Goal: Task Accomplishment & Management: Manage account settings

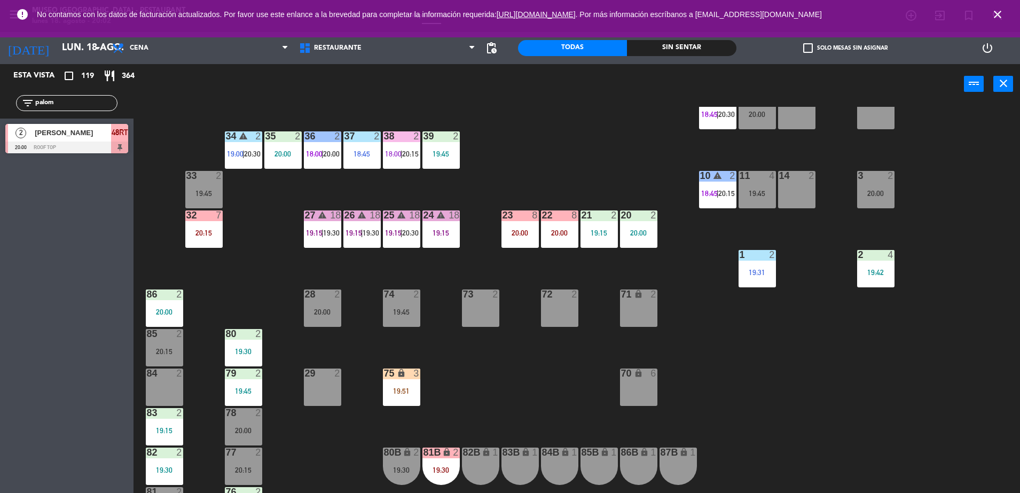
scroll to position [229, 0]
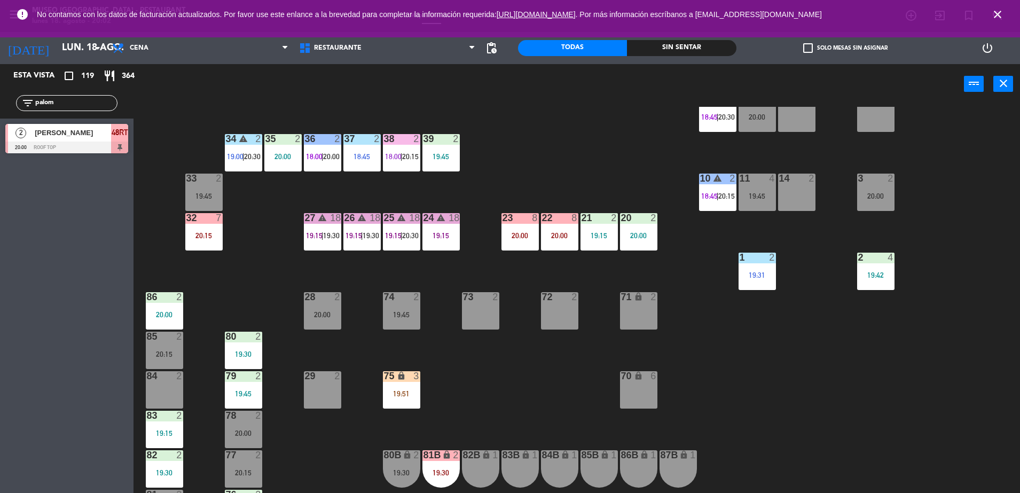
type input "palom"
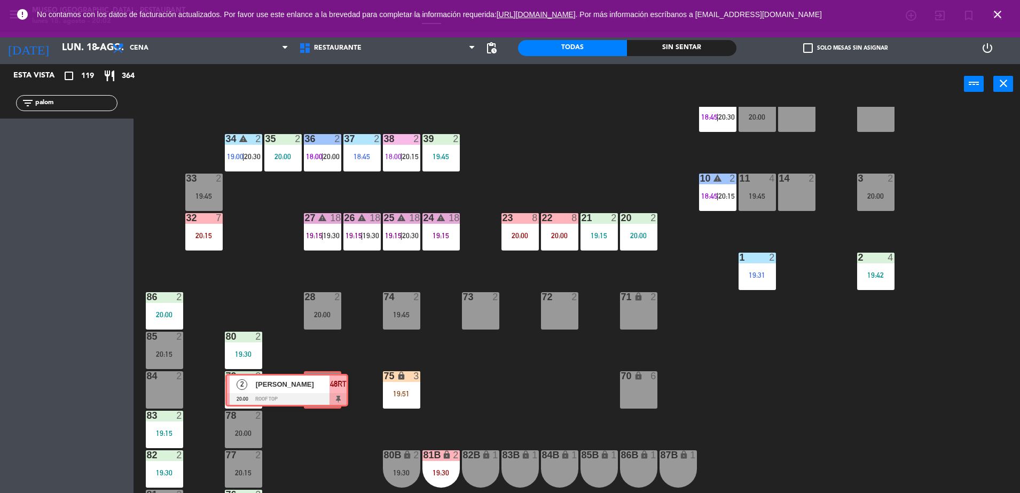
drag, startPoint x: 113, startPoint y: 138, endPoint x: 321, endPoint y: 381, distance: 320.4
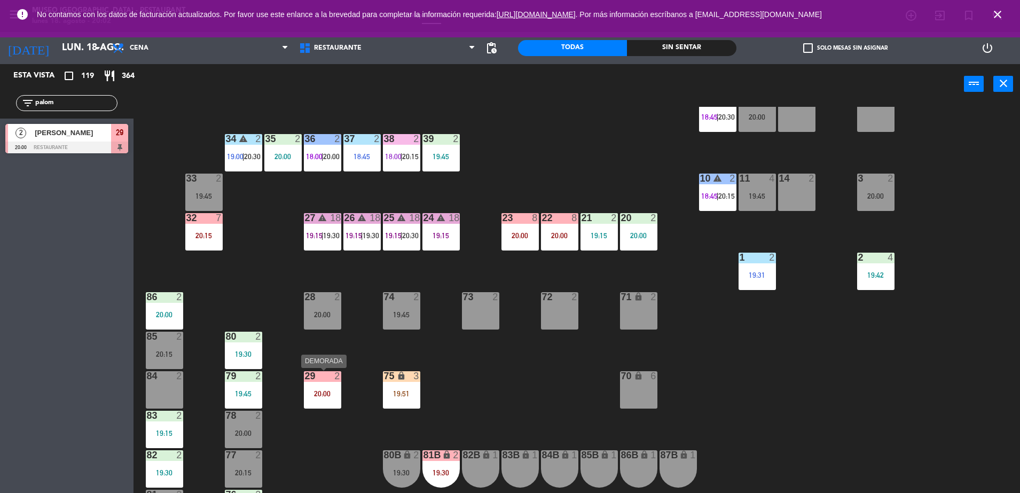
click at [313, 398] on div "29 2 20:00" at bounding box center [322, 389] width 37 height 37
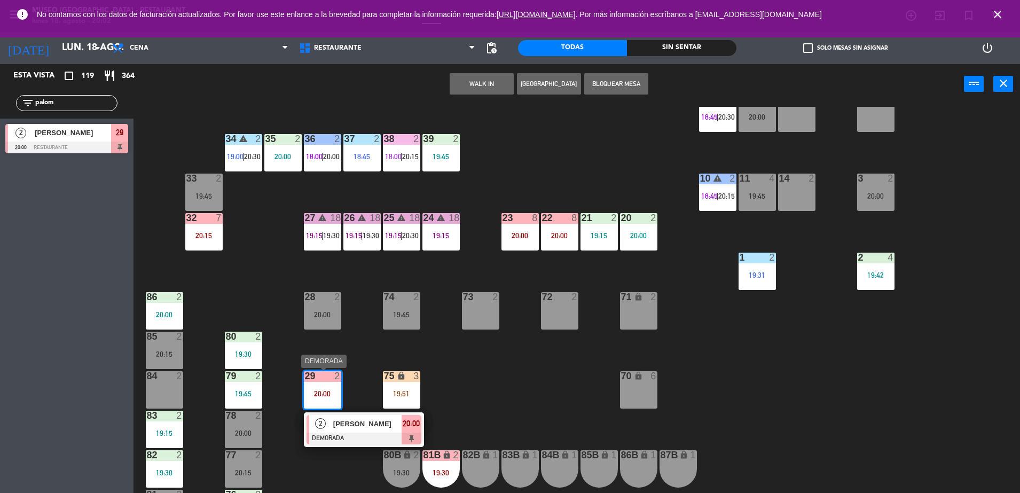
click at [382, 436] on div at bounding box center [364, 439] width 115 height 12
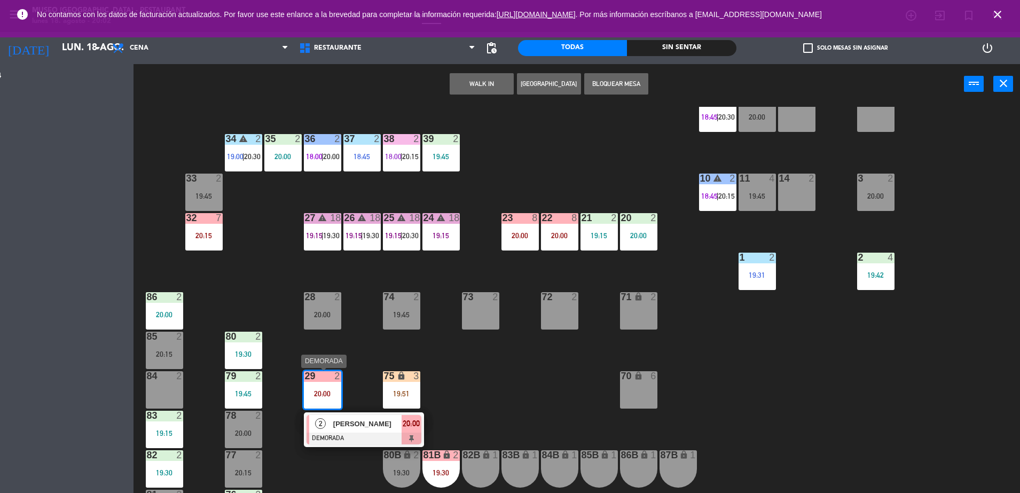
scroll to position [0, 0]
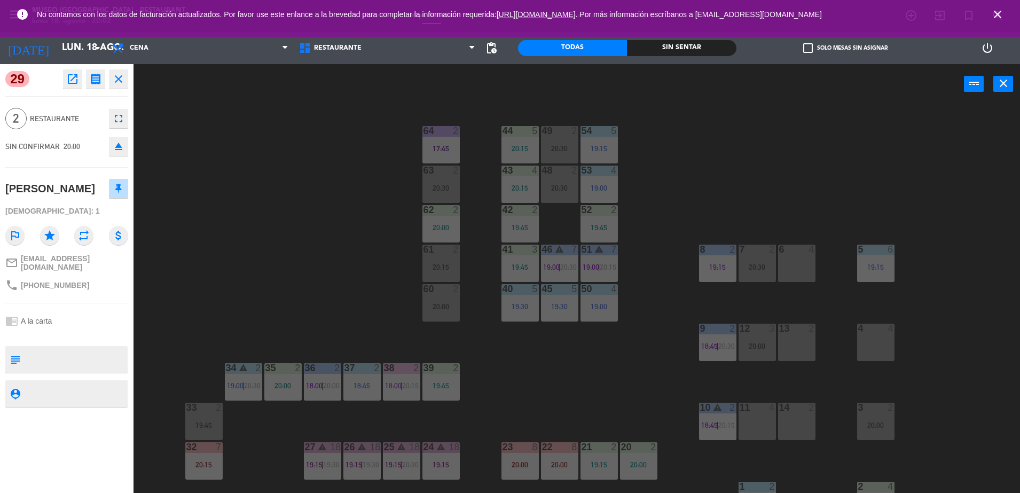
click at [476, 340] on div "44 5 20:15 49 2 20:30 54 5 19:15 64 2 17:45 48 2 20:30 53 4 19:00 63 2 20:30 43…" at bounding box center [582, 301] width 876 height 389
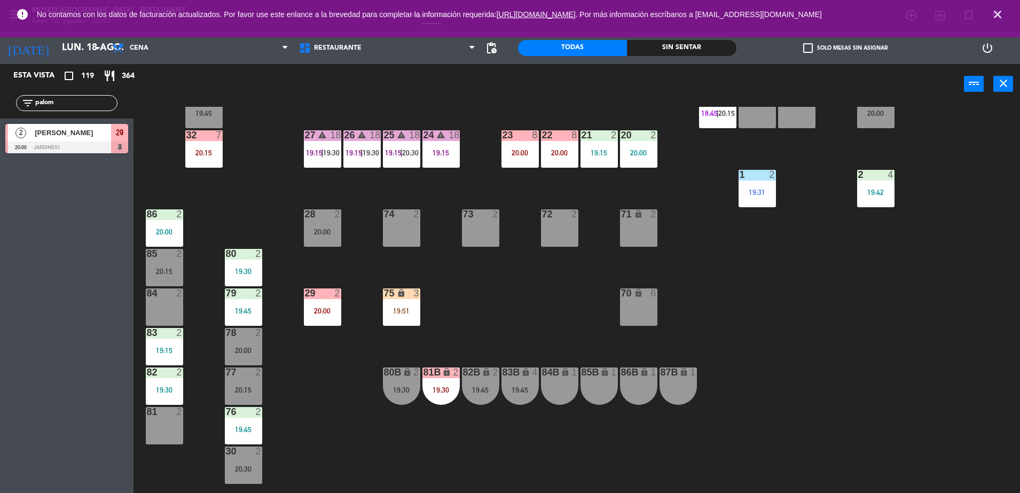
scroll to position [328, 0]
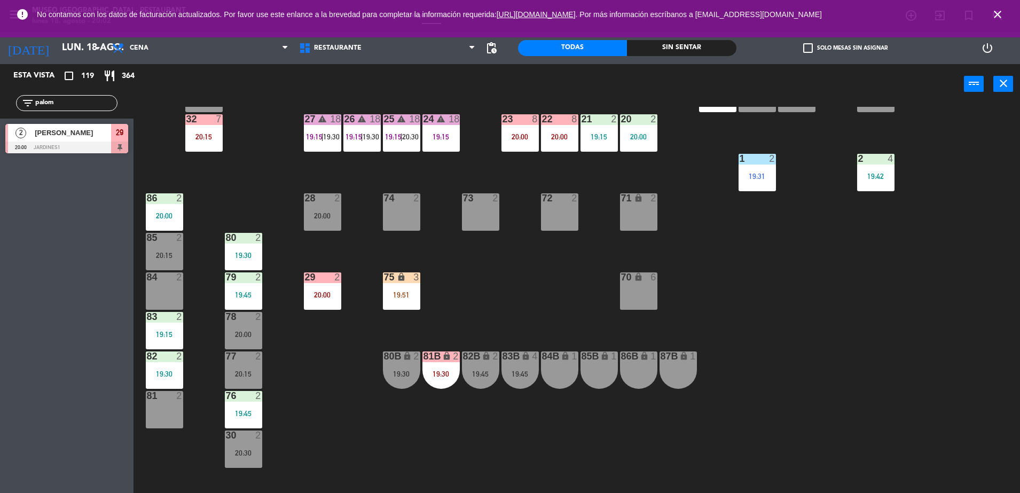
click at [328, 291] on div "20:00" at bounding box center [322, 294] width 37 height 7
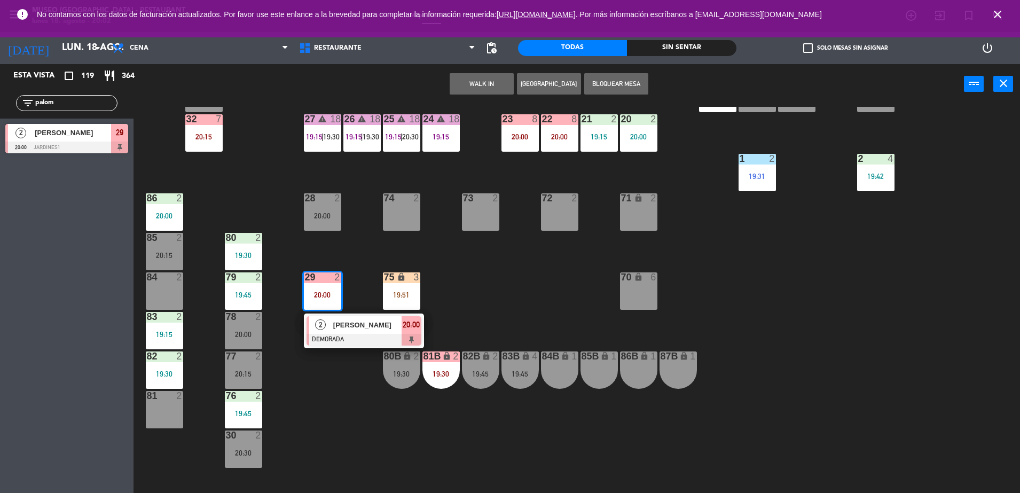
click at [396, 337] on div at bounding box center [364, 340] width 115 height 12
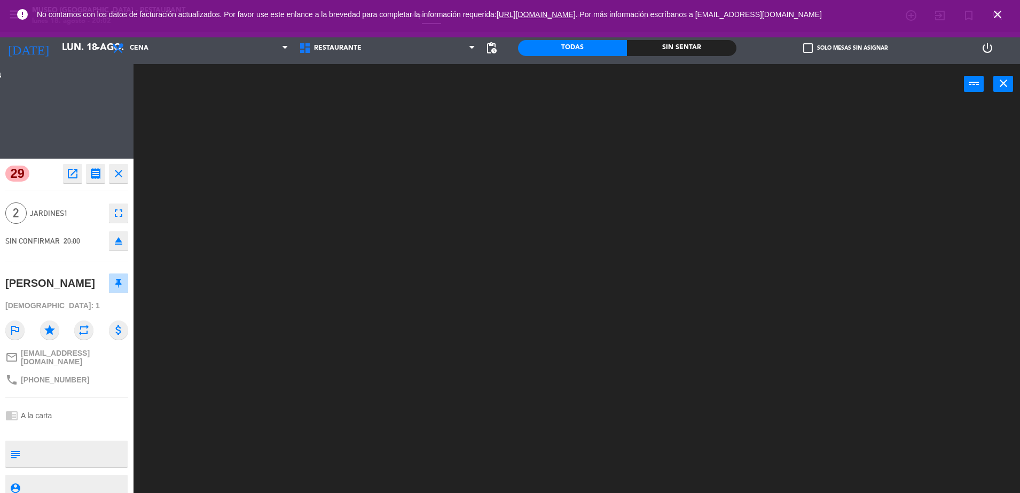
scroll to position [0, 0]
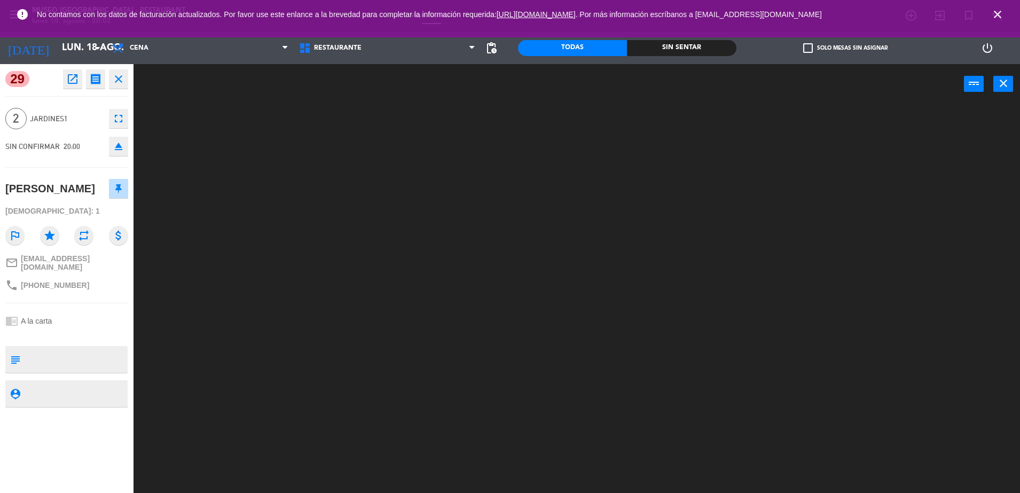
click at [319, 407] on div at bounding box center [582, 301] width 876 height 389
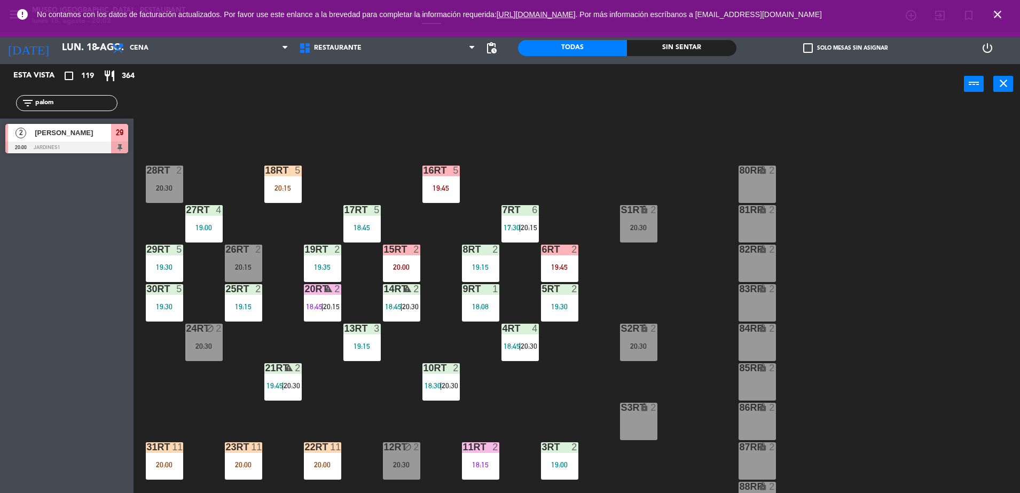
scroll to position [419, 0]
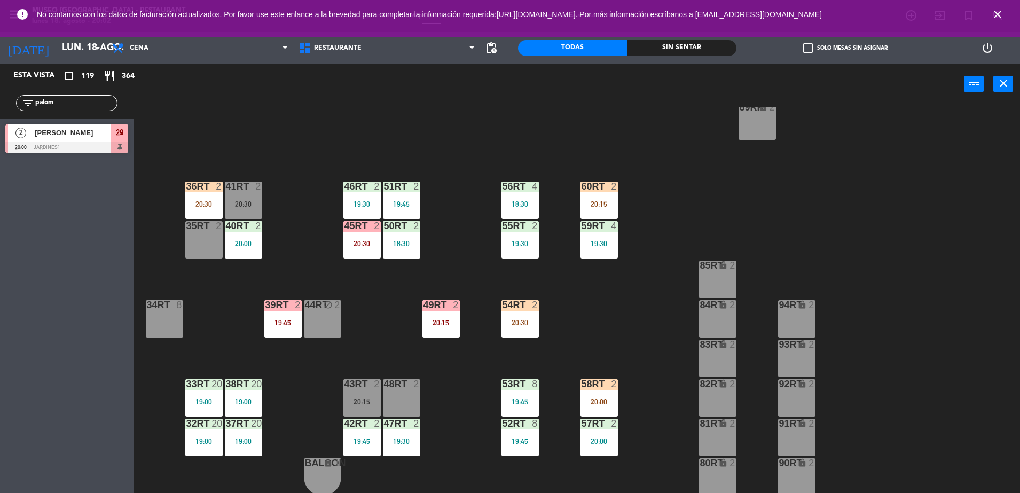
click at [113, 142] on div at bounding box center [66, 148] width 123 height 12
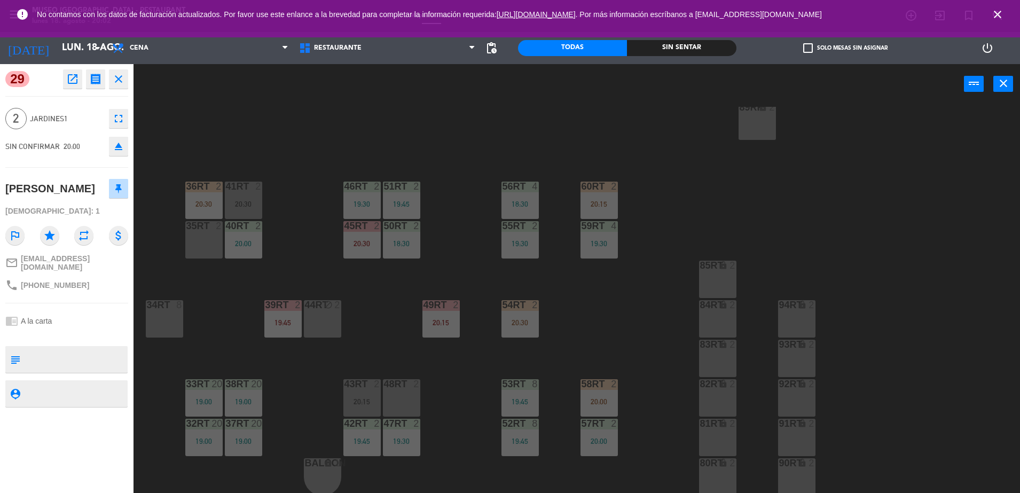
click at [479, 196] on div "18RT 5 20:15 16RT 5 19:45 28RT 2 20:30 80RR lock 2 27RT 4 19:00 7RT 6 17:30 | 2…" at bounding box center [582, 301] width 876 height 389
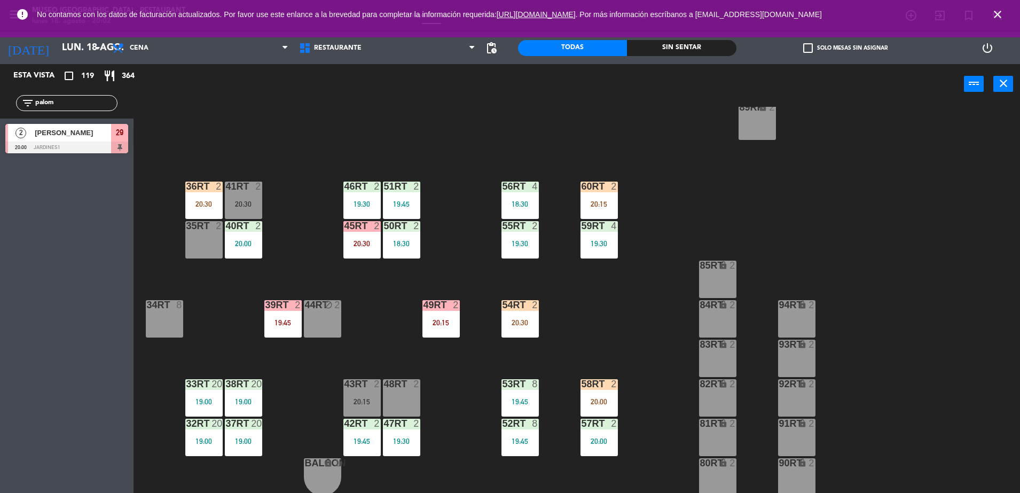
scroll to position [379, 0]
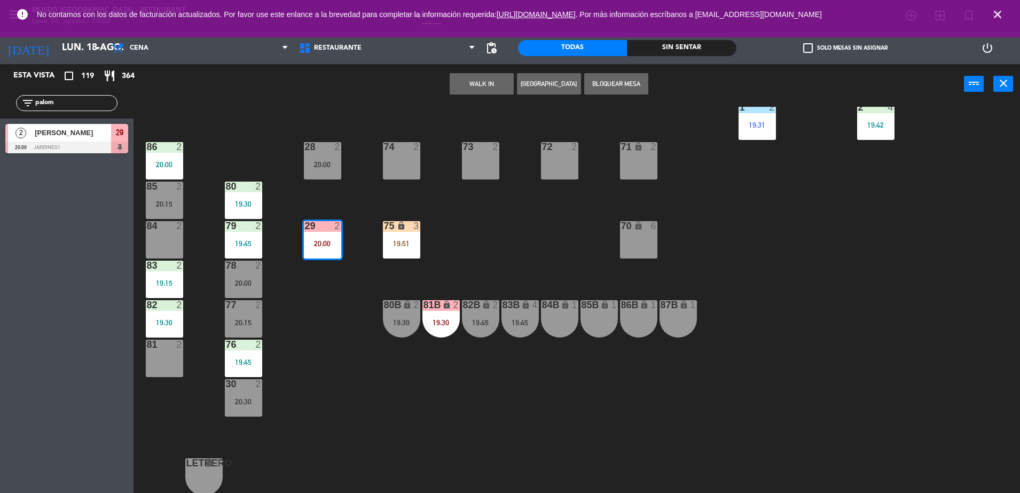
click at [504, 237] on div "44 5 20:15 49 2 20:30 54 5 19:15 64 2 17:45 48 2 20:30 53 4 19:00 63 2 20:30 43…" at bounding box center [582, 301] width 876 height 389
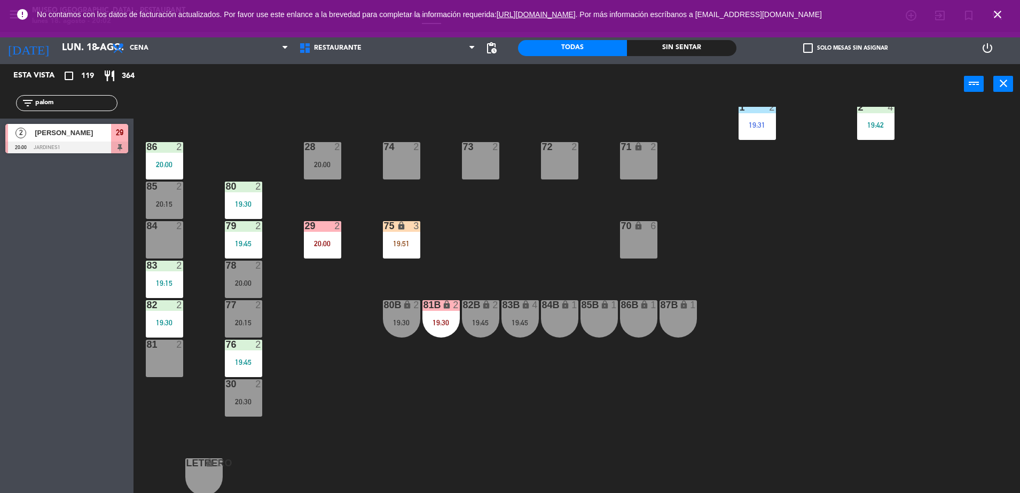
click at [318, 242] on div "20:00" at bounding box center [322, 243] width 37 height 7
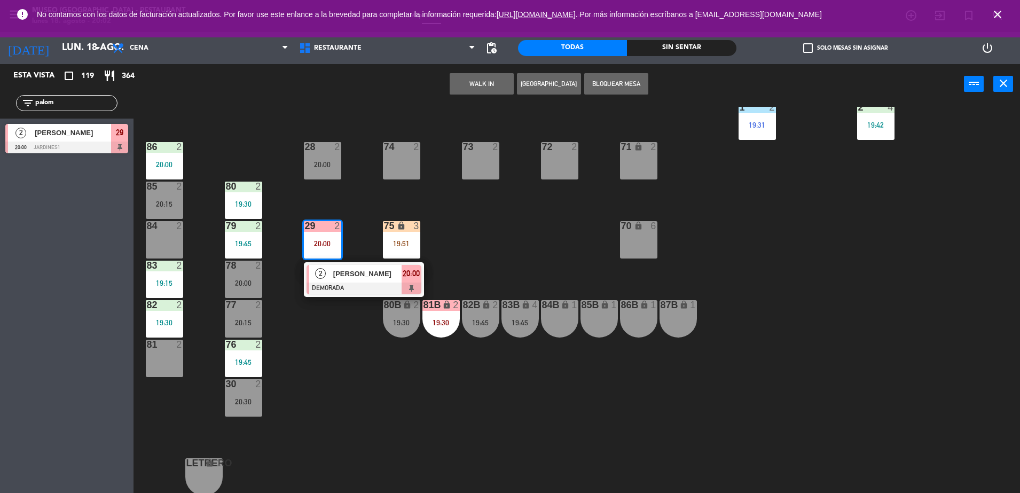
click at [388, 279] on div "[PERSON_NAME]" at bounding box center [366, 274] width 69 height 18
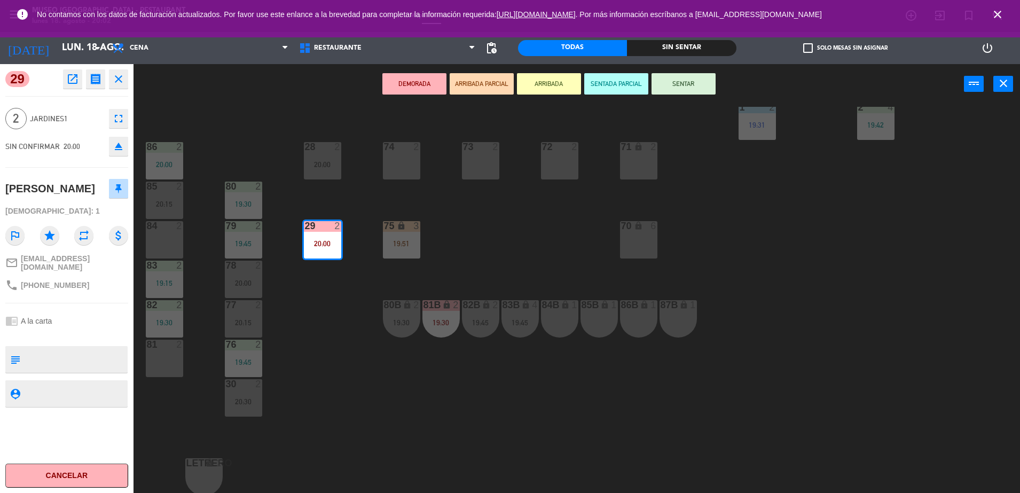
click at [480, 92] on button "ARRIBADA PARCIAL" at bounding box center [482, 83] width 64 height 21
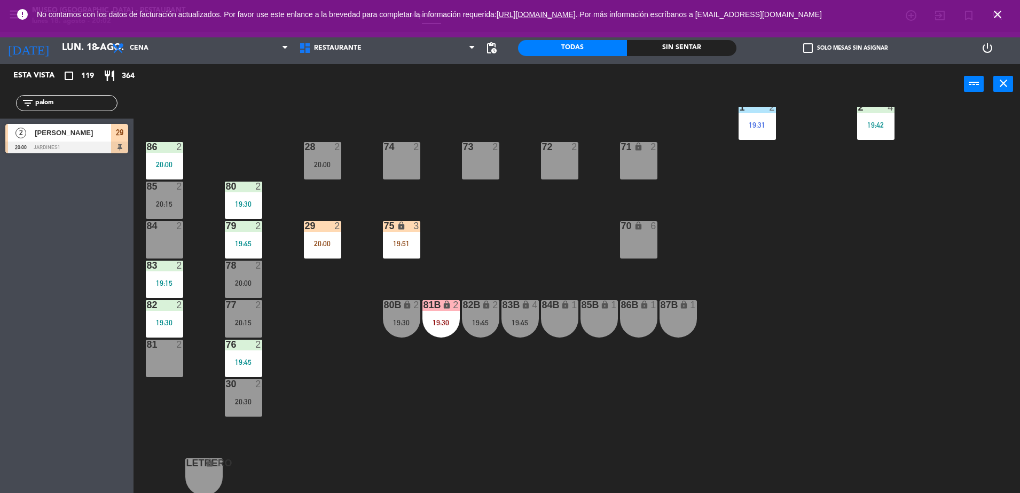
click at [405, 225] on icon "lock" at bounding box center [401, 225] width 9 height 9
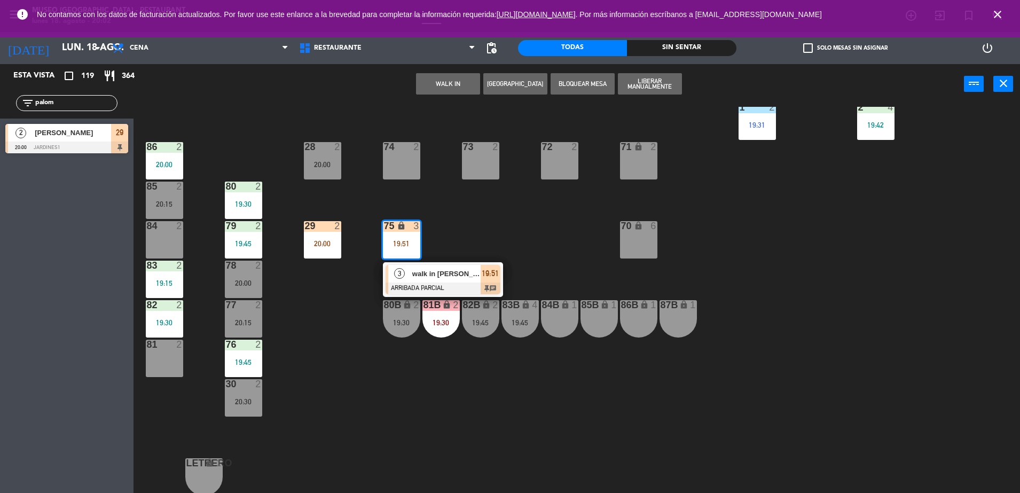
click at [464, 282] on div at bounding box center [443, 288] width 115 height 12
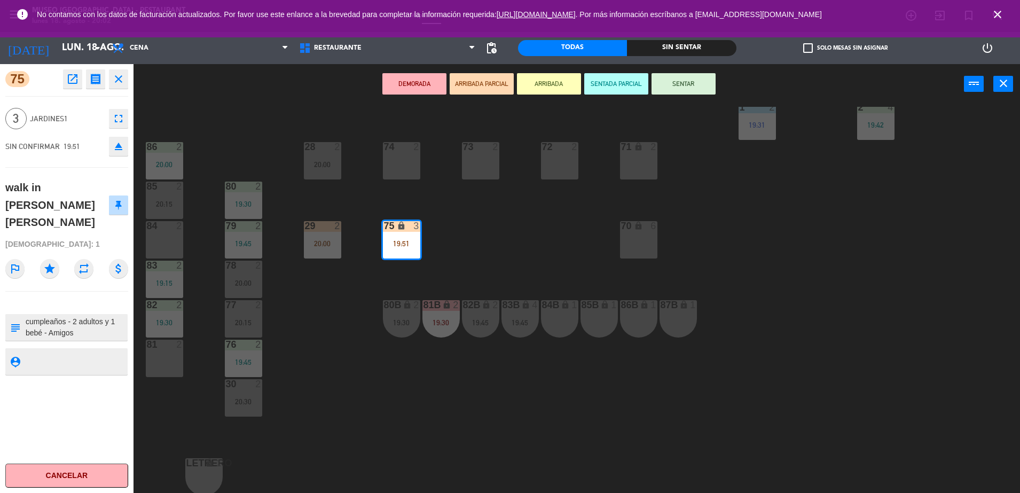
click at [587, 225] on div "44 5 20:15 49 2 20:30 54 5 19:15 64 2 17:45 48 2 20:30 53 4 19:00 63 2 20:30 43…" at bounding box center [582, 301] width 876 height 389
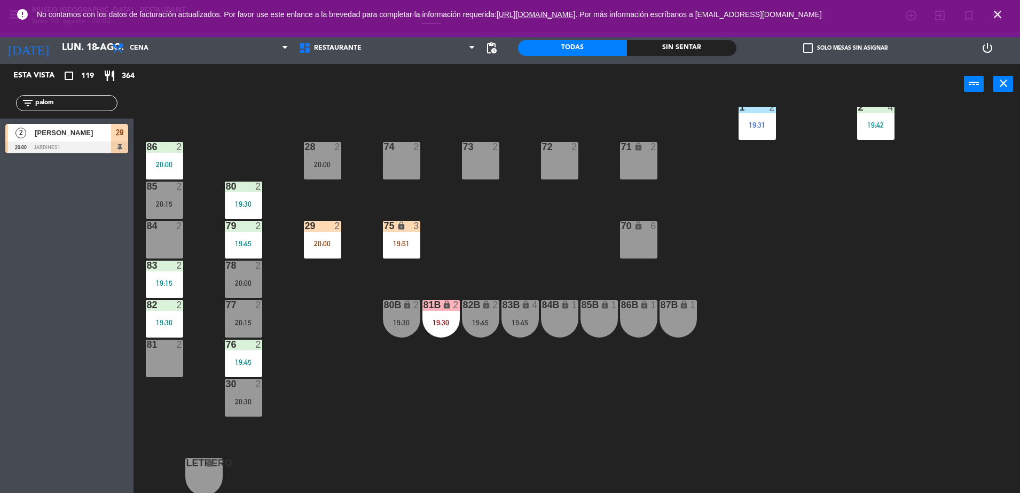
scroll to position [0, 0]
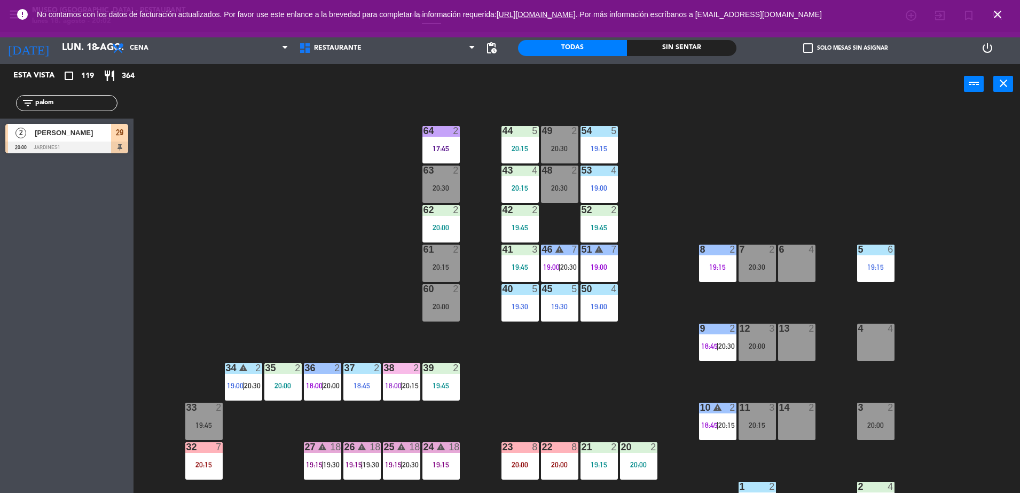
click at [527, 273] on div "41 3 19:45" at bounding box center [519, 263] width 37 height 37
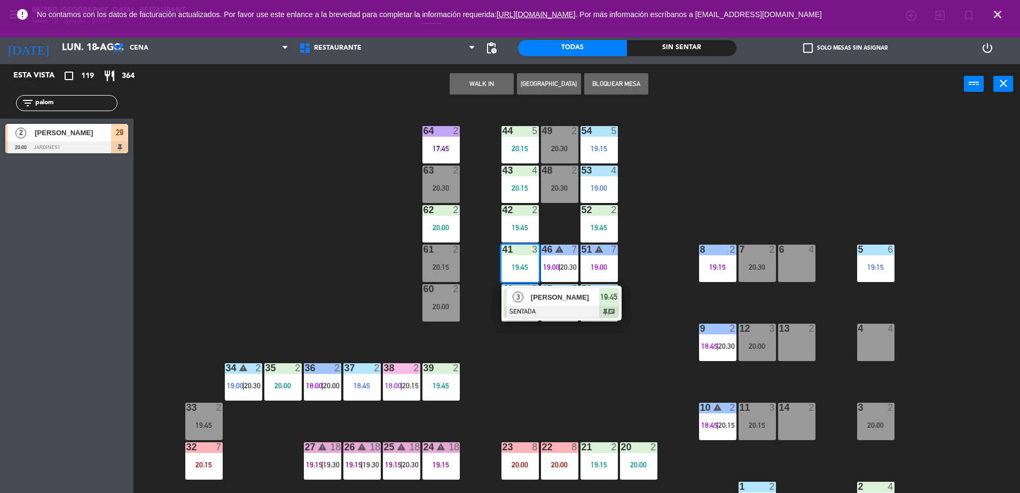
click at [580, 302] on span "[PERSON_NAME]" at bounding box center [565, 297] width 68 height 11
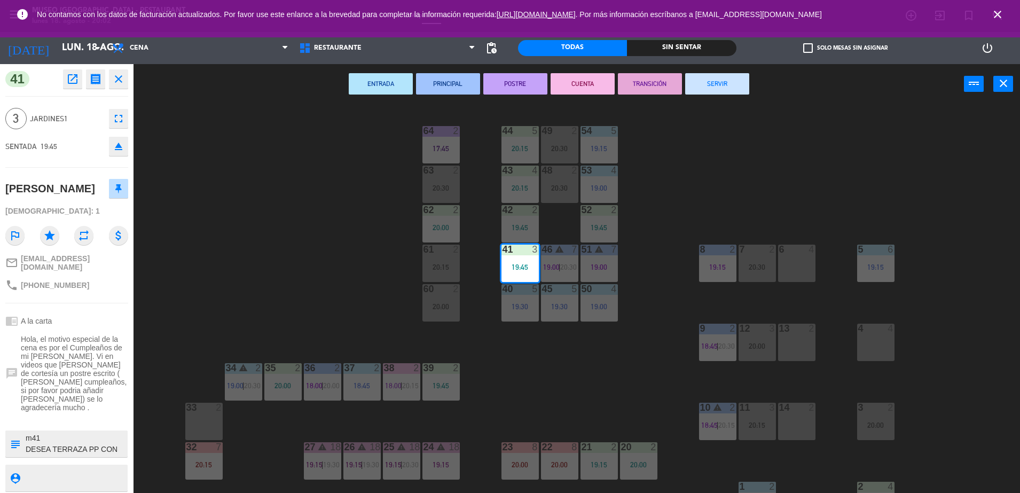
click at [120, 439] on textarea at bounding box center [76, 444] width 102 height 22
click at [93, 439] on textarea at bounding box center [76, 444] width 102 height 22
type textarea "m41 DESEA TERRAZA PP CON VISTA AL JARDÍN + se indicaron frases llego 20:00"
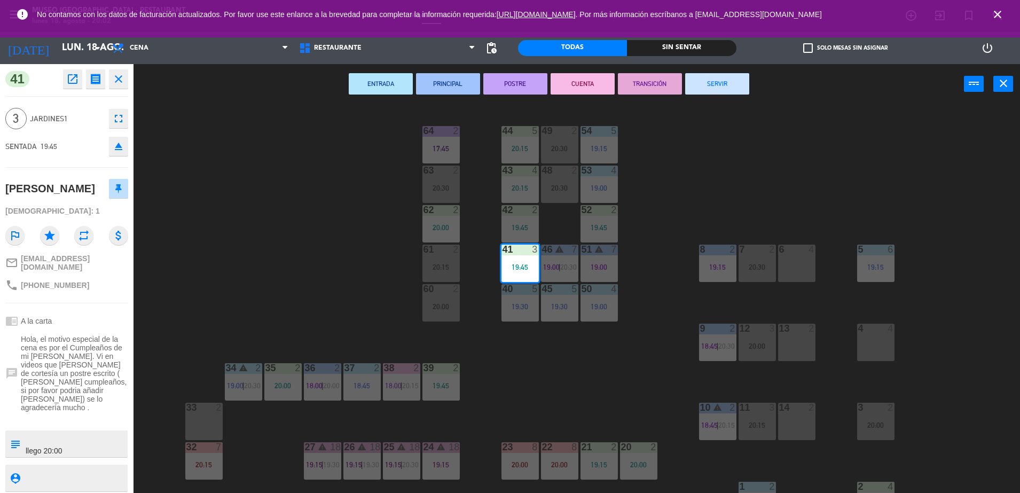
click at [72, 386] on span "Hola, el motivo especial de la cena es por el Cumpleaños de mi [PERSON_NAME]. V…" at bounding box center [74, 373] width 107 height 77
click at [376, 299] on div "44 5 20:15 49 2 20:30 54 5 19:15 64 2 17:45 48 2 20:30 53 4 19:00 63 2 20:30 43…" at bounding box center [582, 301] width 876 height 389
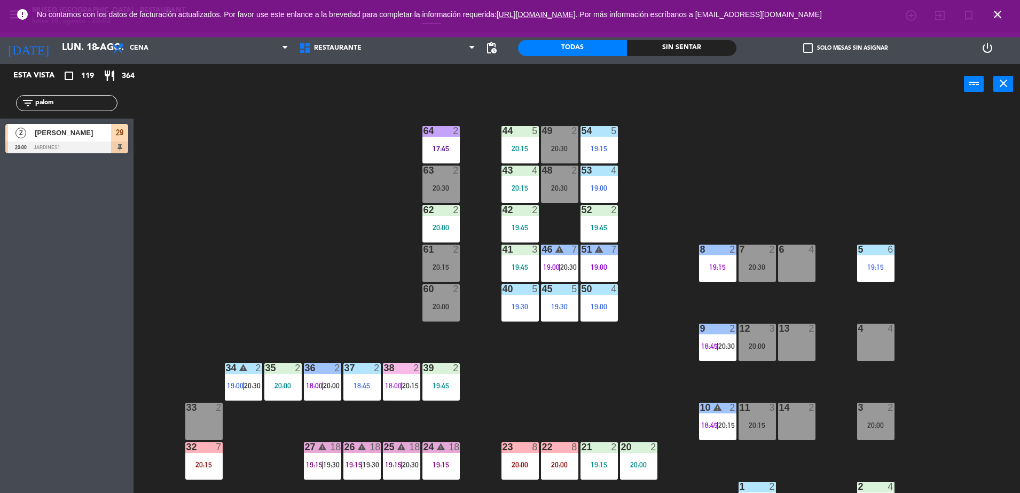
click at [505, 263] on div "19:45" at bounding box center [519, 267] width 37 height 8
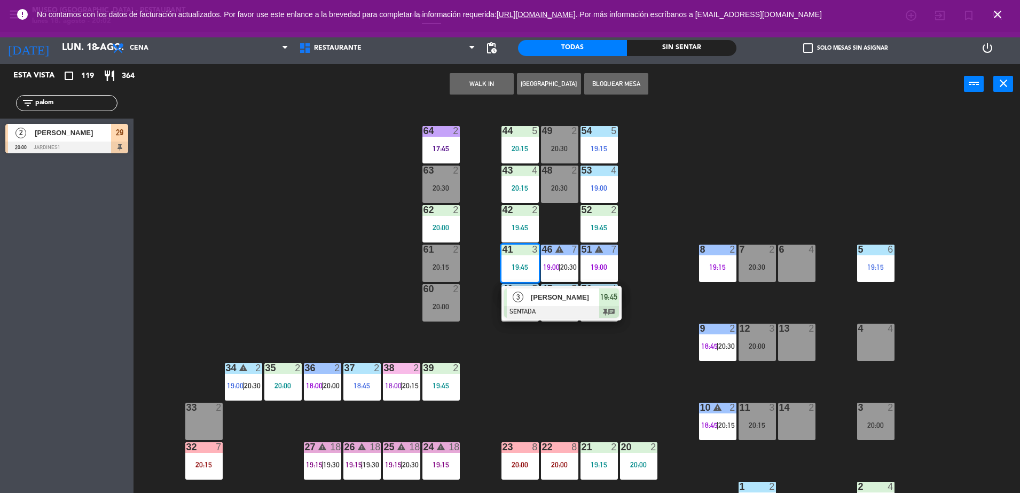
click at [550, 292] on span "[PERSON_NAME]" at bounding box center [565, 297] width 68 height 11
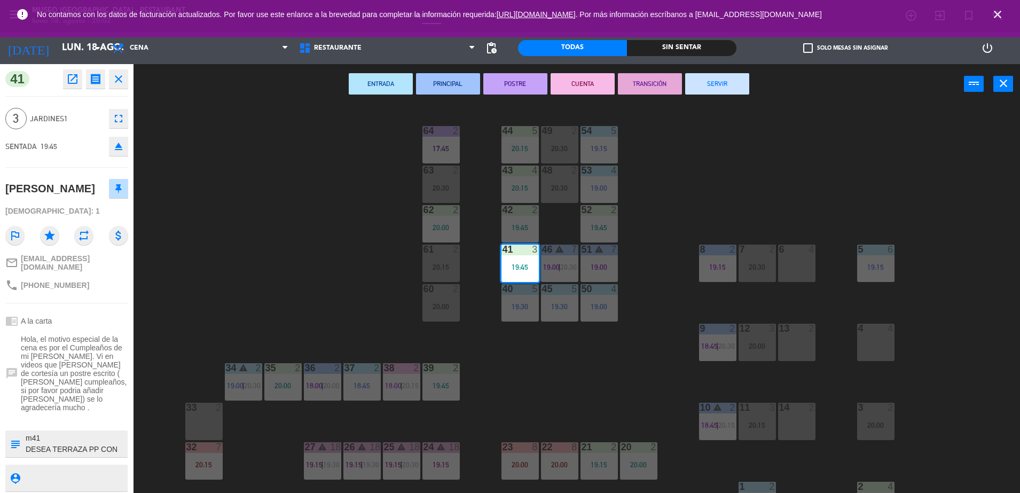
click at [104, 433] on textarea at bounding box center [76, 444] width 102 height 22
click at [297, 250] on div "44 5 20:15 49 2 20:30 54 5 19:15 64 2 17:45 48 2 20:30 53 4 19:00 63 2 20:30 43…" at bounding box center [582, 301] width 876 height 389
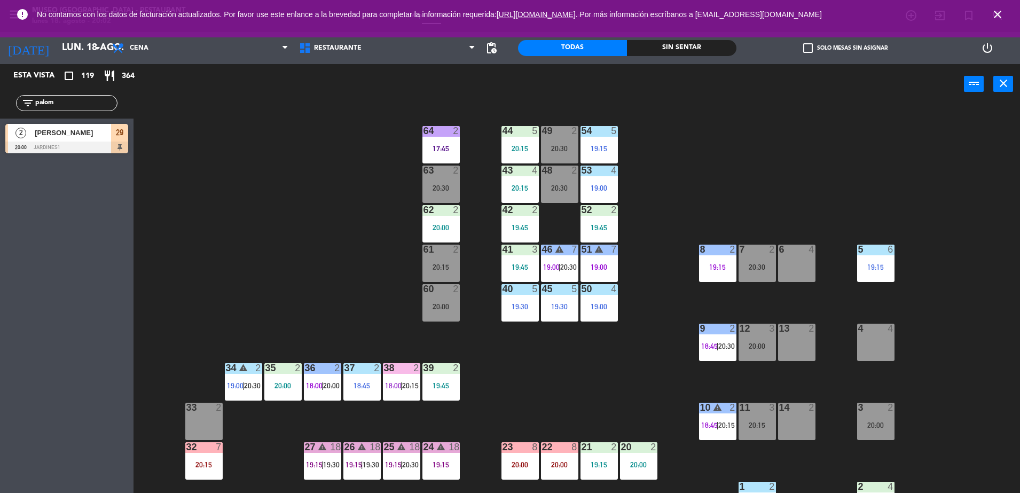
click at [347, 214] on div "44 5 20:15 49 2 20:30 54 5 19:15 64 2 17:45 48 2 20:30 53 4 19:00 63 2 20:30 43…" at bounding box center [582, 301] width 876 height 389
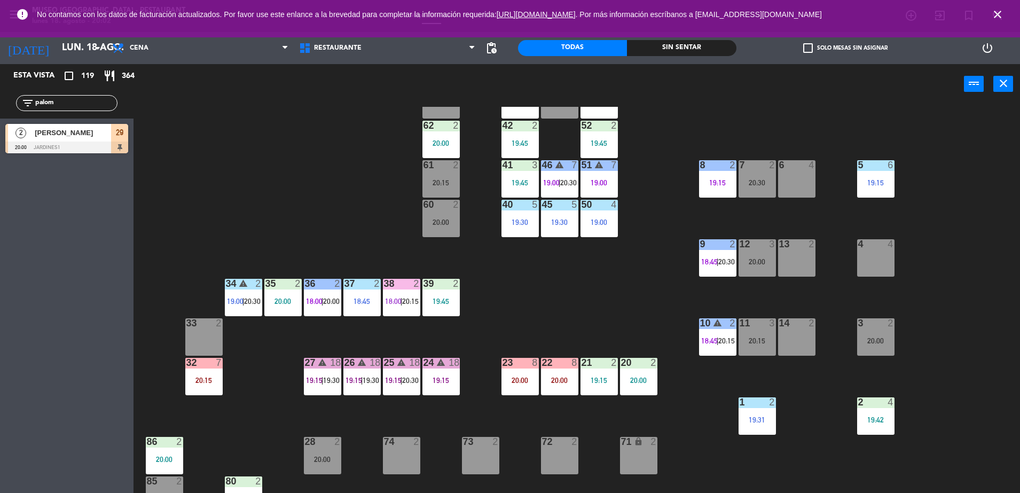
scroll to position [379, 0]
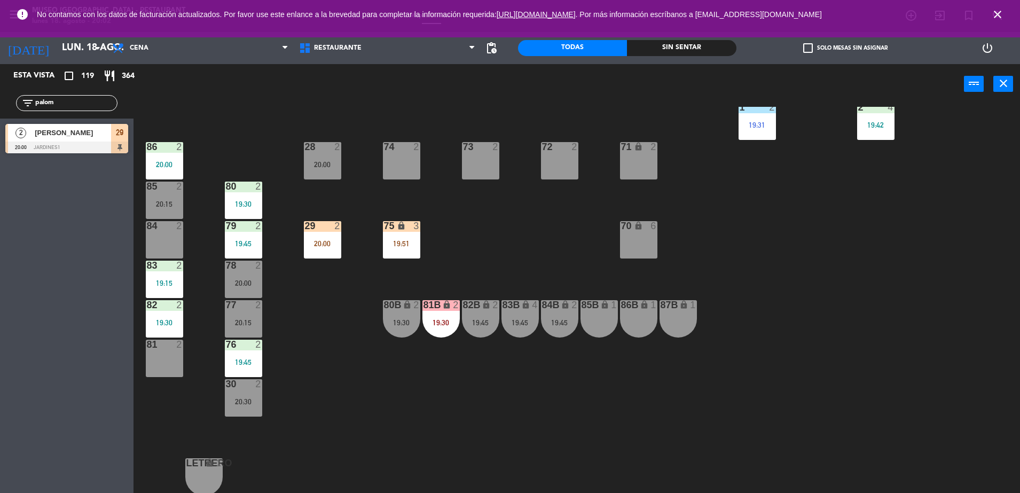
click at [475, 327] on div "82B lock 2 19:45" at bounding box center [480, 318] width 37 height 37
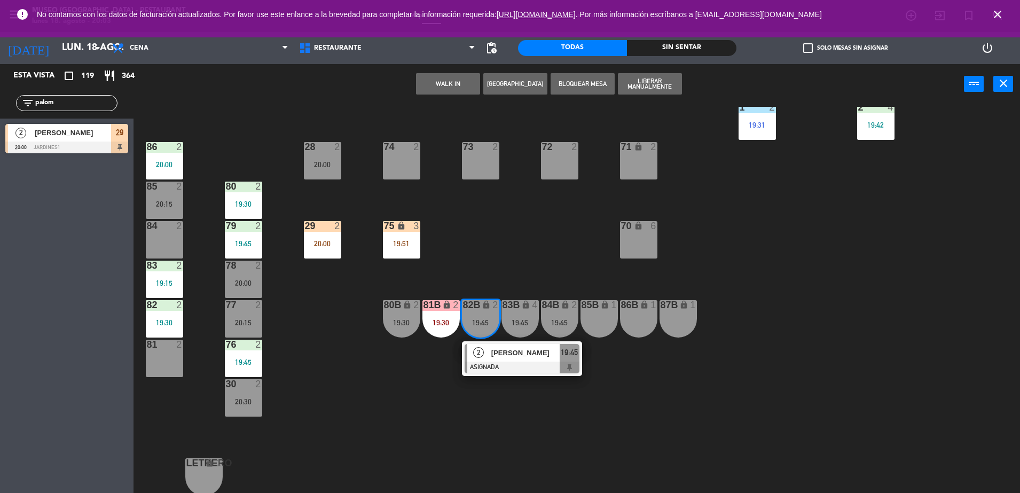
click at [476, 257] on div "44 5 20:15 49 2 20:30 54 5 19:15 64 2 17:45 48 2 20:30 53 4 19:00 63 2 20:30 43…" at bounding box center [582, 301] width 876 height 389
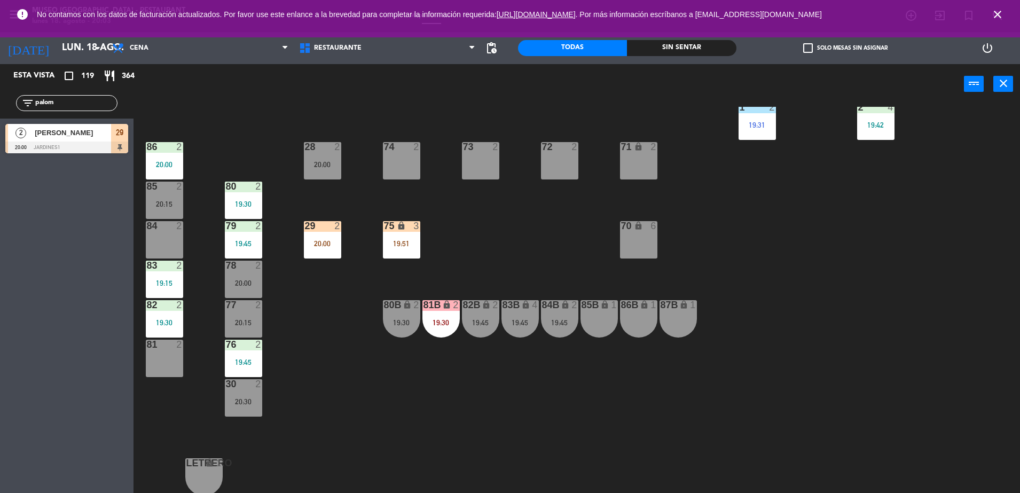
click at [444, 304] on icon "lock" at bounding box center [446, 304] width 9 height 9
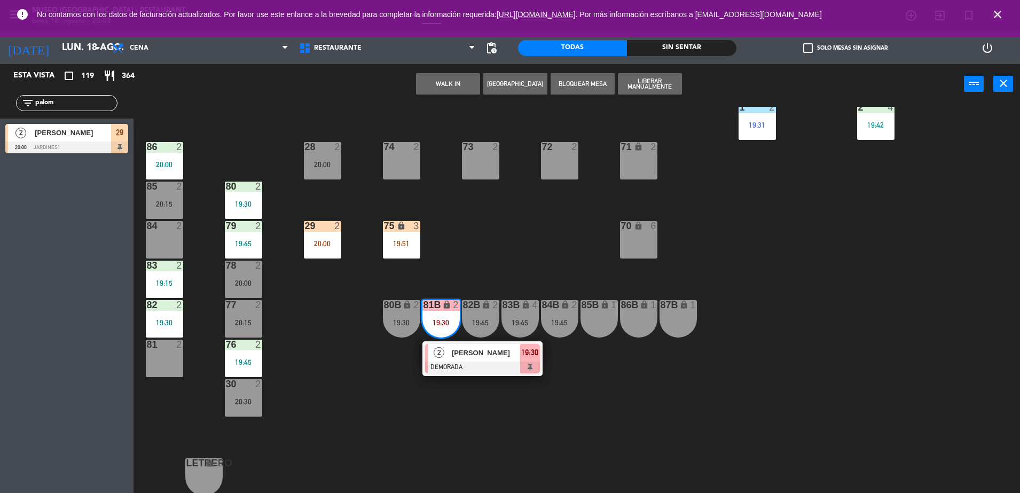
click at [484, 326] on div "19:45" at bounding box center [480, 322] width 37 height 7
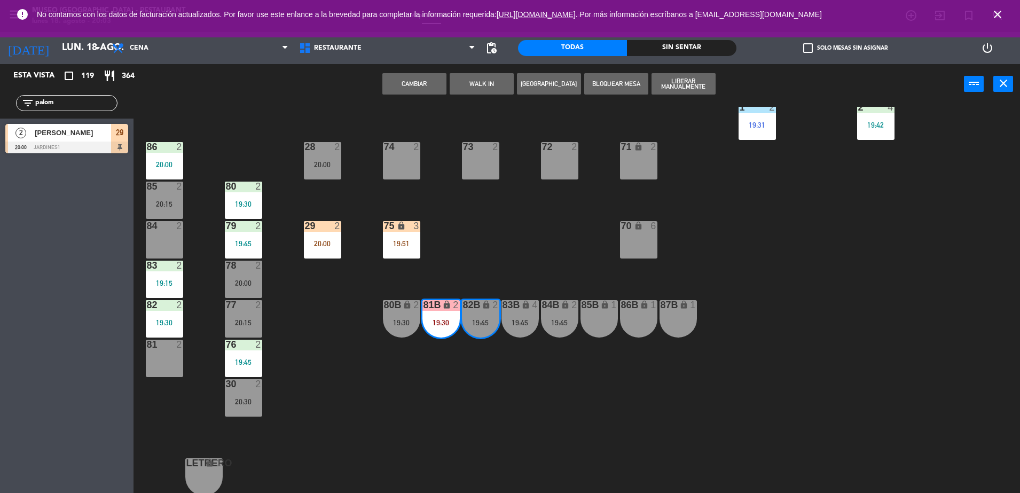
click at [455, 270] on div "44 5 20:15 49 2 20:30 54 5 19:15 64 2 17:45 48 2 20:30 53 4 19:00 63 2 20:30 43…" at bounding box center [582, 301] width 876 height 389
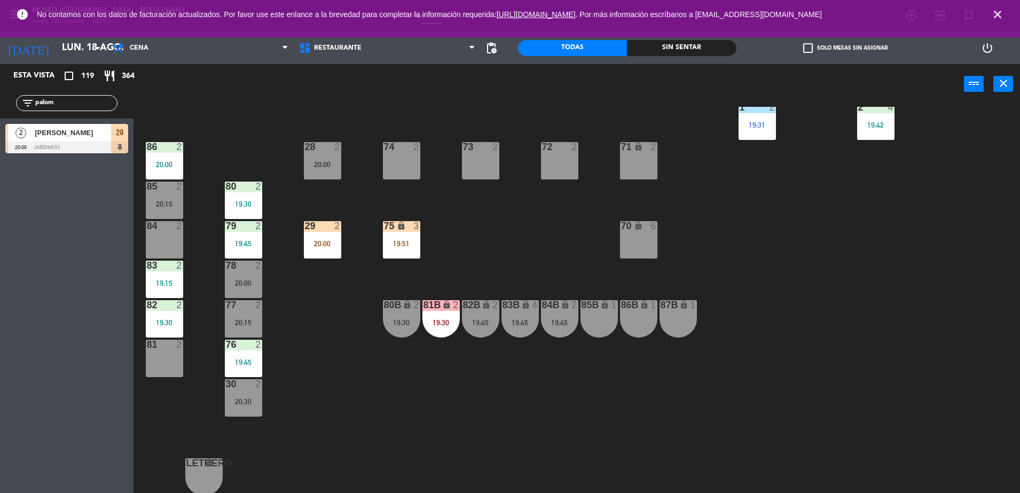
click at [448, 312] on div "81B lock 2 19:30" at bounding box center [440, 318] width 37 height 37
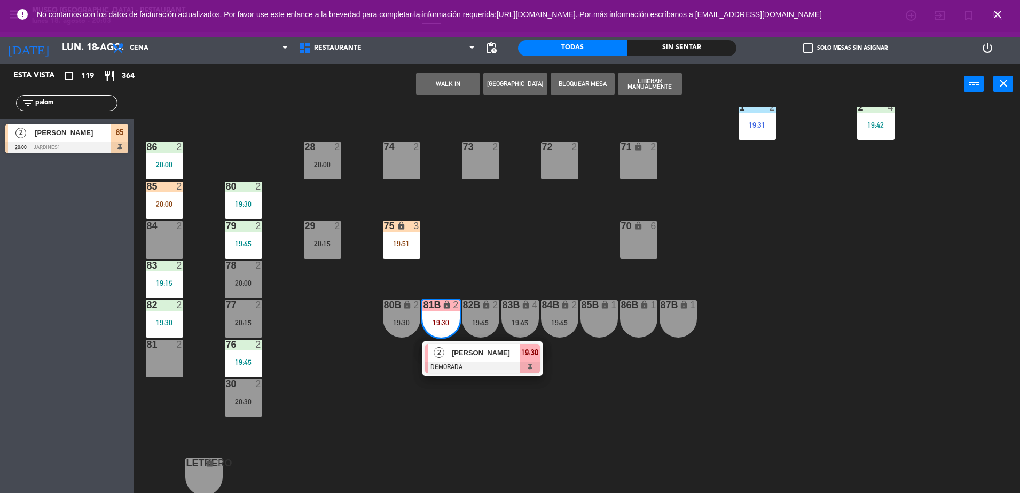
click at [495, 298] on div "44 5 20:15 49 2 20:30 54 5 19:15 64 2 17:45 48 2 20:30 53 4 19:00 63 2 20:30 43…" at bounding box center [582, 301] width 876 height 389
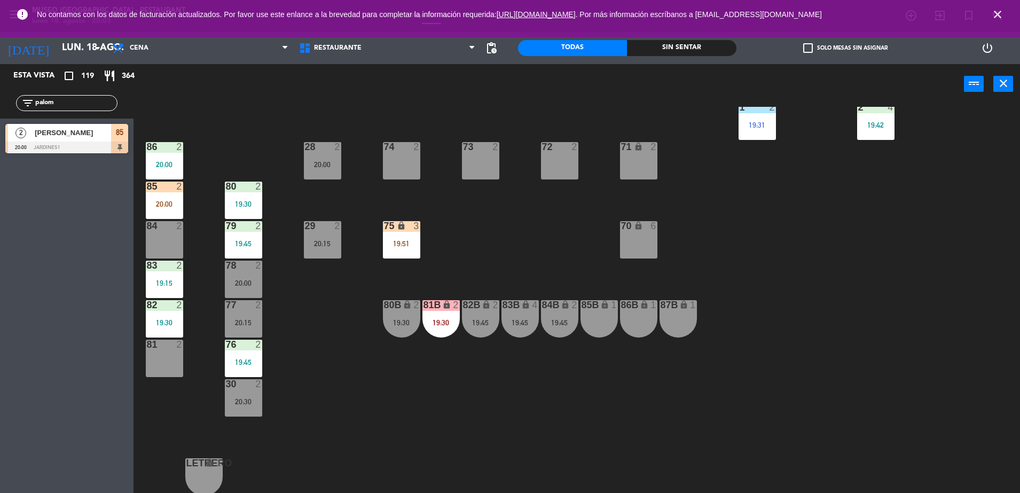
click at [436, 315] on div "81B lock 2 19:30" at bounding box center [440, 318] width 37 height 37
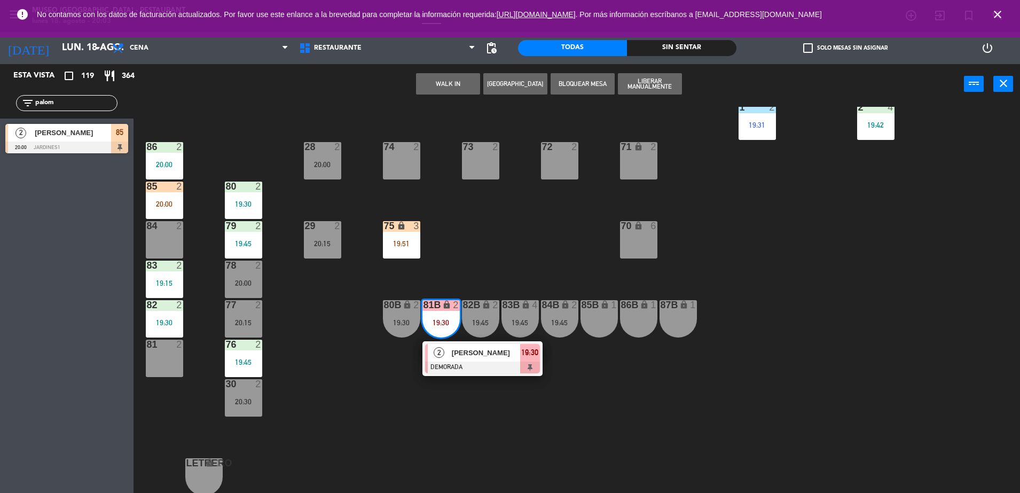
click at [487, 337] on div "82B lock 2 19:45" at bounding box center [480, 318] width 37 height 37
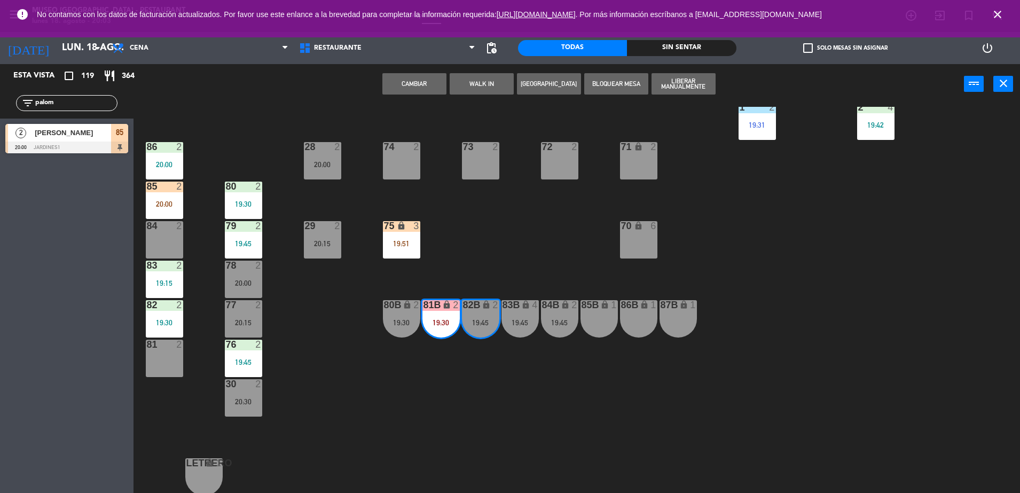
click at [465, 338] on div "44 5 20:15 49 2 20:30 54 5 19:15 64 2 17:45 48 2 20:30 53 4 19:00 63 2 20:30 43…" at bounding box center [582, 301] width 876 height 389
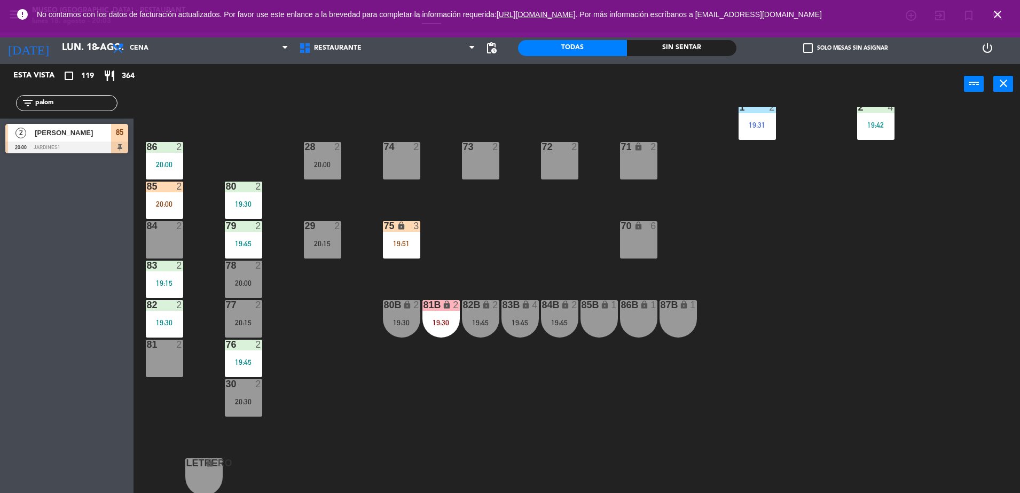
click at [439, 316] on div "81B lock 2 19:30" at bounding box center [440, 318] width 37 height 37
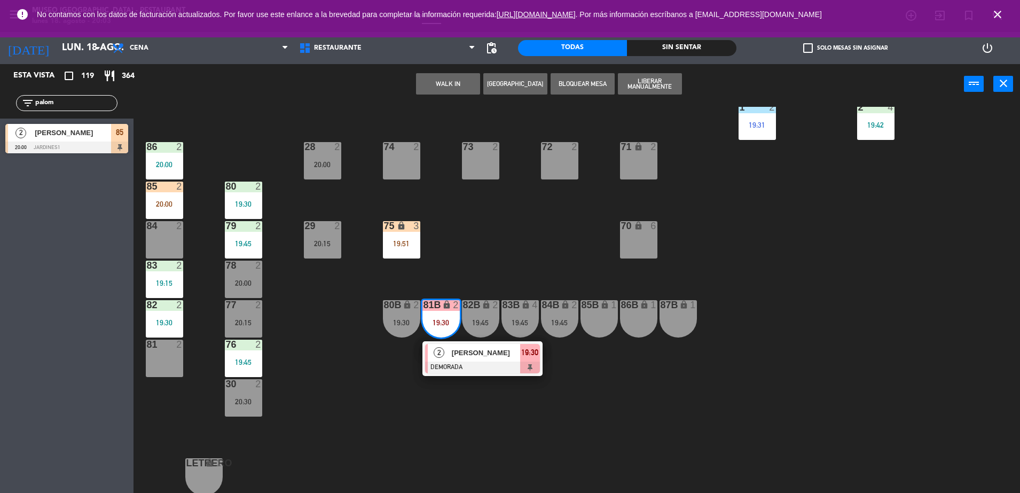
click at [478, 344] on div "[PERSON_NAME]" at bounding box center [485, 353] width 69 height 18
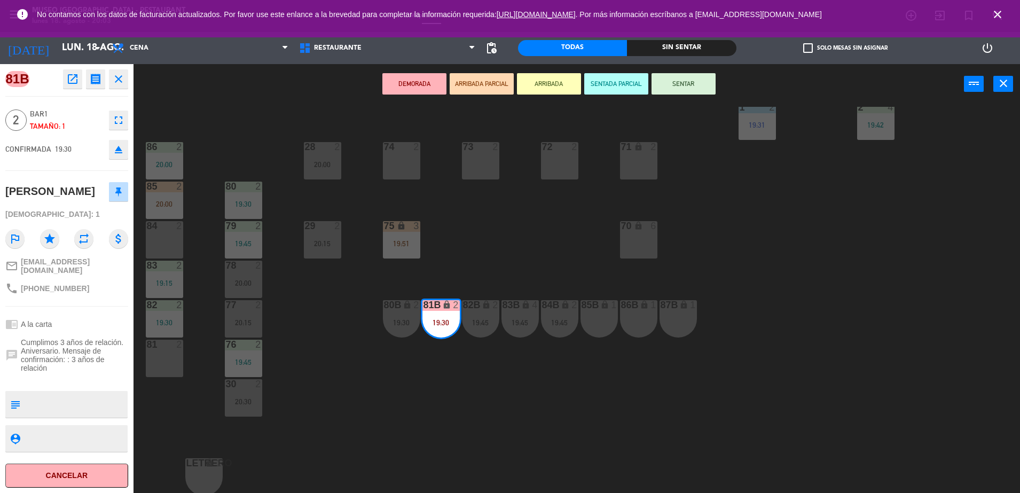
click at [79, 87] on button "open_in_new" at bounding box center [72, 78] width 19 height 19
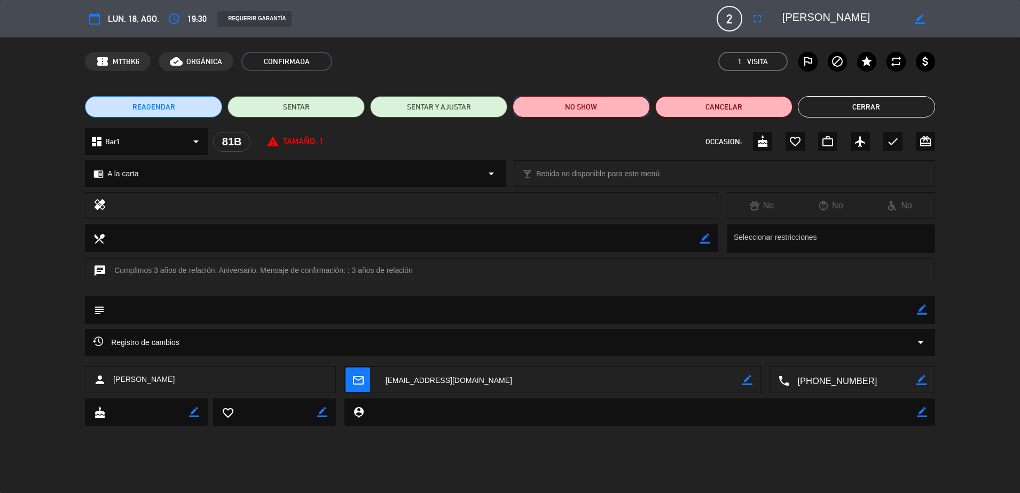
click at [551, 100] on button "NO SHOW" at bounding box center [581, 106] width 137 height 21
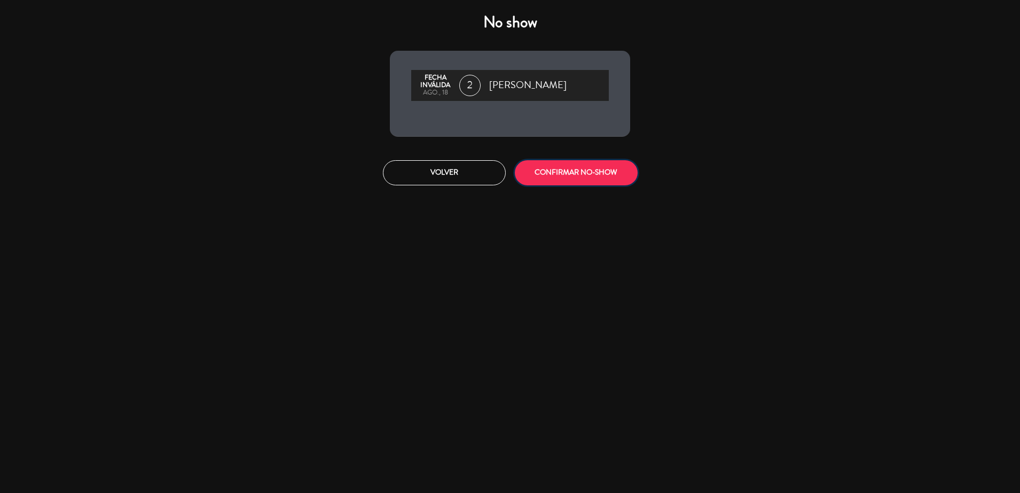
click at [613, 163] on button "CONFIRMAR NO-SHOW" at bounding box center [576, 172] width 123 height 25
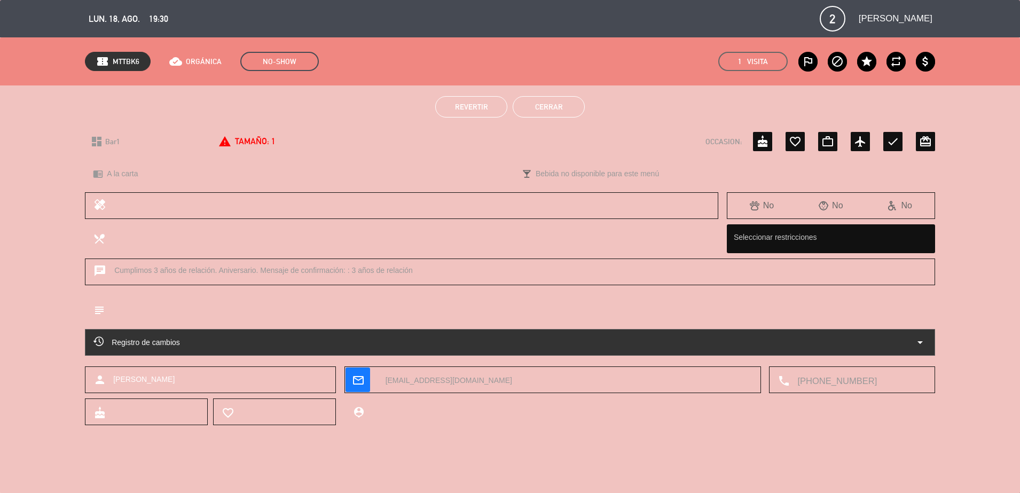
click at [583, 111] on button "Cerrar" at bounding box center [549, 106] width 72 height 21
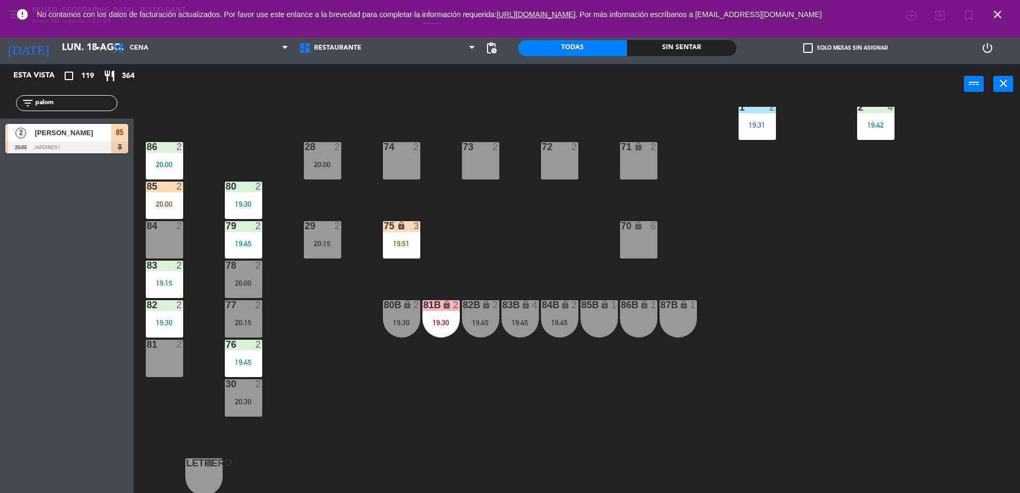
click at [398, 324] on div "19:30" at bounding box center [401, 322] width 37 height 7
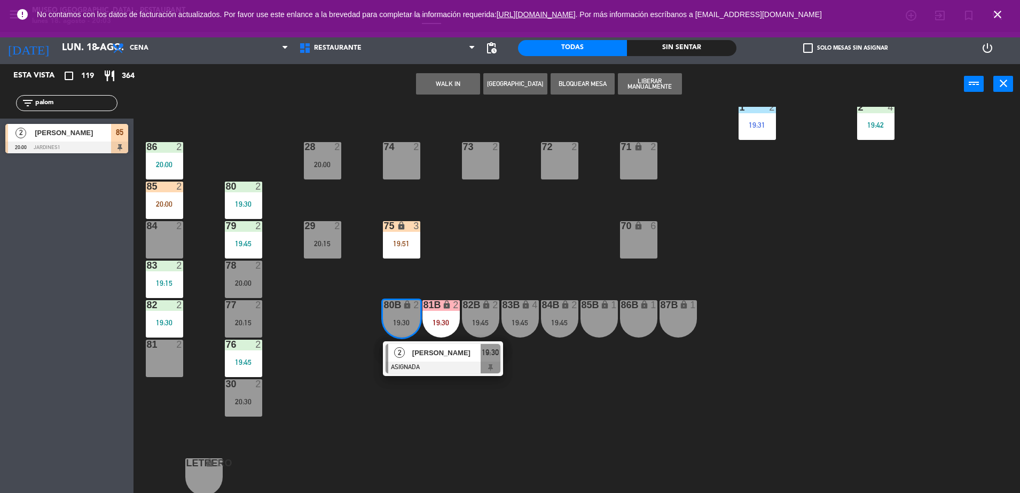
click at [460, 370] on div at bounding box center [443, 368] width 115 height 12
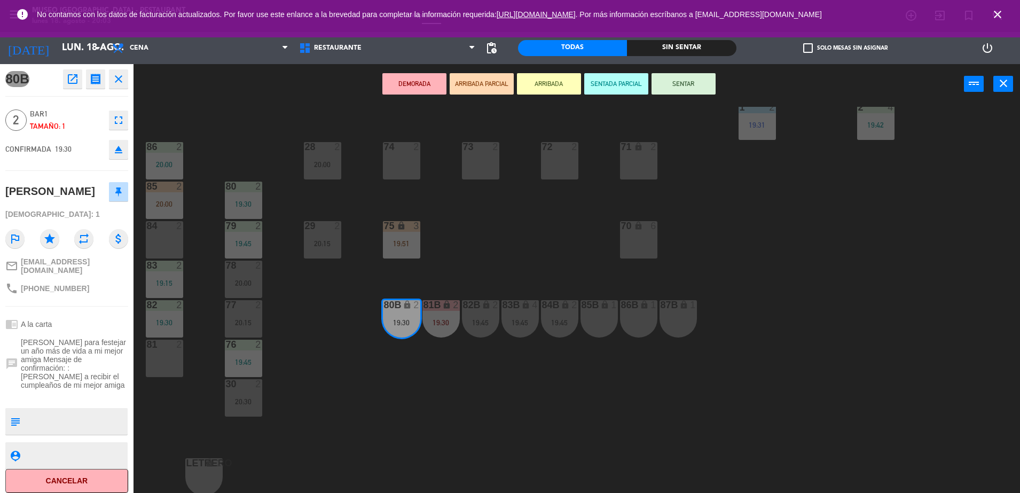
click at [73, 82] on icon "open_in_new" at bounding box center [72, 79] width 13 height 13
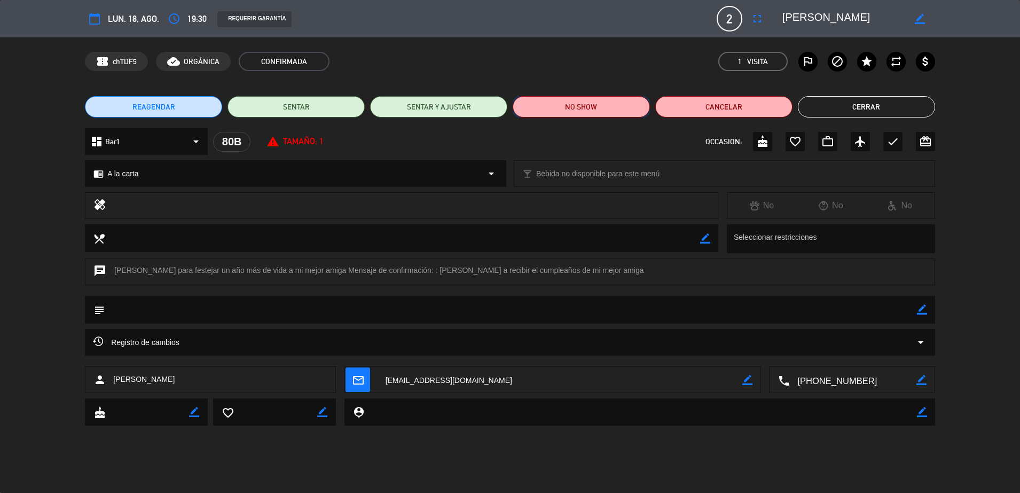
click at [540, 109] on button "NO SHOW" at bounding box center [581, 106] width 137 height 21
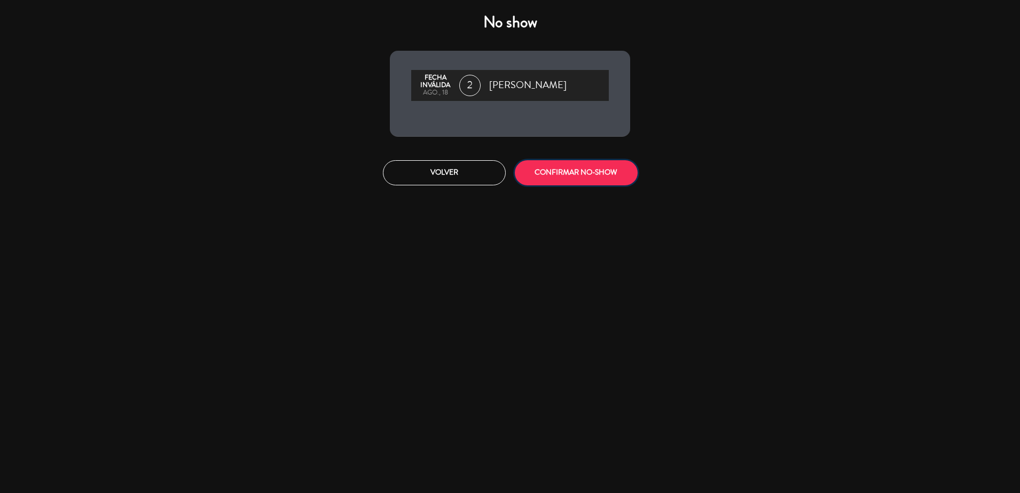
click at [578, 169] on button "CONFIRMAR NO-SHOW" at bounding box center [576, 172] width 123 height 25
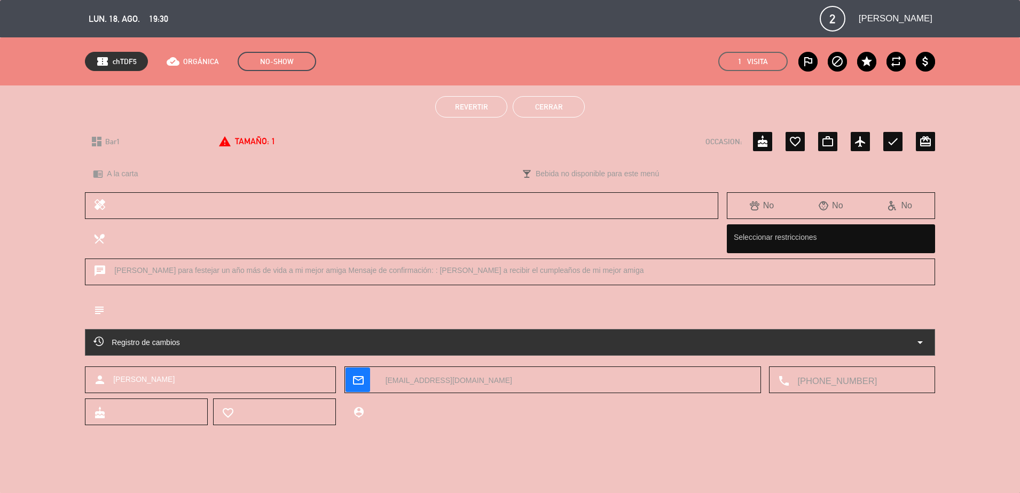
click at [562, 115] on button "Cerrar" at bounding box center [549, 106] width 72 height 21
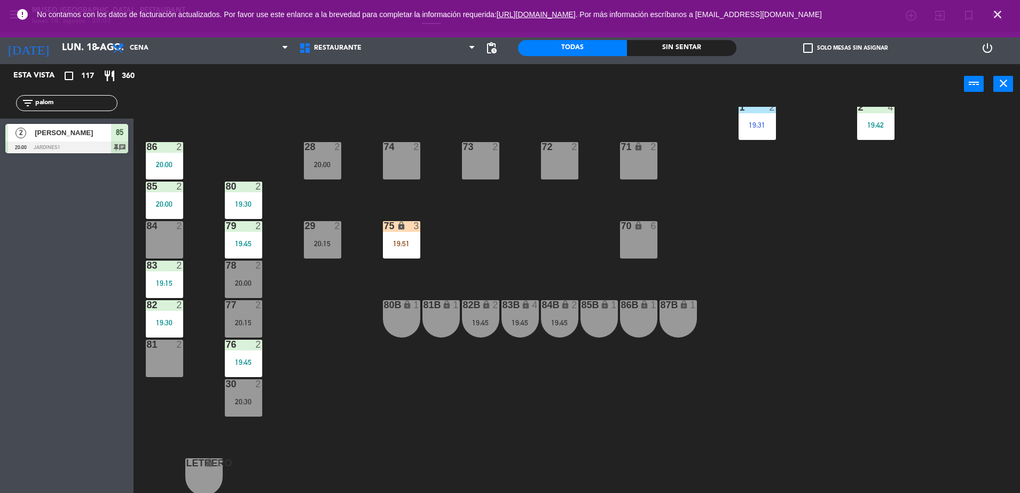
click at [422, 186] on div "44 5 20:15 49 2 20:30 54 5 19:15 64 2 17:45 48 2 20:30 53 4 19:00 63 2 20:30 43…" at bounding box center [582, 301] width 876 height 389
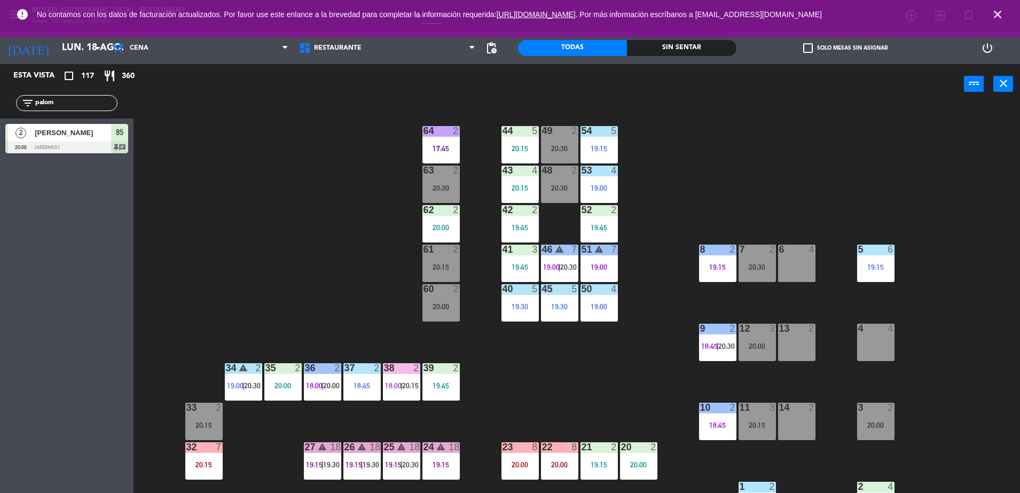
drag, startPoint x: 70, startPoint y: 107, endPoint x: 0, endPoint y: 76, distance: 76.7
click at [0, 76] on html "close × Museo Larco Café - Restaurant × chrome_reader_mode Listado de Reservas …" at bounding box center [510, 246] width 1020 height 493
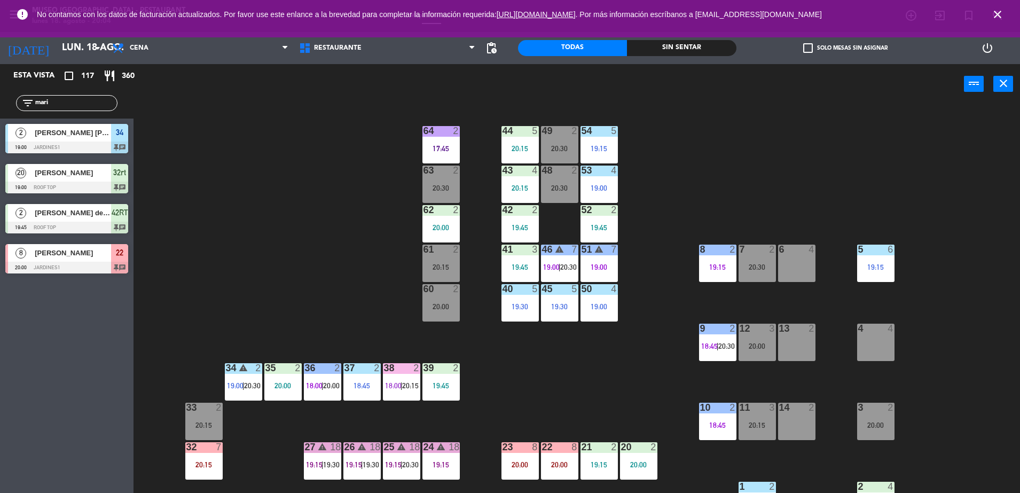
type input "mari"
click at [103, 258] on div "[PERSON_NAME]" at bounding box center [72, 253] width 77 height 18
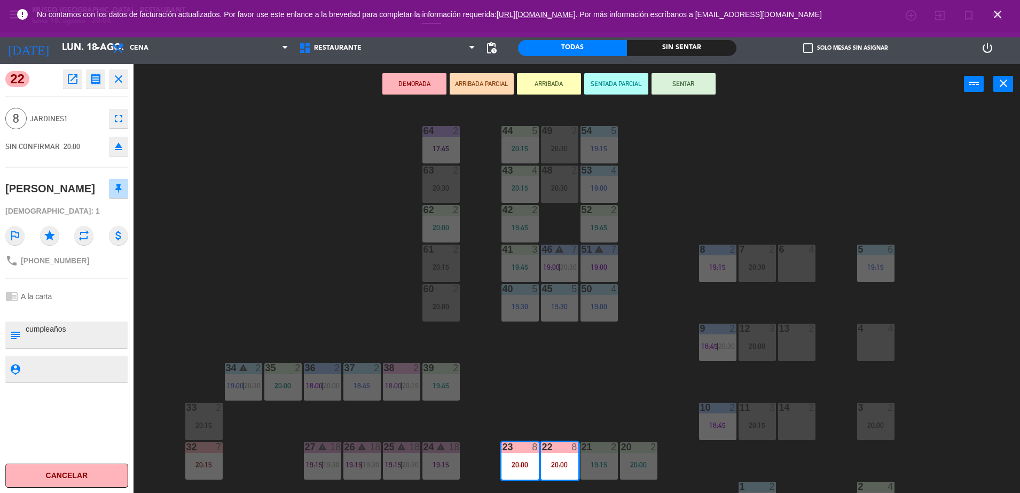
click at [477, 85] on button "ARRIBADA PARCIAL" at bounding box center [482, 83] width 64 height 21
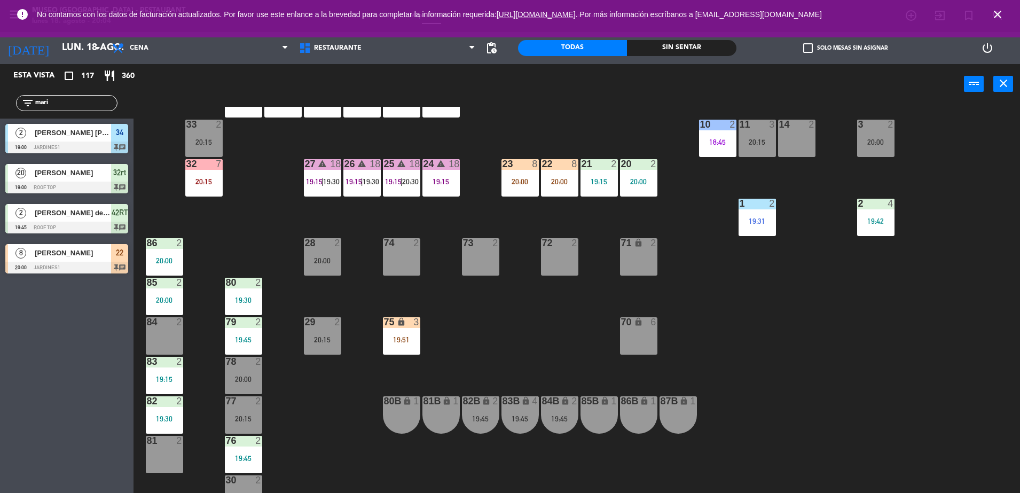
scroll to position [290, 0]
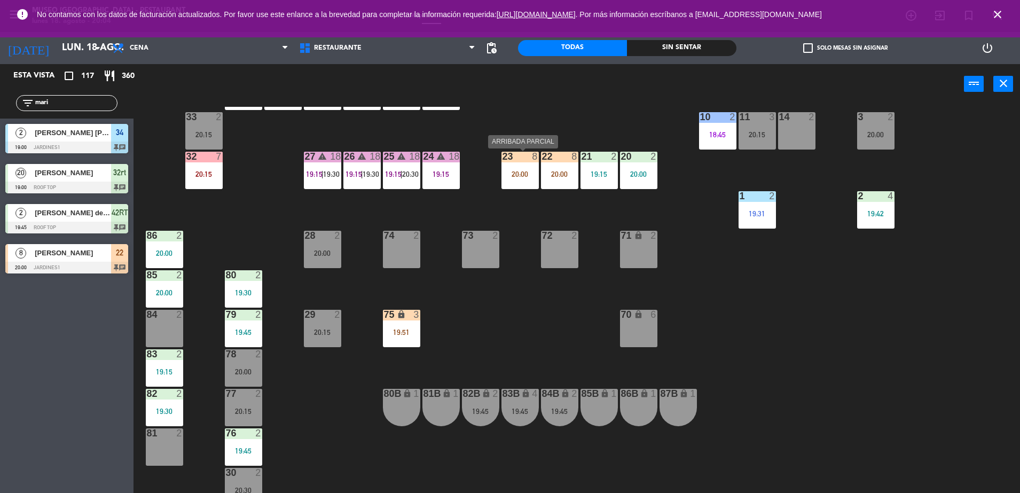
click at [530, 186] on div "23 8 20:00" at bounding box center [519, 170] width 37 height 37
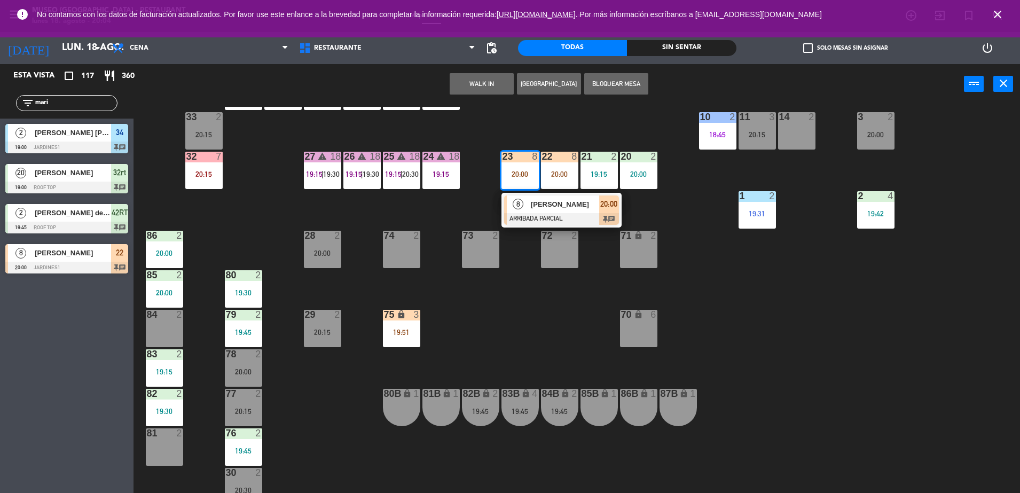
click at [553, 210] on div "[PERSON_NAME]" at bounding box center [564, 204] width 69 height 18
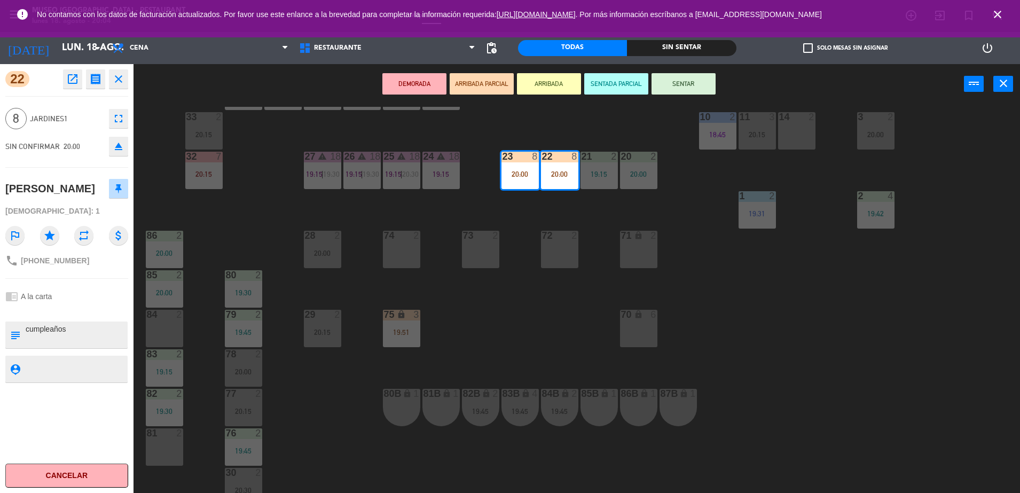
click at [103, 337] on textarea at bounding box center [76, 335] width 102 height 22
type textarea "cumpleaños"
click at [516, 315] on div "44 5 20:15 49 2 20:30 54 5 19:15 64 2 17:45 48 2 20:30 53 4 19:00 63 2 20:30 43…" at bounding box center [582, 301] width 876 height 389
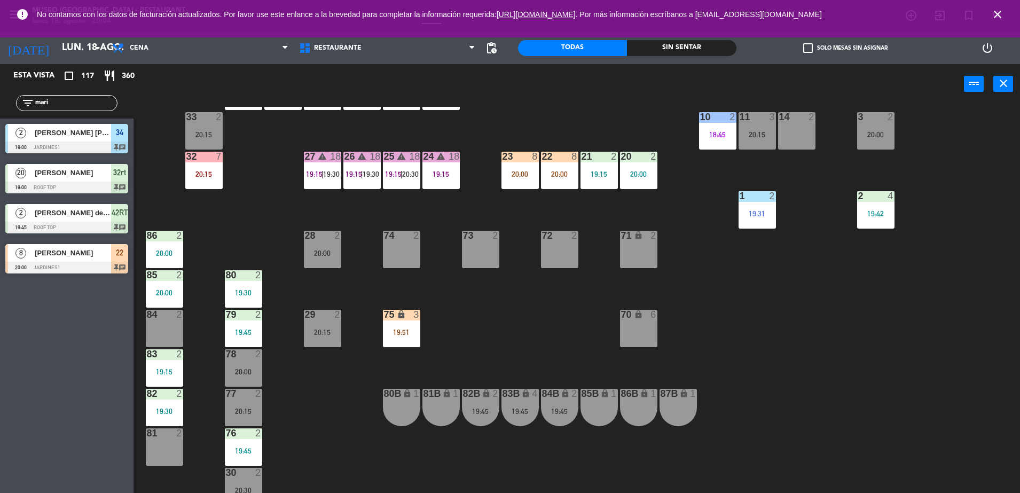
click at [557, 180] on div "22 8 20:00" at bounding box center [559, 170] width 37 height 37
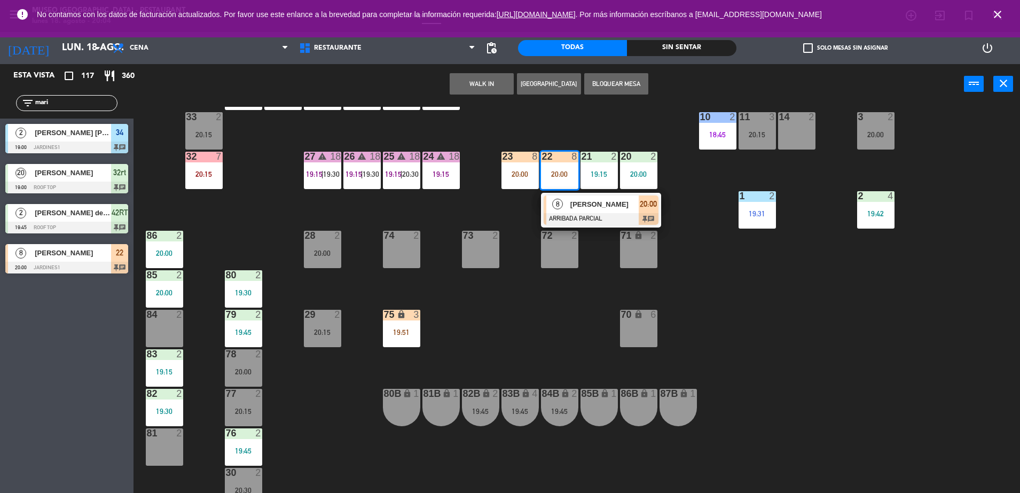
click at [580, 199] on span "[PERSON_NAME]" at bounding box center [604, 204] width 68 height 11
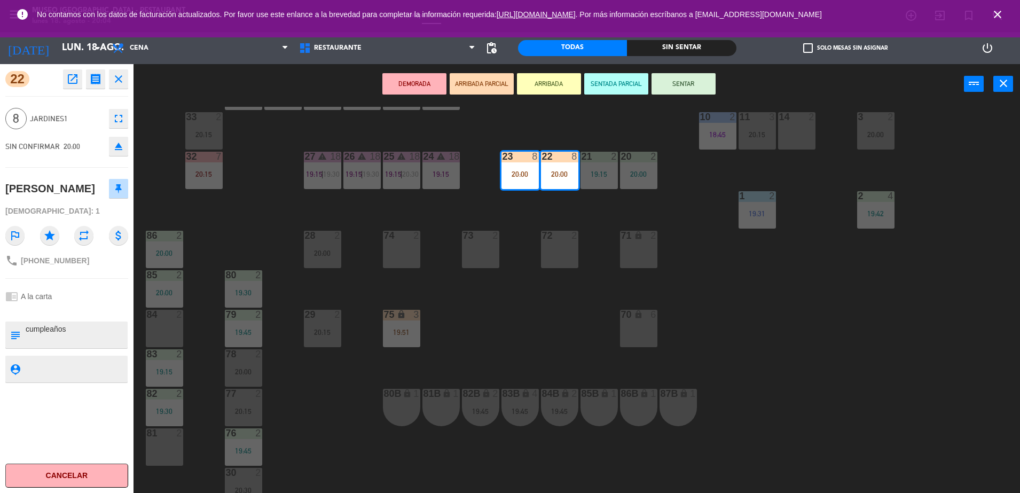
click at [491, 323] on div "44 5 20:15 49 2 20:30 54 5 19:15 64 2 17:45 48 2 20:30 53 4 19:00 63 2 20:30 43…" at bounding box center [582, 301] width 876 height 389
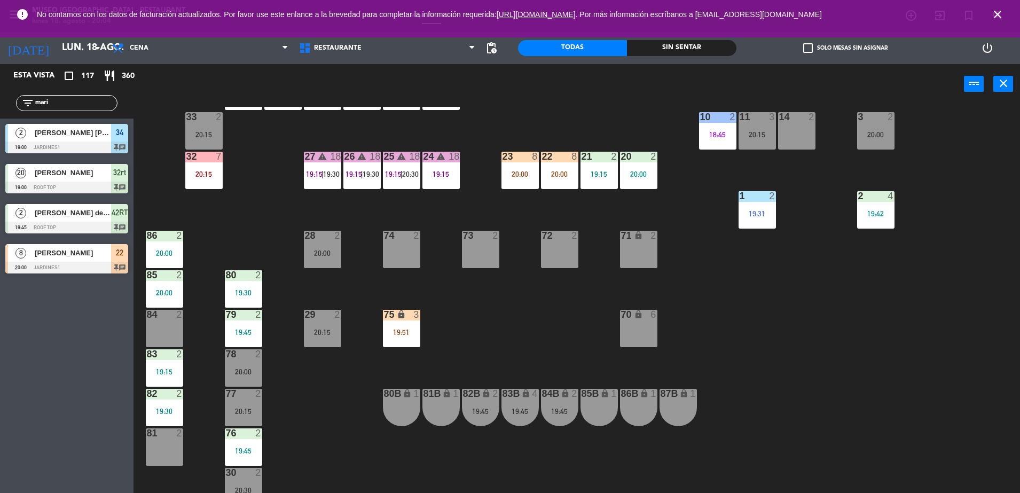
click at [607, 310] on div "44 5 20:15 49 2 20:30 54 5 19:15 64 2 17:45 48 2 20:30 53 4 19:00 63 2 20:30 43…" at bounding box center [582, 301] width 876 height 389
click at [549, 139] on div "44 5 20:15 49 2 20:30 54 5 19:15 64 2 17:45 48 2 20:30 53 4 19:00 63 2 20:30 43…" at bounding box center [582, 301] width 876 height 389
click at [567, 159] on div at bounding box center [560, 157] width 18 height 10
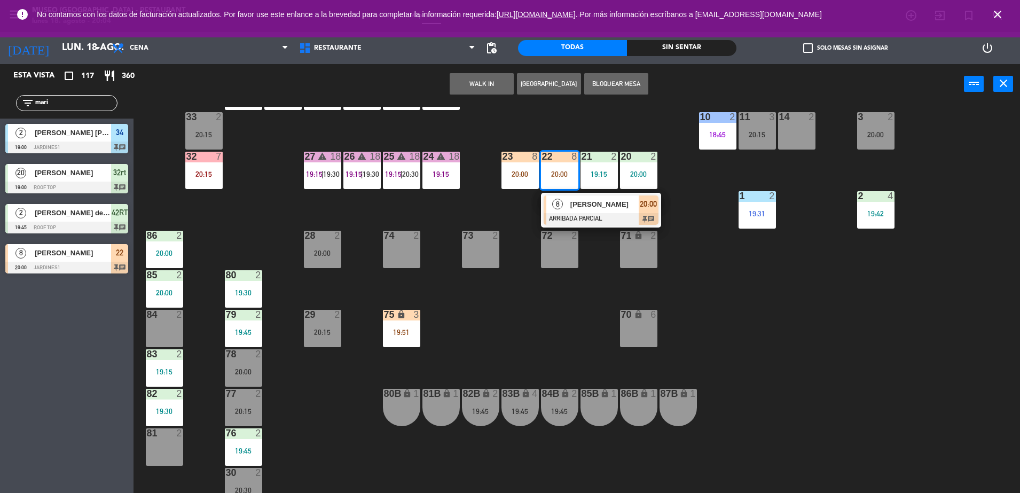
click at [612, 232] on div "71" at bounding box center [621, 236] width 18 height 10
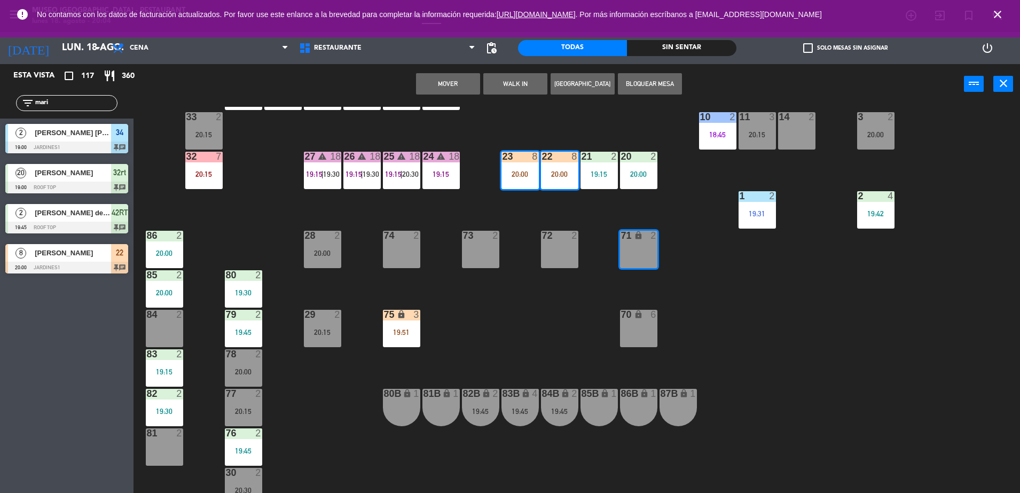
click at [584, 97] on div "Mover WALK IN [GEOGRAPHIC_DATA] Bloquear Mesa power_input close" at bounding box center [548, 84] width 830 height 41
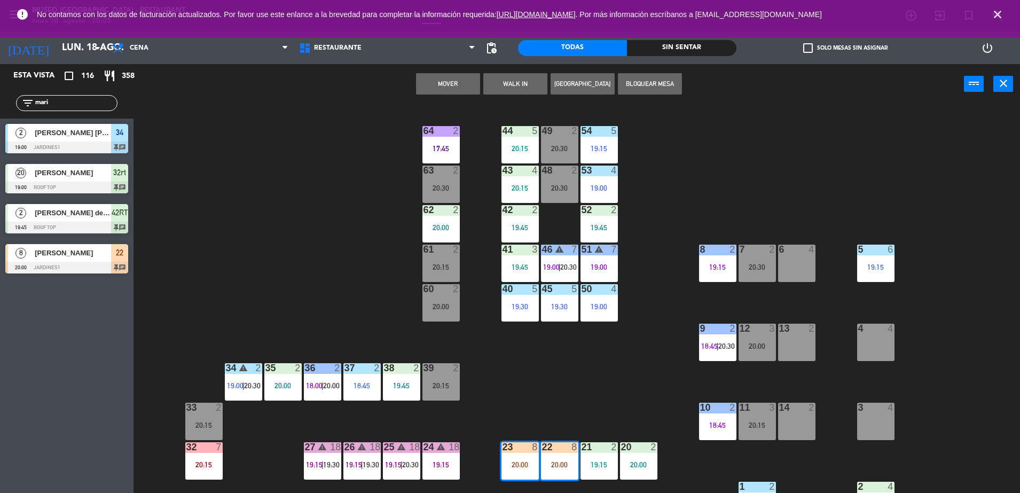
click at [576, 394] on div "44 5 20:15 49 2 20:30 54 5 19:15 64 2 17:45 48 2 20:30 53 4 19:00 63 2 20:30 43…" at bounding box center [582, 301] width 876 height 389
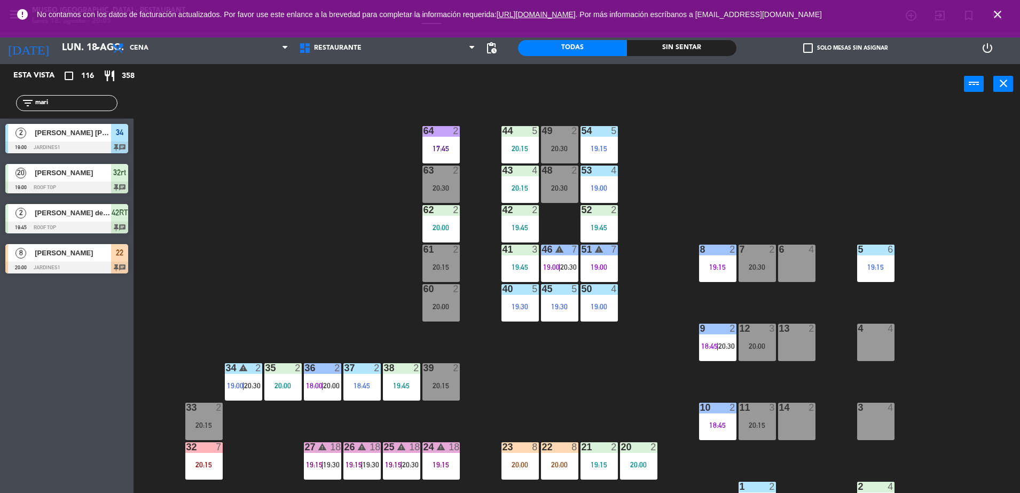
scroll to position [379, 0]
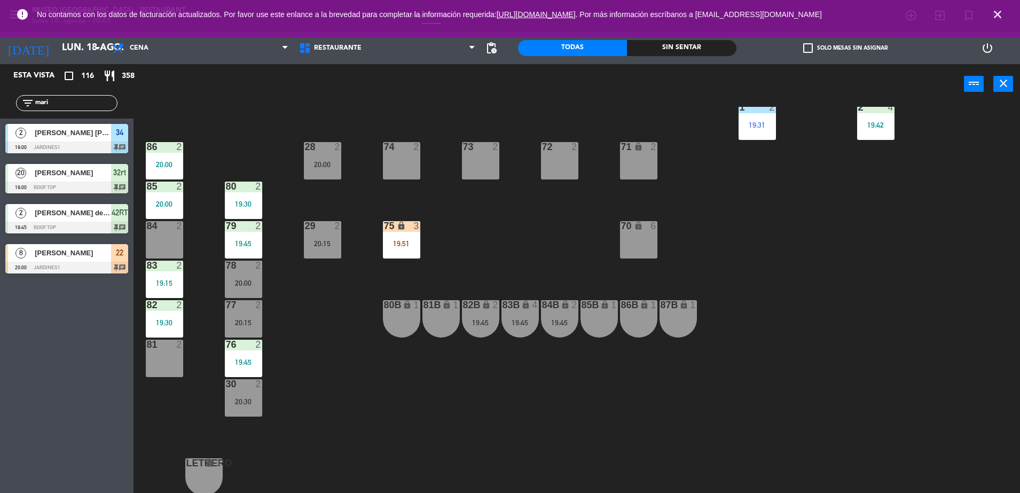
click at [520, 323] on div "19:45" at bounding box center [519, 322] width 37 height 7
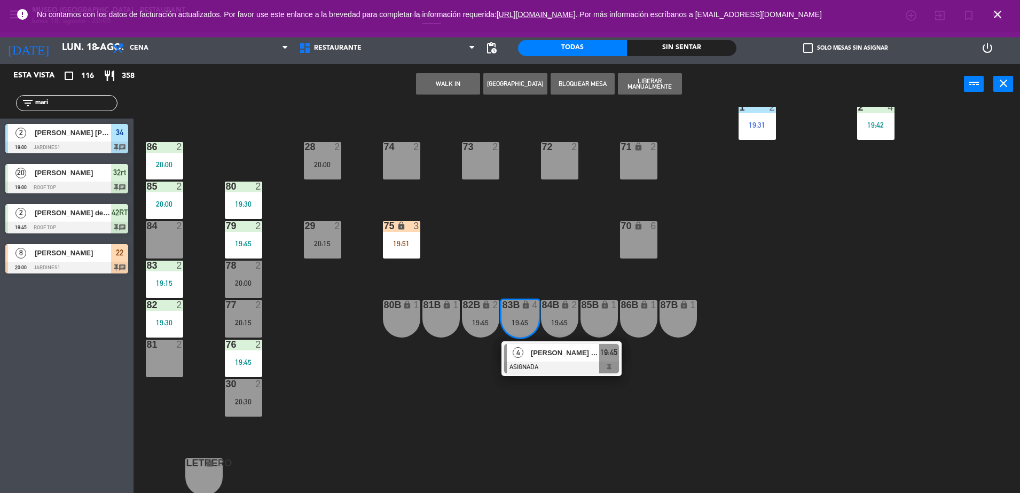
click at [551, 347] on span "[PERSON_NAME] [PERSON_NAME]" at bounding box center [565, 352] width 68 height 11
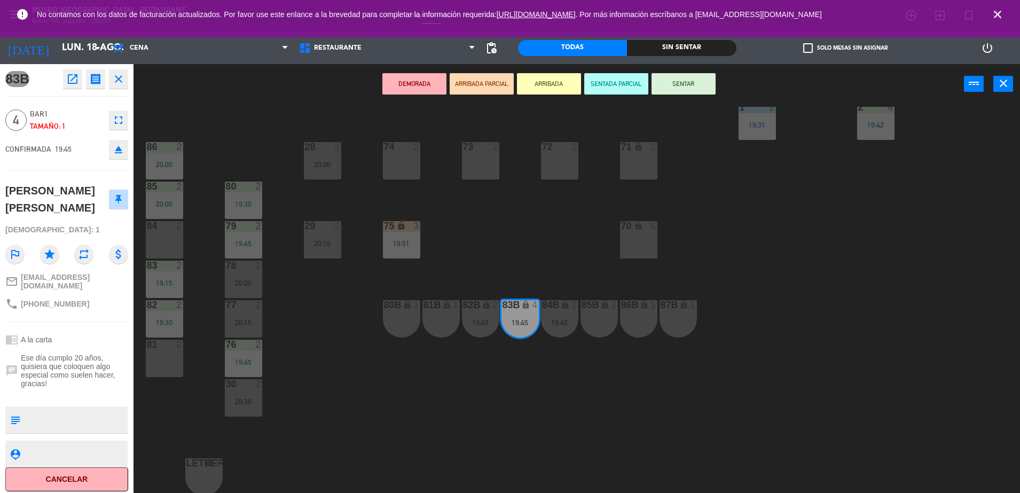
click at [68, 78] on icon "open_in_new" at bounding box center [72, 79] width 13 height 13
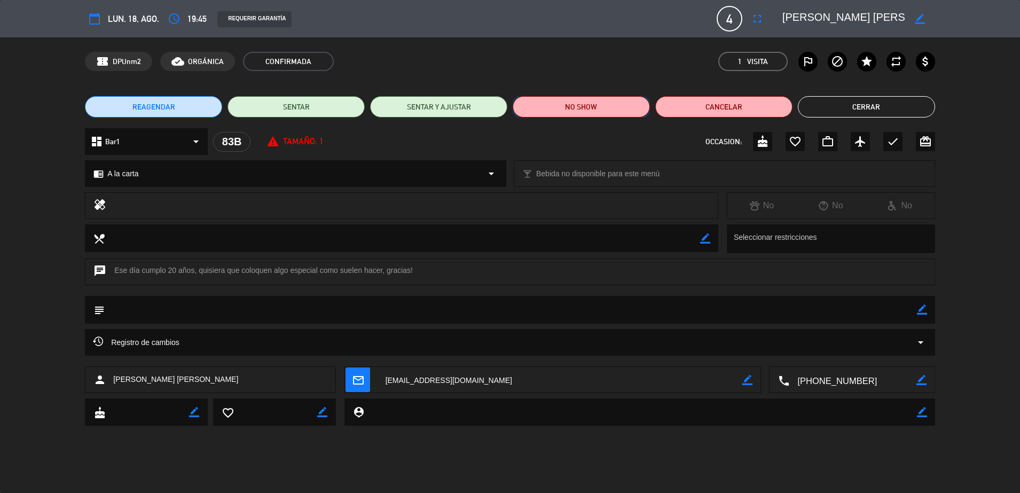
click at [535, 110] on button "NO SHOW" at bounding box center [581, 106] width 137 height 21
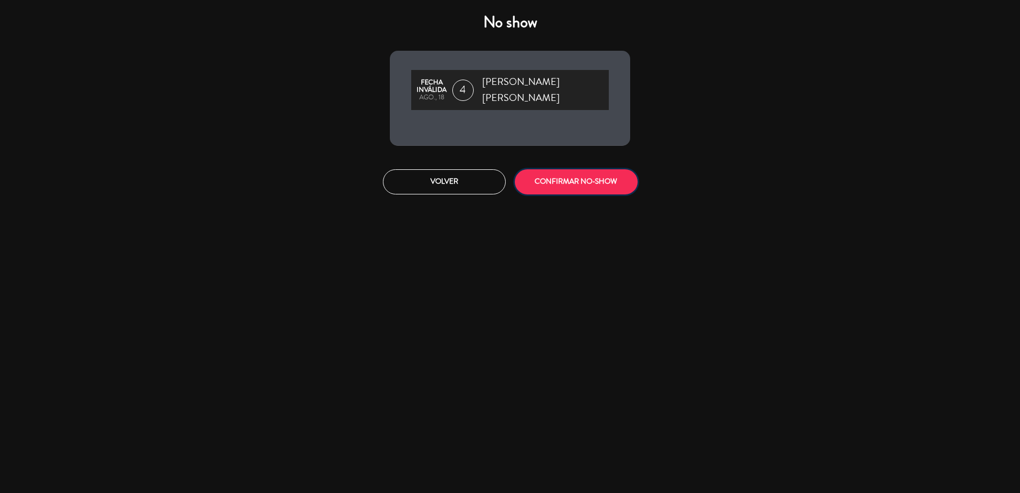
click at [615, 180] on button "CONFIRMAR NO-SHOW" at bounding box center [576, 181] width 123 height 25
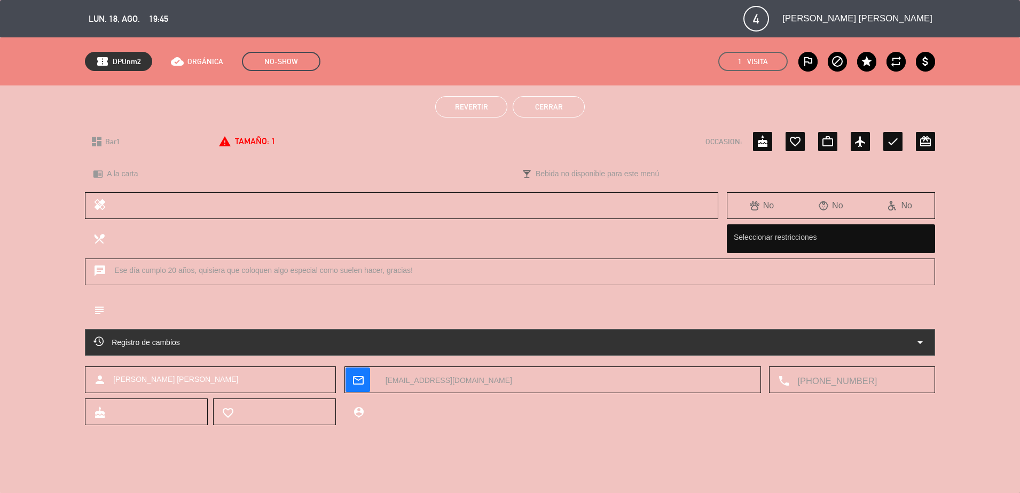
click at [570, 114] on button "Cerrar" at bounding box center [549, 106] width 72 height 21
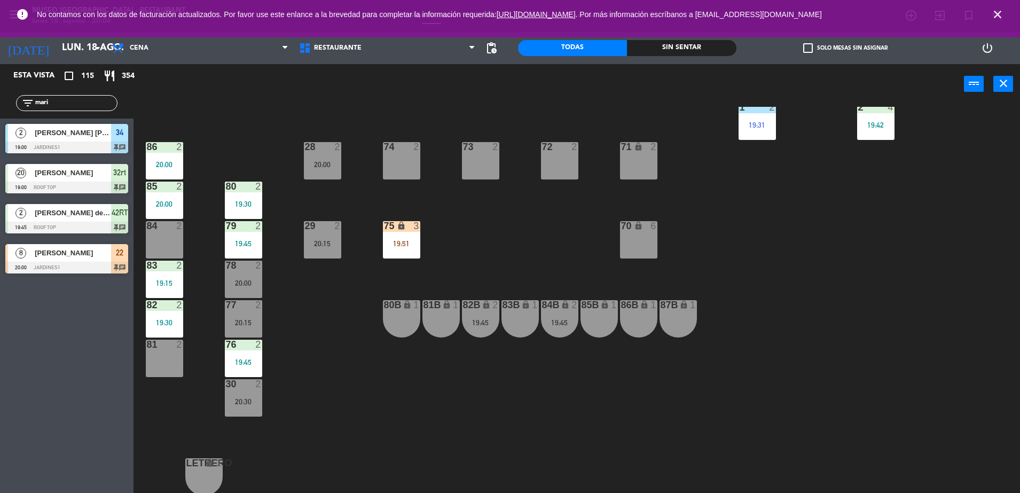
click at [576, 422] on div "44 5 20:15 49 2 20:30 54 5 19:15 64 2 17:45 48 2 20:30 53 4 19:00 63 2 20:30 43…" at bounding box center [582, 301] width 876 height 389
click at [494, 249] on div "44 5 20:15 49 2 20:30 54 5 19:15 64 2 17:45 48 2 20:30 53 4 19:00 63 2 20:30 43…" at bounding box center [582, 301] width 876 height 389
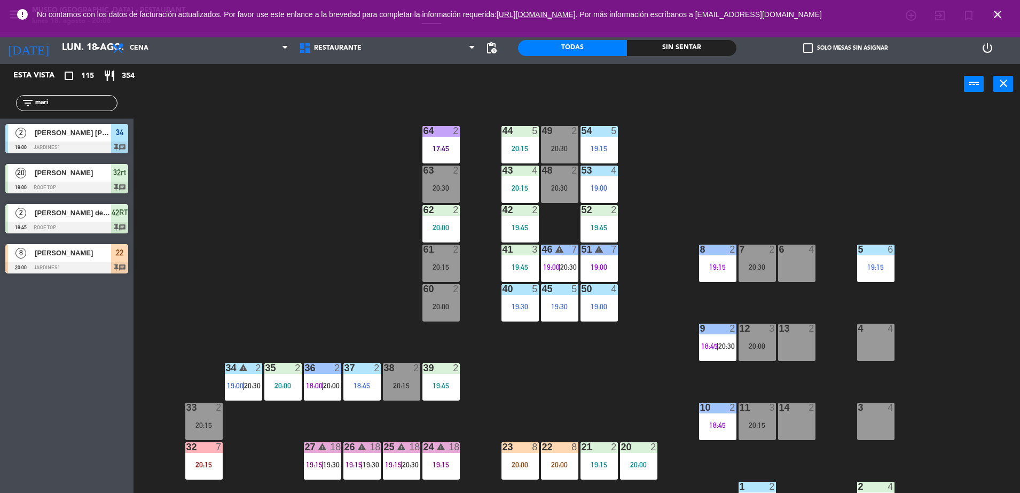
click at [523, 281] on div "41 3 19:45" at bounding box center [519, 263] width 37 height 37
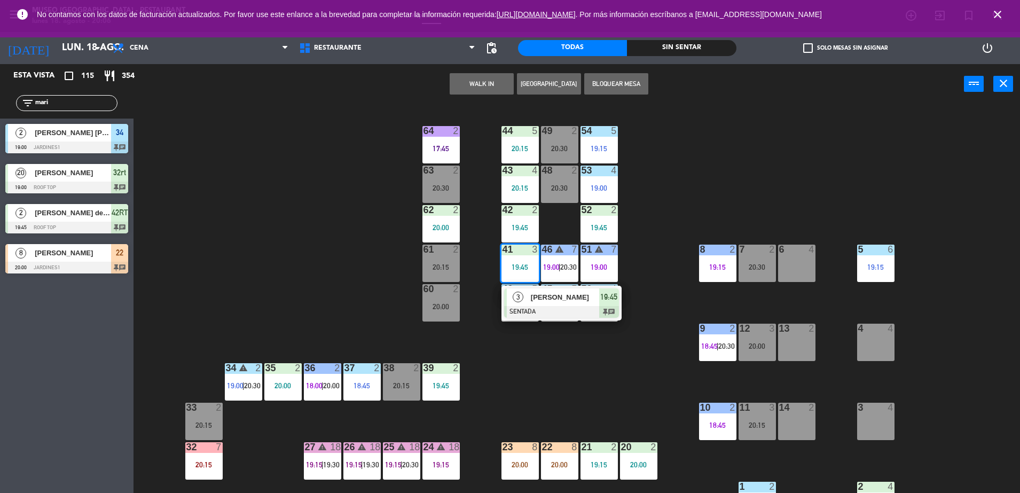
click at [641, 386] on div "44 5 20:15 49 2 20:30 54 5 19:15 64 2 17:45 48 2 20:30 53 4 19:00 63 2 20:30 43…" at bounding box center [582, 301] width 876 height 389
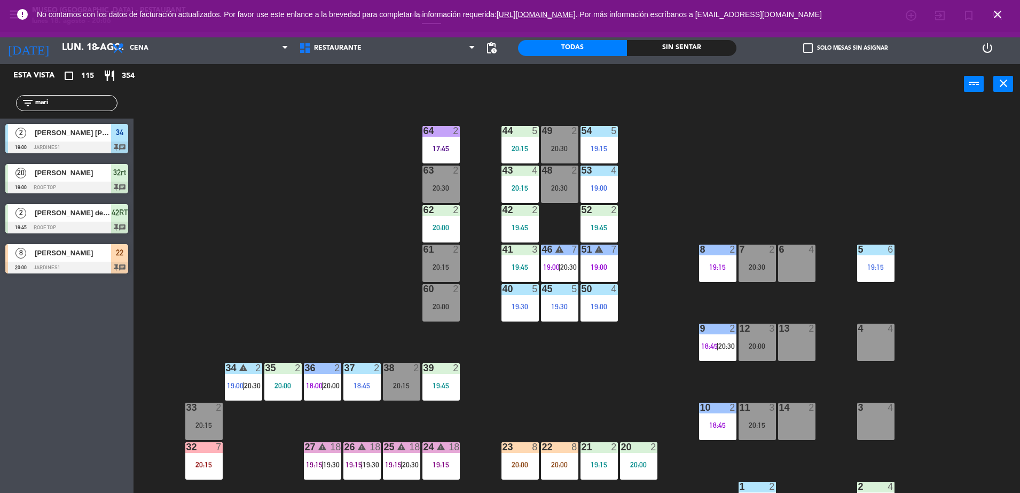
drag, startPoint x: 77, startPoint y: 99, endPoint x: -3, endPoint y: 110, distance: 80.3
click at [0, 110] on html "close × Museo Larco Café - Restaurant × chrome_reader_mode Listado de Reservas …" at bounding box center [510, 246] width 1020 height 493
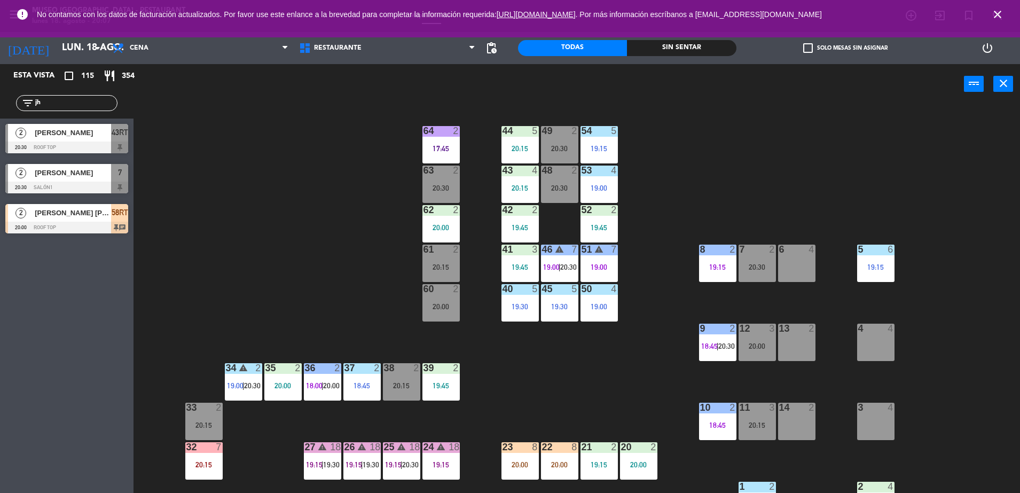
drag, startPoint x: 69, startPoint y: 106, endPoint x: 13, endPoint y: 70, distance: 66.8
click at [0, 122] on html "close × Museo Larco Café - Restaurant × chrome_reader_mode Listado de Reservas …" at bounding box center [510, 246] width 1020 height 493
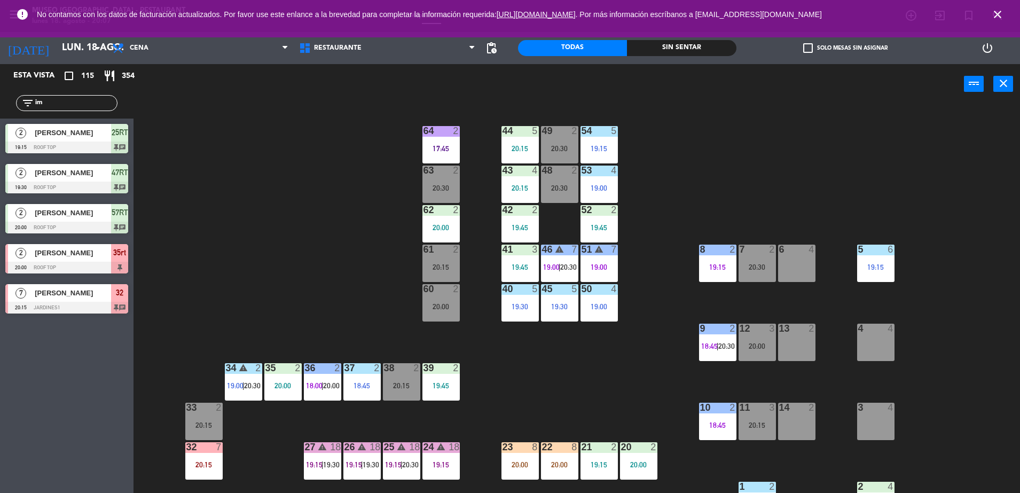
type input "im"
click at [84, 293] on span "[PERSON_NAME]" at bounding box center [73, 292] width 76 height 11
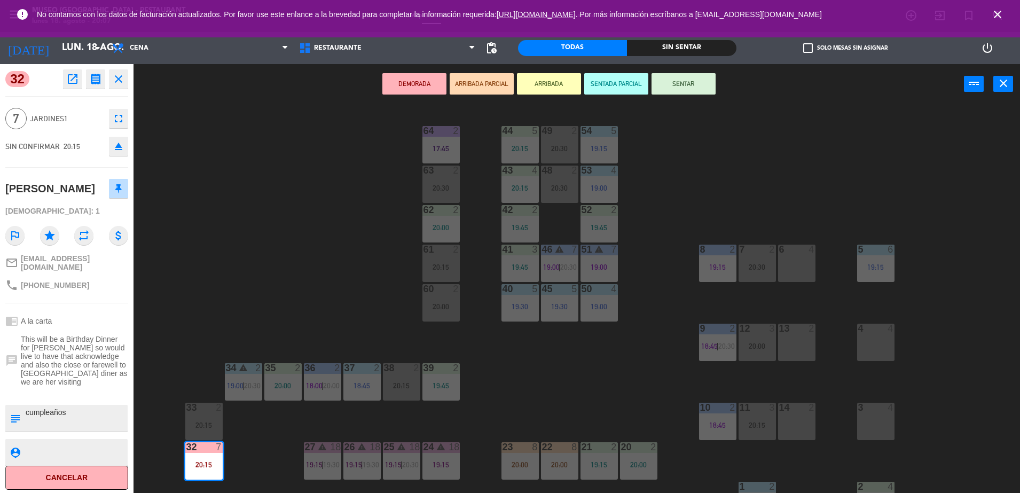
click at [480, 97] on div "DEMORADA ARRIBADA PARCIAL ARRIBADA SENTADA PARCIAL SENTAR power_input close" at bounding box center [548, 84] width 830 height 41
click at [474, 85] on button "ARRIBADA PARCIAL" at bounding box center [482, 83] width 64 height 21
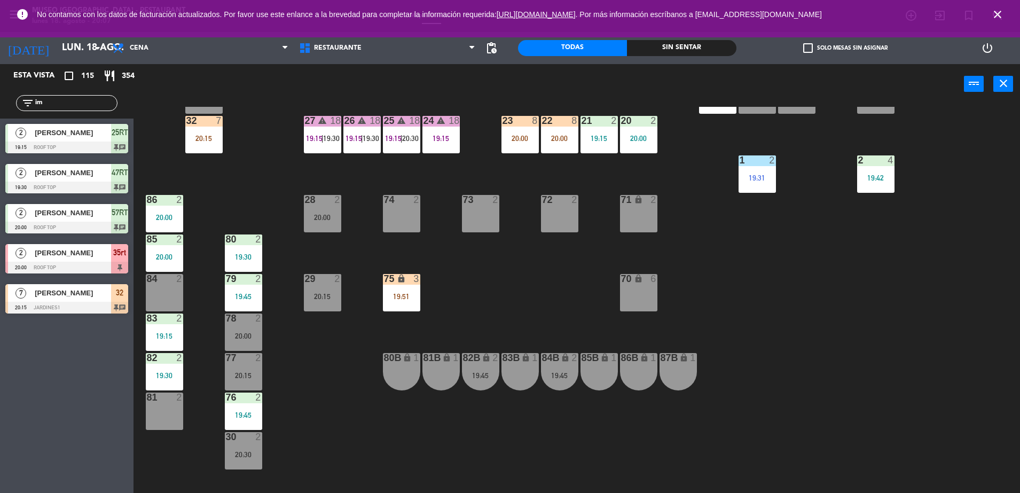
scroll to position [336, 0]
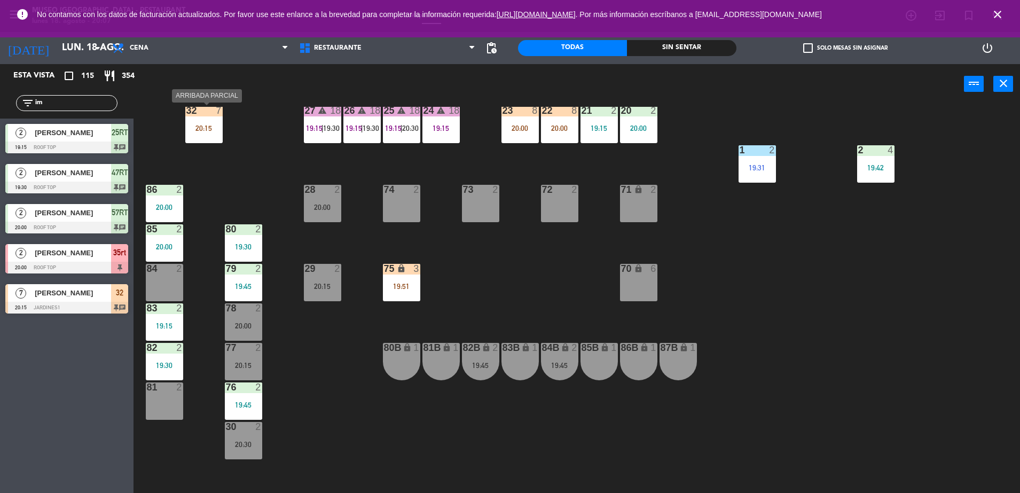
click at [202, 132] on div "32 7 20:15" at bounding box center [203, 124] width 37 height 37
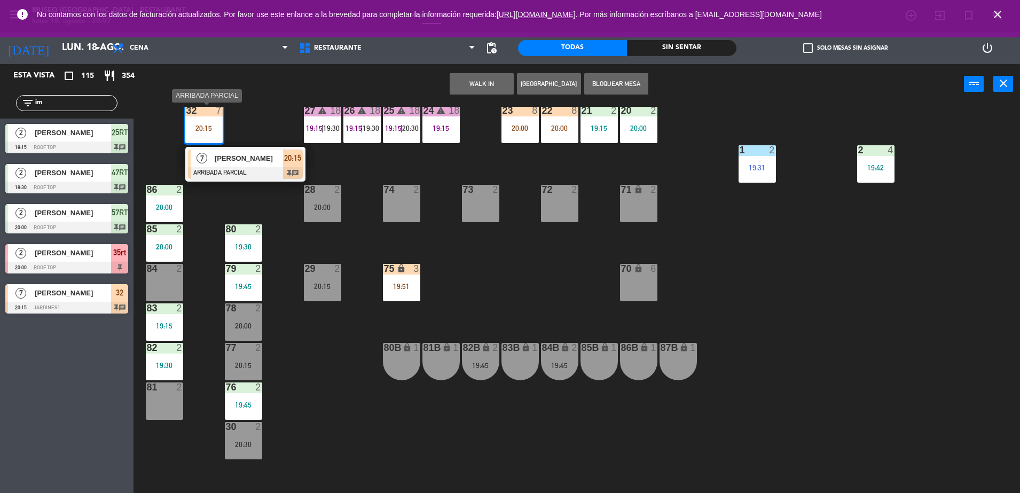
click at [260, 158] on span "[PERSON_NAME]" at bounding box center [249, 158] width 68 height 11
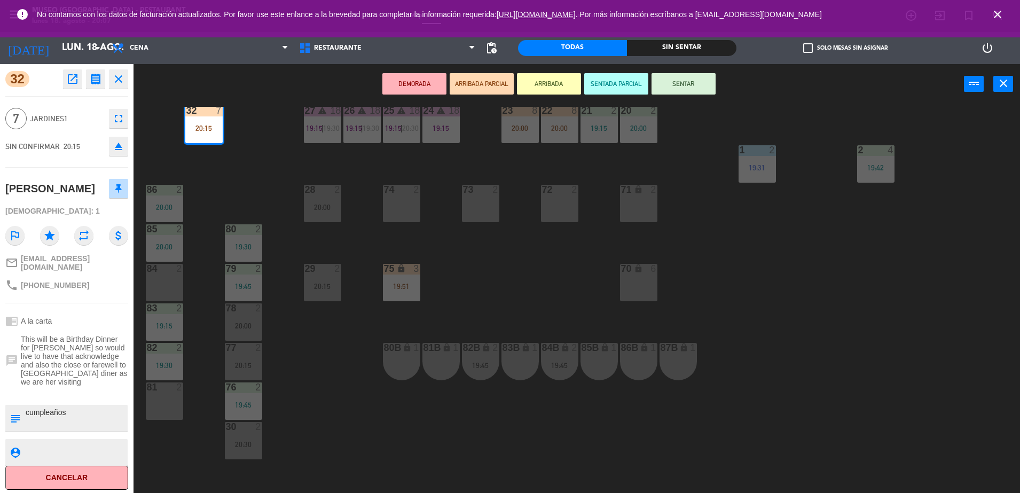
click at [252, 188] on div "44 5 20:15 49 2 20:30 54 5 19:15 64 2 17:45 48 2 20:30 53 4 19:00 63 2 20:30 43…" at bounding box center [582, 301] width 876 height 389
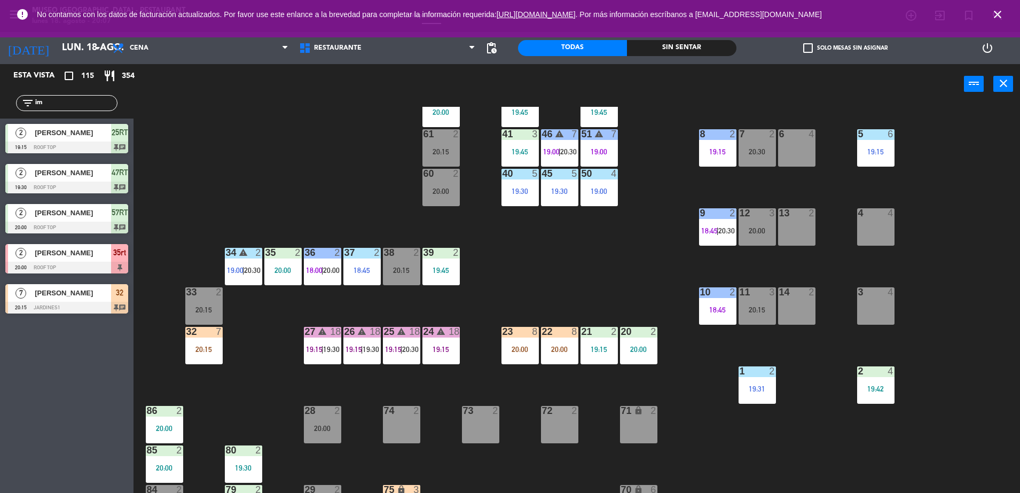
scroll to position [115, 0]
click at [206, 348] on div "20:15" at bounding box center [203, 349] width 37 height 7
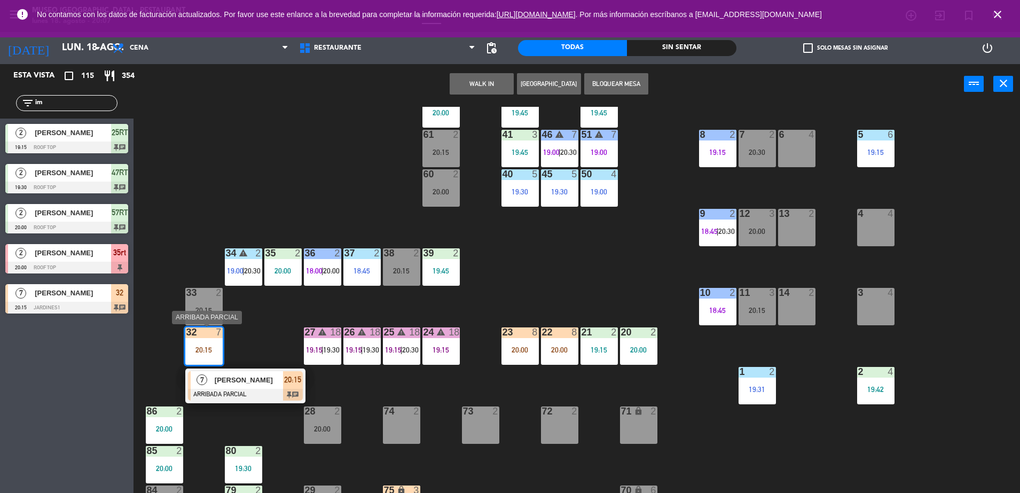
click at [263, 391] on div at bounding box center [245, 395] width 115 height 12
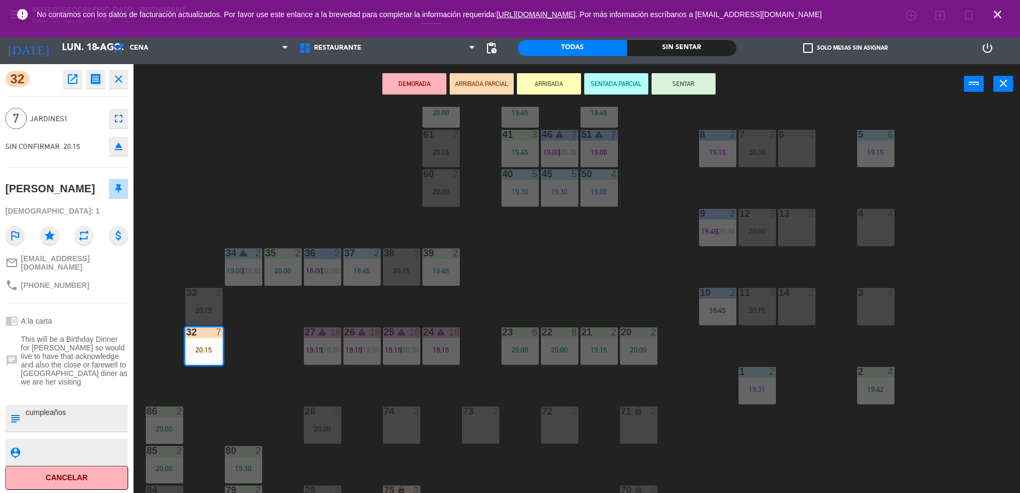
click at [336, 212] on div "44 5 20:15 49 2 20:30 54 5 19:15 64 2 17:45 48 2 20:30 53 4 19:00 63 2 20:30 43…" at bounding box center [582, 301] width 876 height 389
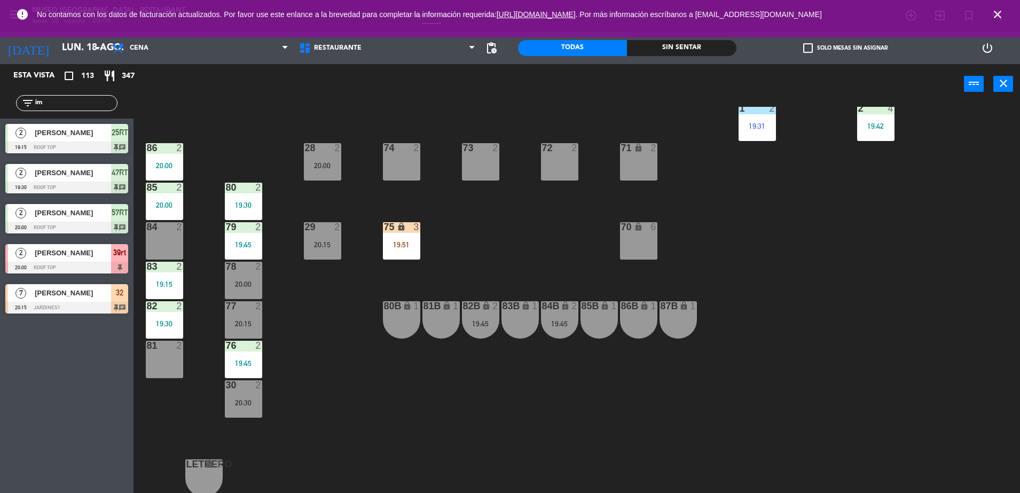
scroll to position [379, 0]
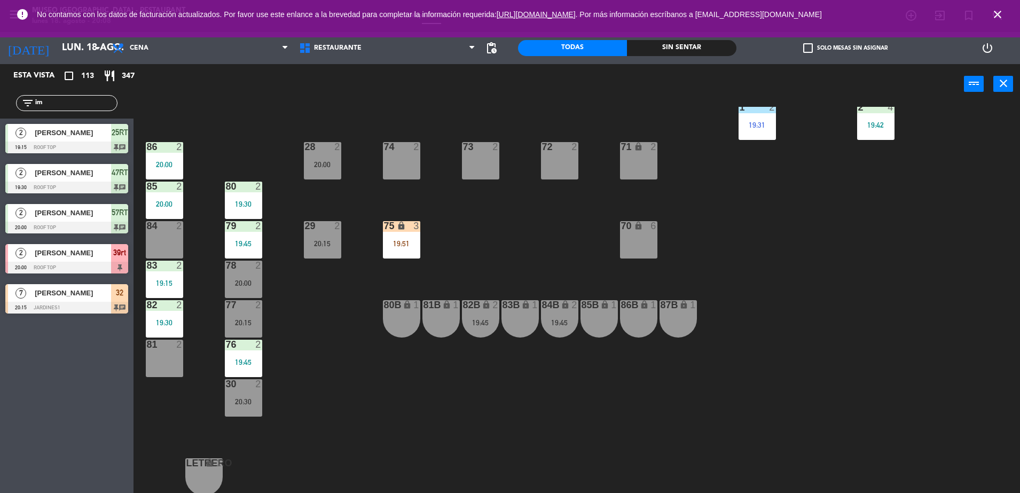
click at [488, 319] on div "19:45" at bounding box center [480, 322] width 37 height 7
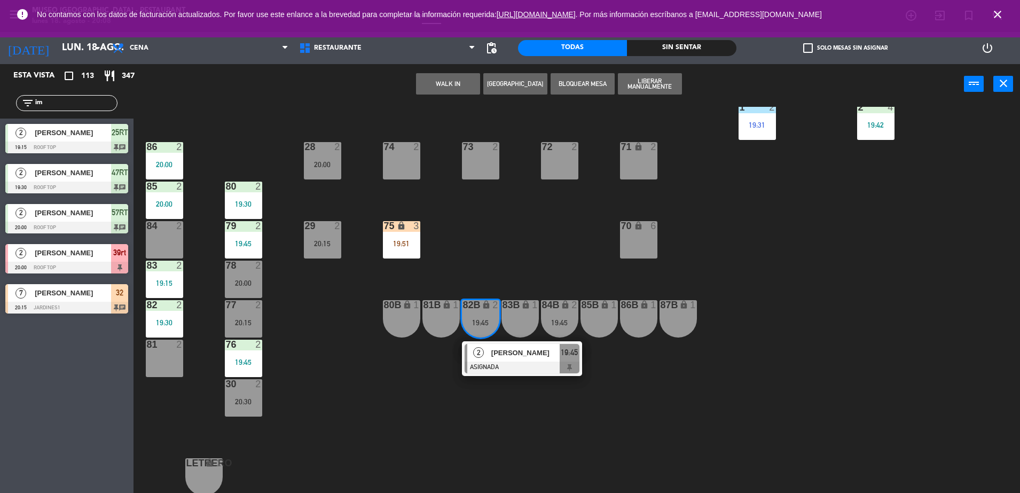
click at [521, 357] on span "[PERSON_NAME]" at bounding box center [525, 352] width 68 height 11
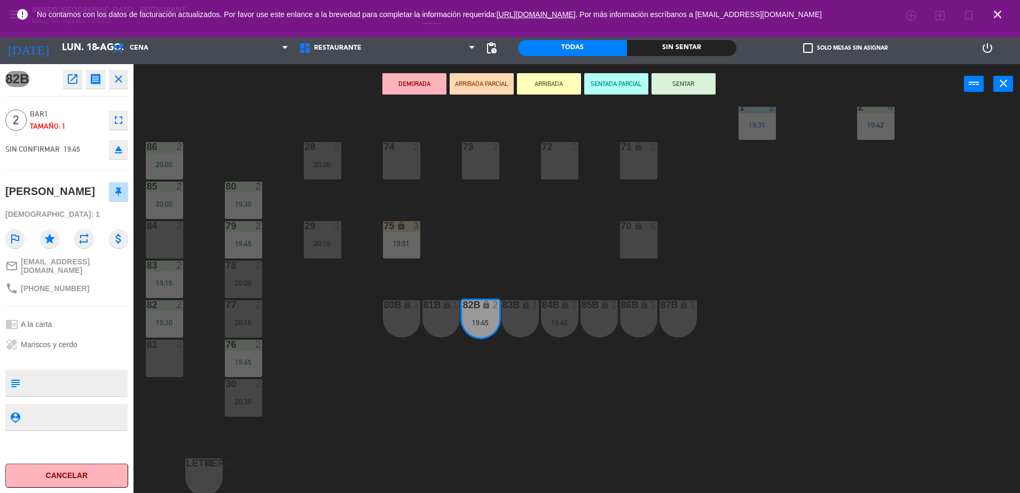
click at [72, 74] on icon "open_in_new" at bounding box center [72, 79] width 13 height 13
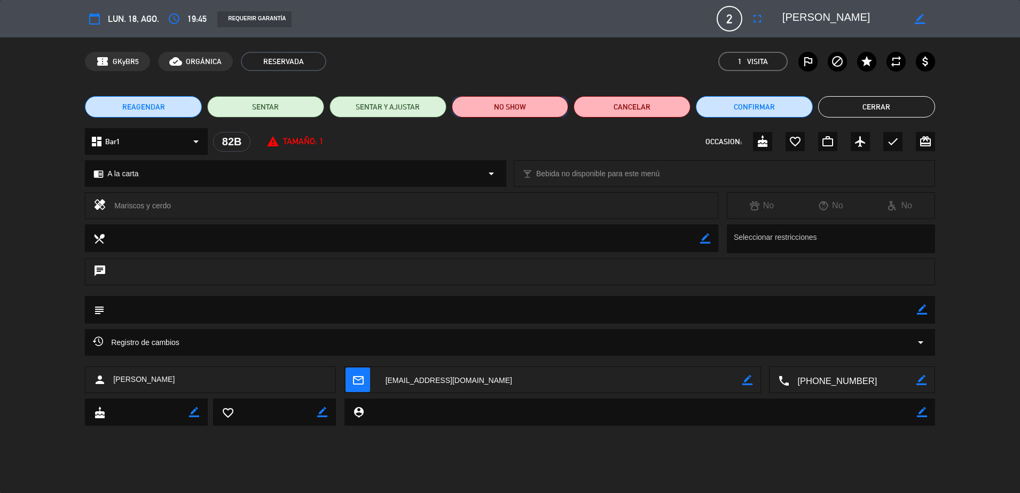
click at [490, 99] on button "NO SHOW" at bounding box center [510, 106] width 117 height 21
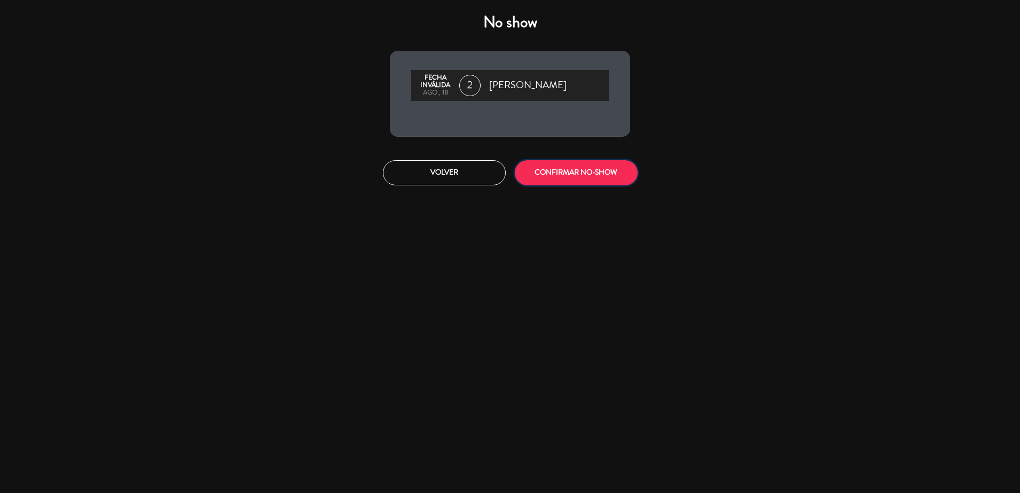
click at [559, 183] on button "CONFIRMAR NO-SHOW" at bounding box center [576, 172] width 123 height 25
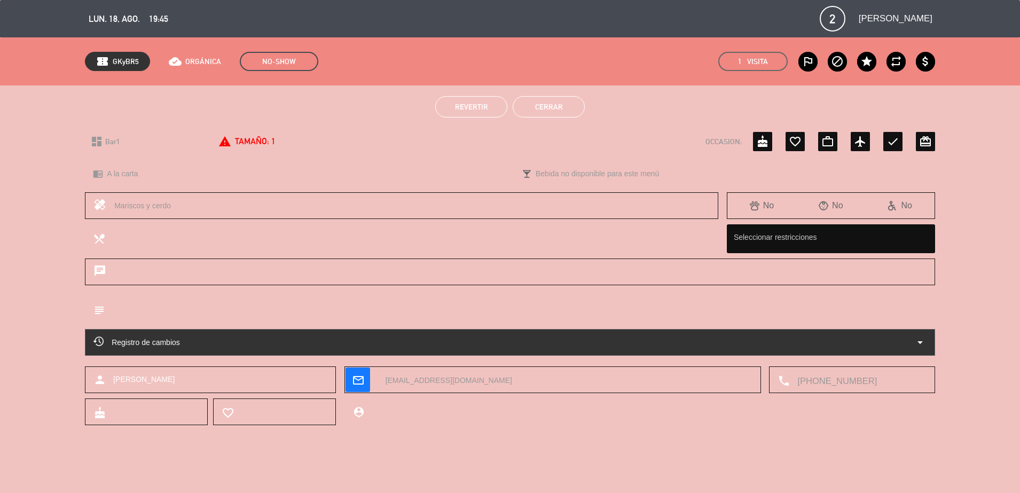
click at [567, 100] on button "Cerrar" at bounding box center [549, 106] width 72 height 21
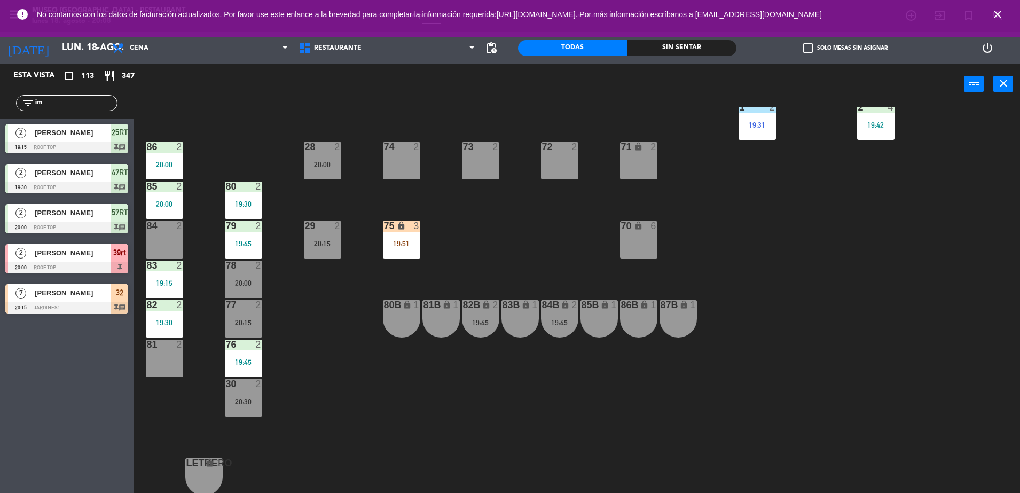
scroll to position [0, 0]
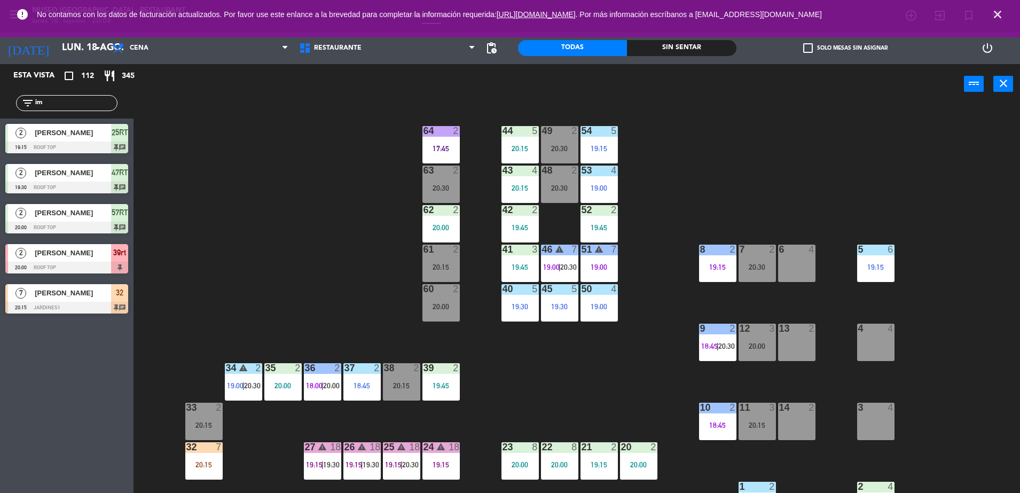
click at [85, 112] on div "filter_list im" at bounding box center [66, 103] width 133 height 31
drag, startPoint x: 76, startPoint y: 108, endPoint x: 0, endPoint y: 112, distance: 75.9
click at [0, 112] on html "close × Museo Larco Café - Restaurant × chrome_reader_mode Listado de Reservas …" at bounding box center [510, 246] width 1020 height 493
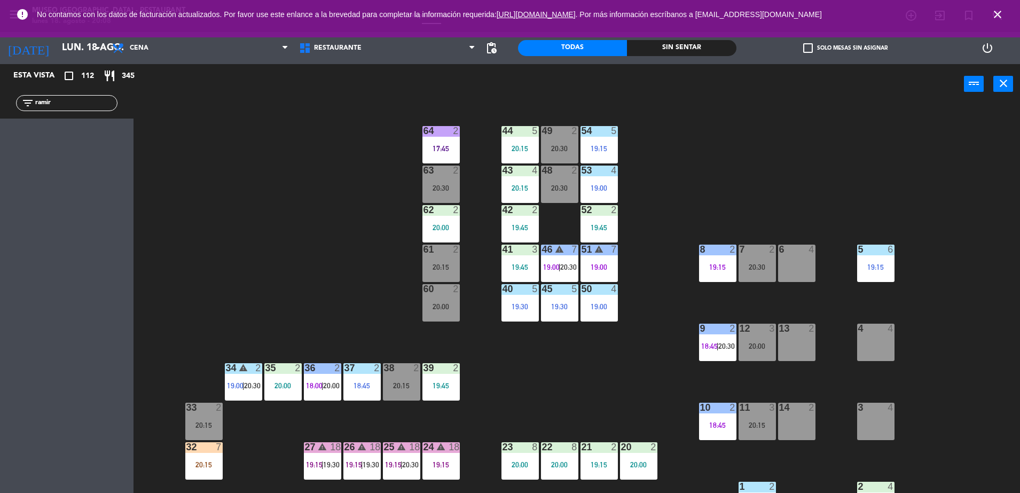
type input "ramir"
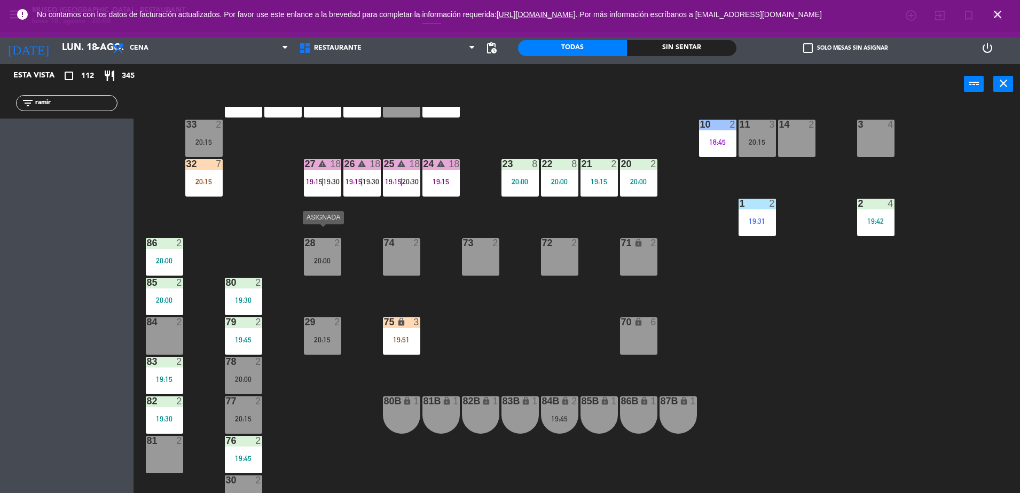
scroll to position [294, 0]
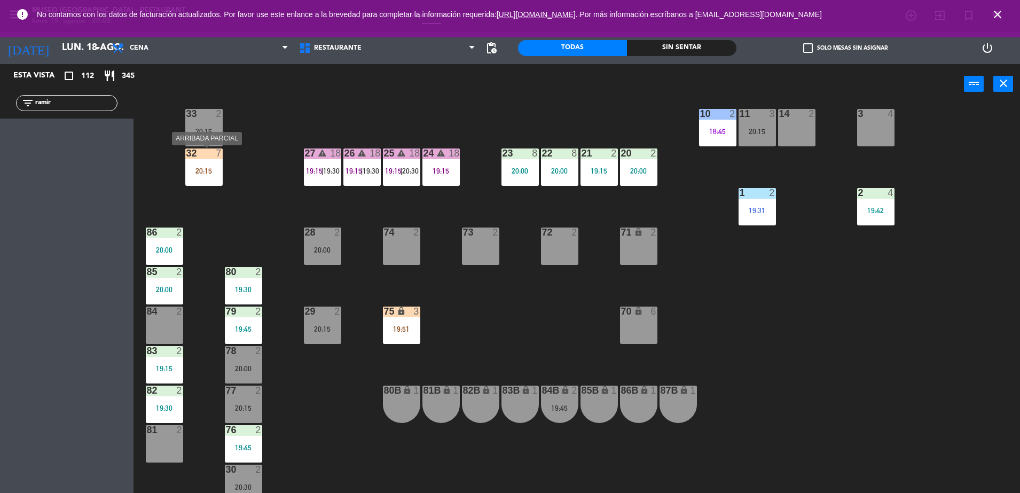
click at [197, 162] on div "32 7 20:15" at bounding box center [203, 166] width 37 height 37
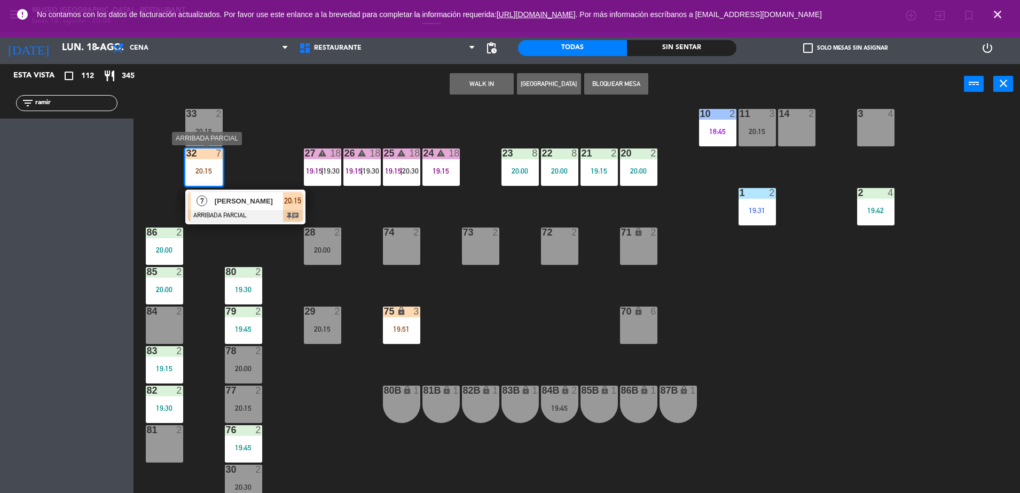
click at [278, 212] on div at bounding box center [245, 216] width 115 height 12
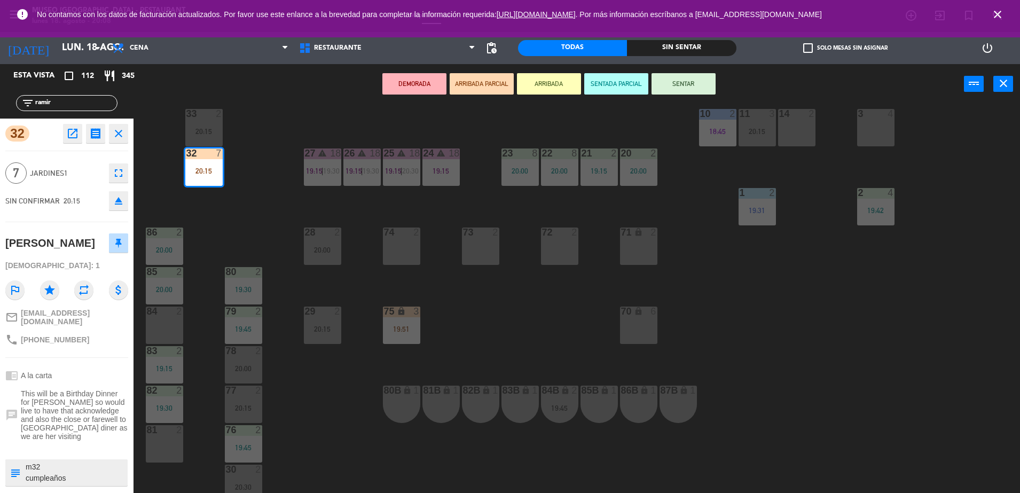
click at [254, 206] on div "44 5 20:15 49 2 20:30 54 5 19:15 64 2 17:45 48 2 20:30 53 4 19:00 63 2 20:30 43…" at bounding box center [582, 301] width 876 height 389
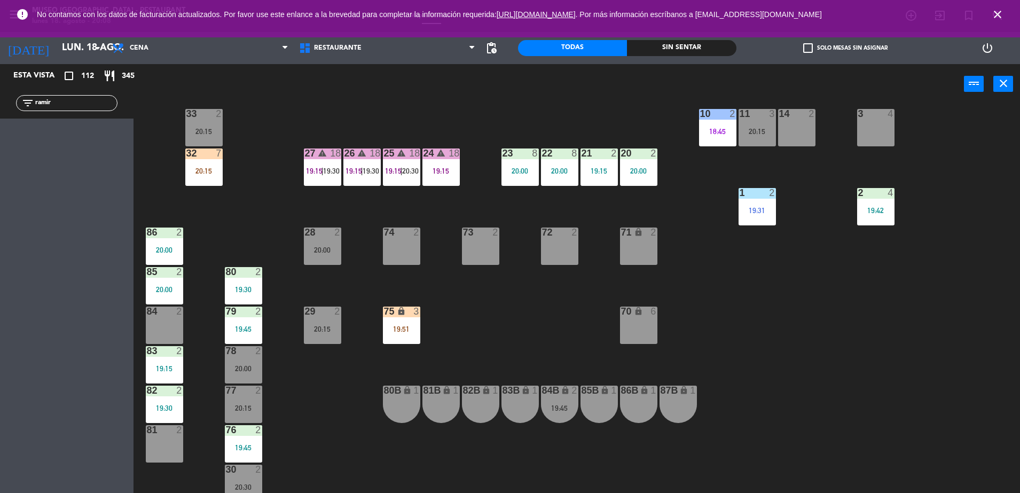
drag, startPoint x: 72, startPoint y: 105, endPoint x: 15, endPoint y: 90, distance: 58.5
click at [0, 116] on html "close × Museo Larco Café - Restaurant × chrome_reader_mode Listado de Reservas …" at bounding box center [510, 246] width 1020 height 493
type input "roj"
click at [241, 216] on div "44 5 20:15 49 2 20:30 54 5 19:15 64 2 17:45 48 2 20:30 53 4 19:00 63 2 20:30 43…" at bounding box center [582, 301] width 876 height 389
click at [255, 227] on div "44 5 20:15 49 2 20:30 54 5 19:15 64 2 17:45 48 2 20:30 53 4 19:00 63 2 20:30 43…" at bounding box center [582, 301] width 876 height 389
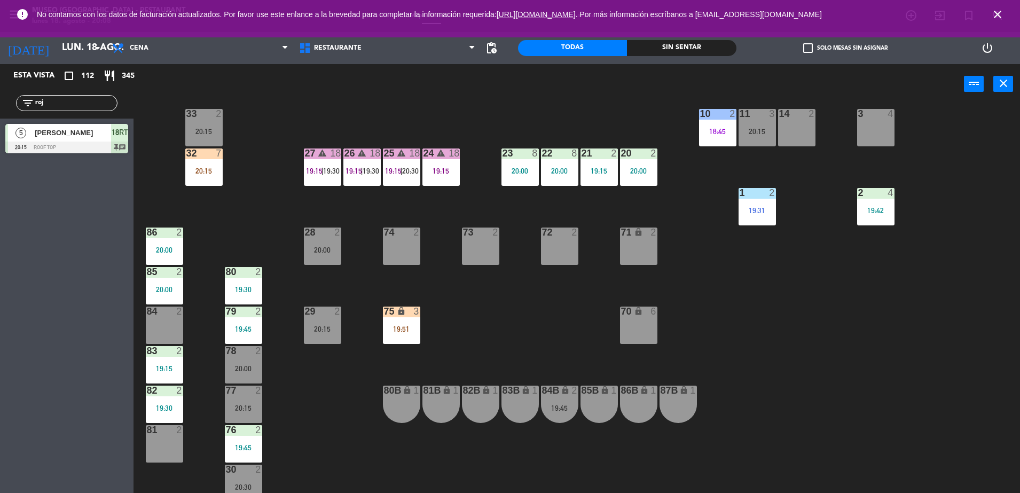
scroll to position [0, 0]
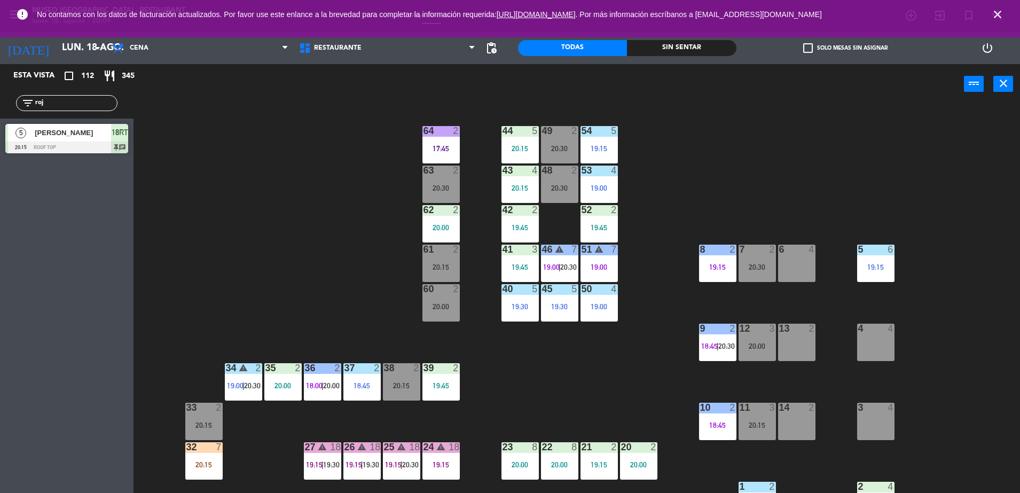
click at [303, 161] on div "44 5 20:15 49 2 20:30 54 5 19:15 64 2 17:45 48 2 20:30 53 4 19:00 63 2 20:30 43…" at bounding box center [582, 301] width 876 height 389
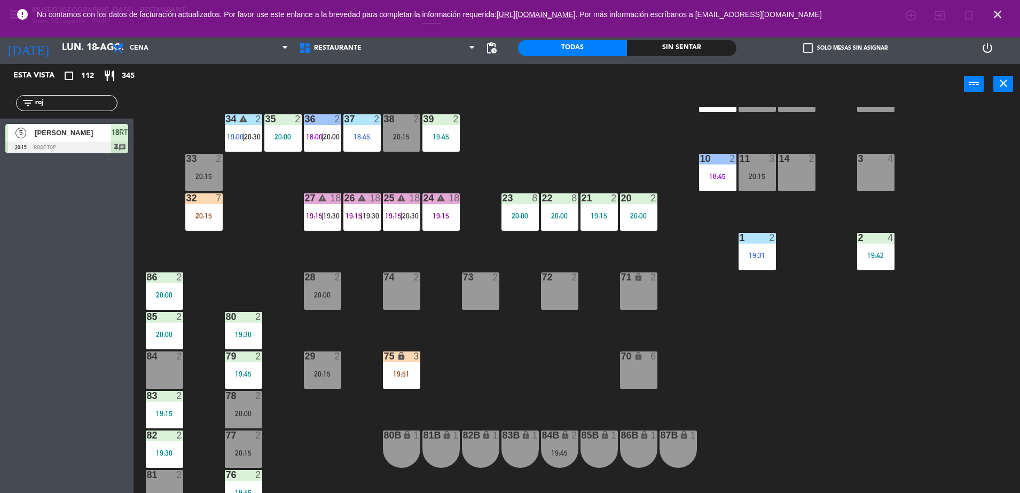
scroll to position [267, 0]
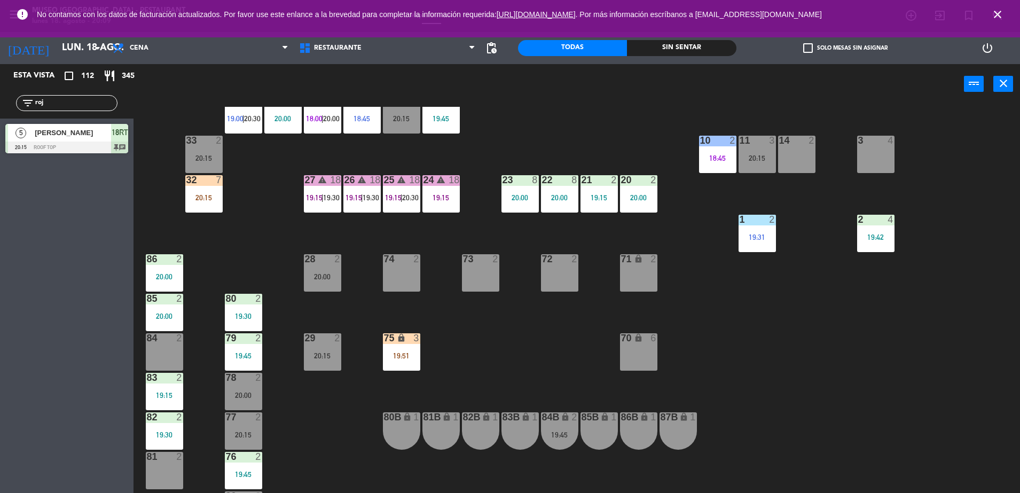
drag, startPoint x: 51, startPoint y: 99, endPoint x: 0, endPoint y: 89, distance: 51.7
click at [0, 90] on html "close × Museo Larco Café - Restaurant × chrome_reader_mode Listado de Reservas …" at bounding box center [510, 246] width 1020 height 493
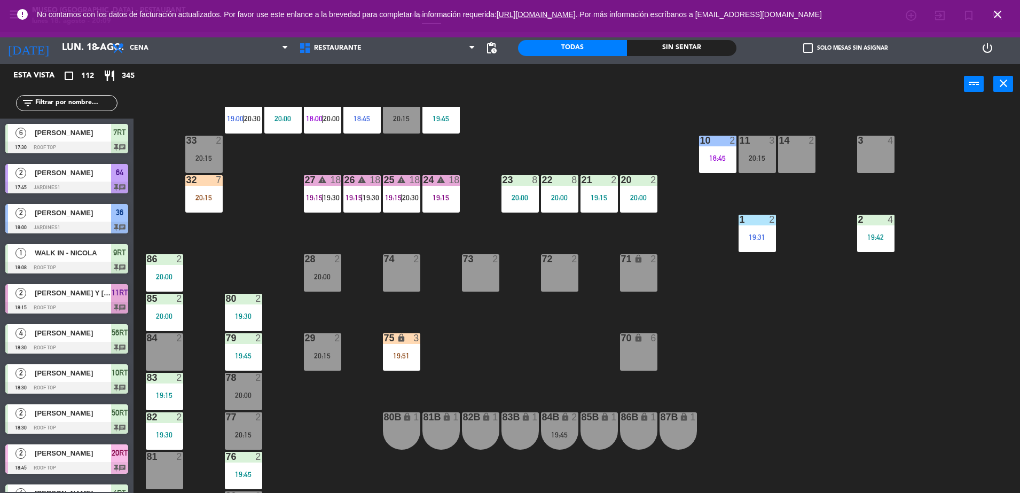
click at [52, 106] on input "text" at bounding box center [75, 103] width 83 height 12
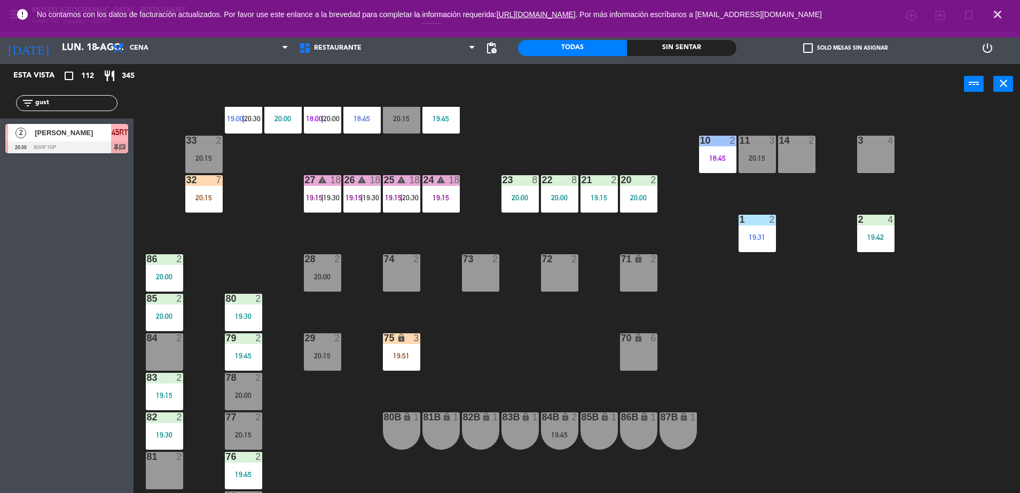
type input "gust"
click at [110, 151] on div at bounding box center [66, 148] width 123 height 12
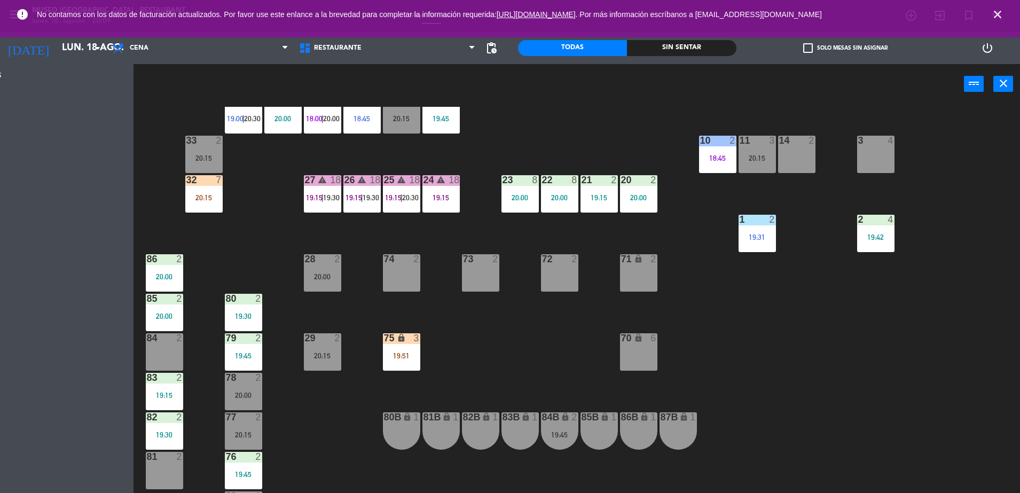
scroll to position [0, 0]
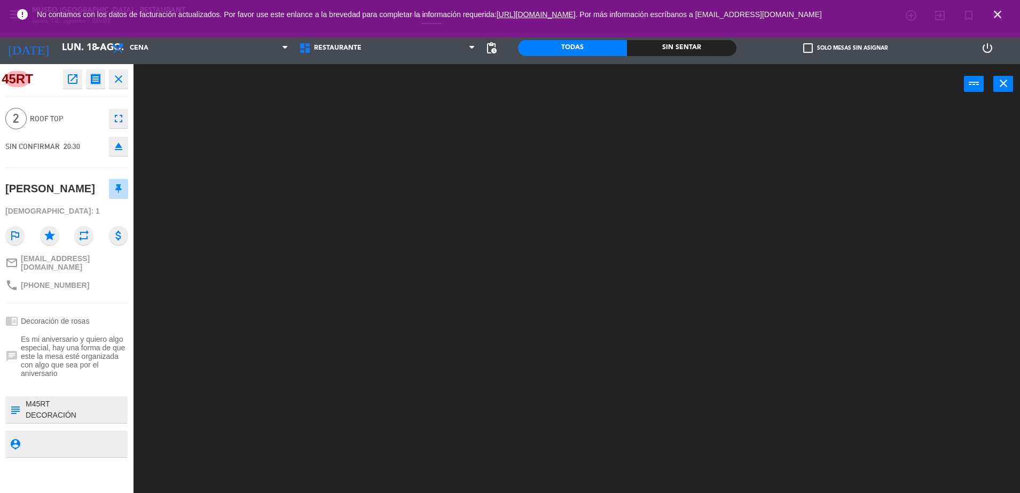
click at [86, 405] on textarea at bounding box center [76, 409] width 102 height 22
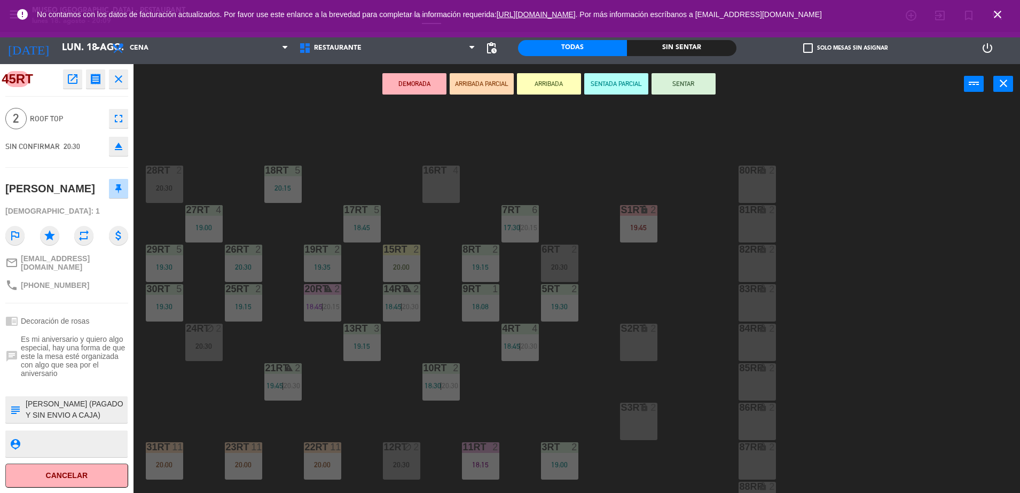
click at [478, 91] on button "ARRIBADA PARCIAL" at bounding box center [482, 83] width 64 height 21
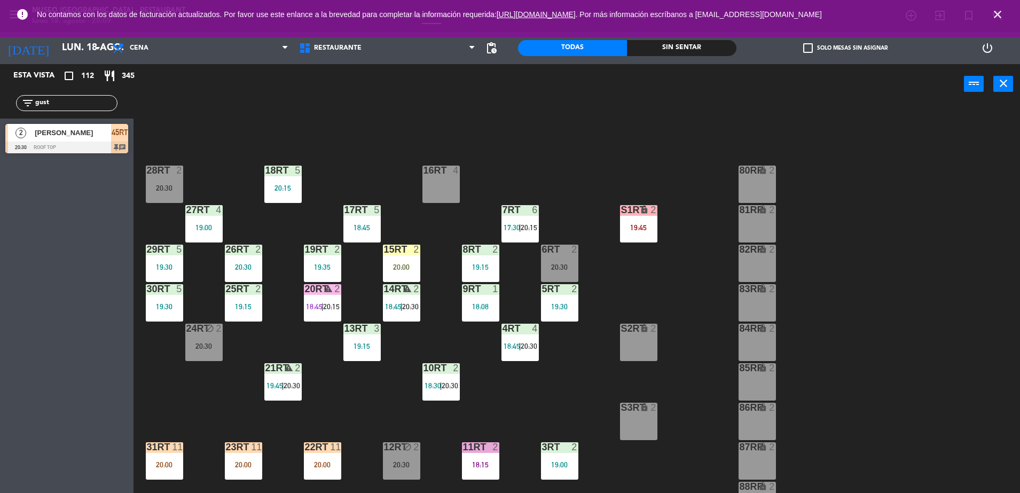
scroll to position [419, 0]
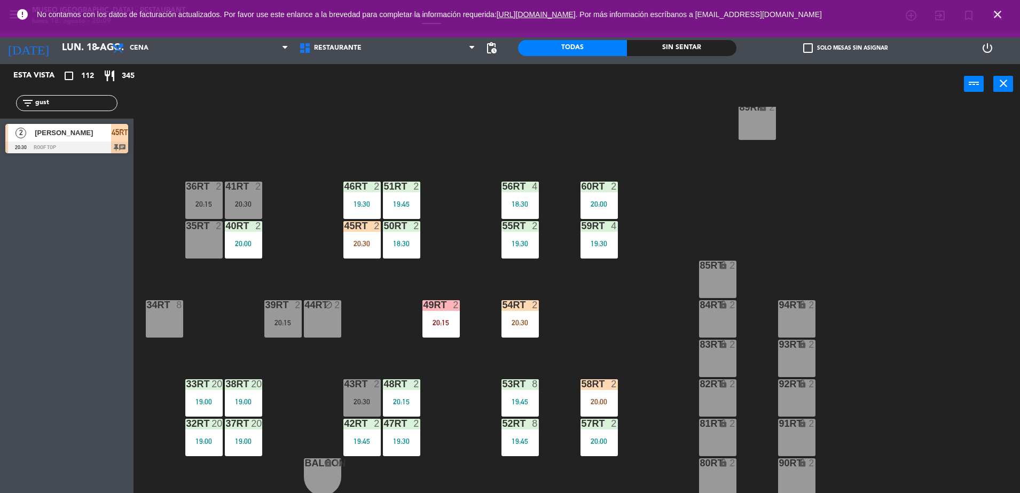
click at [339, 246] on div "18RT 5 20:15 16RT 4 28RT 2 20:30 80RR lock 2 27RT 4 19:00 7RT 6 17:30 | 20:15 S…" at bounding box center [582, 301] width 876 height 389
click at [365, 238] on div "45RT 2 20:30" at bounding box center [361, 239] width 37 height 37
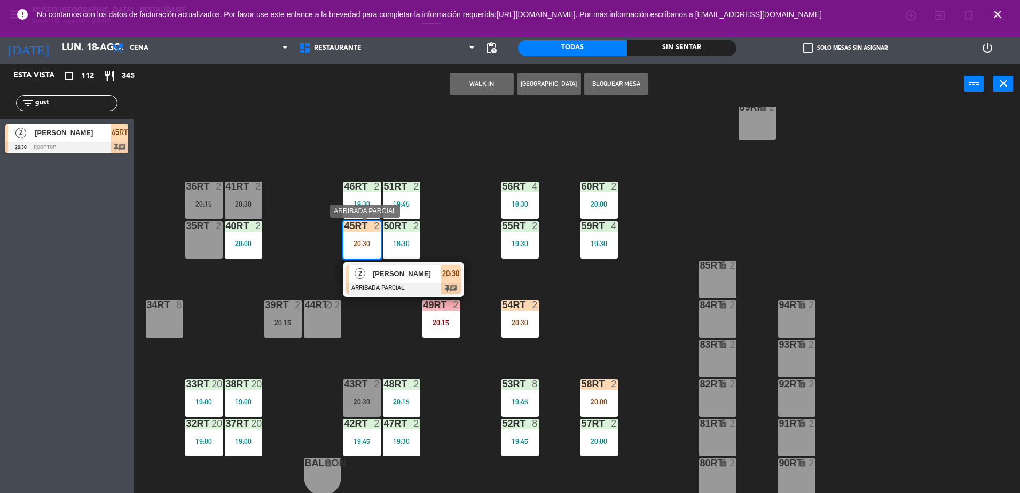
click at [410, 282] on div at bounding box center [403, 288] width 115 height 12
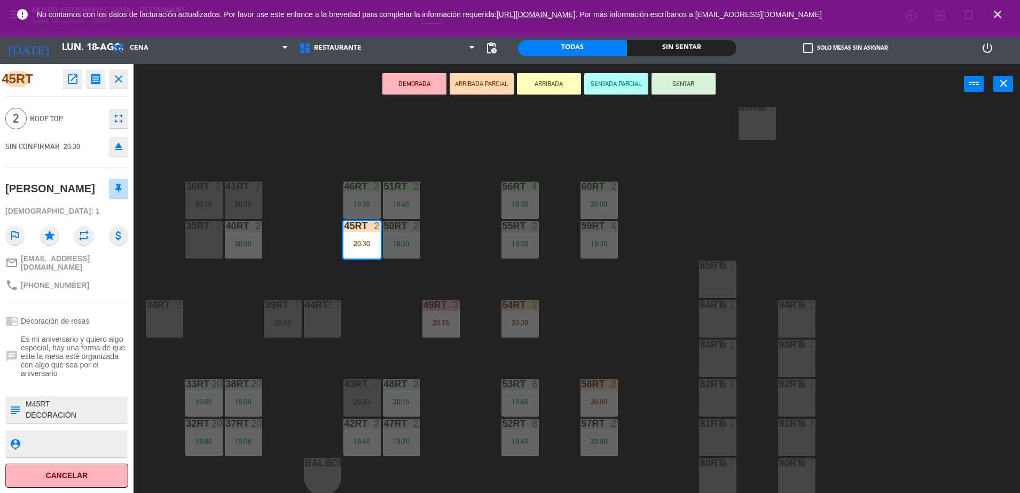
click at [77, 417] on div at bounding box center [76, 409] width 102 height 27
click at [73, 410] on textarea at bounding box center [76, 409] width 102 height 22
click at [376, 317] on div "18RT 5 20:15 16RT 4 28RT 2 20:30 80RR lock 2 27RT 4 19:00 7RT 6 17:30 | 20:15 S…" at bounding box center [582, 301] width 876 height 389
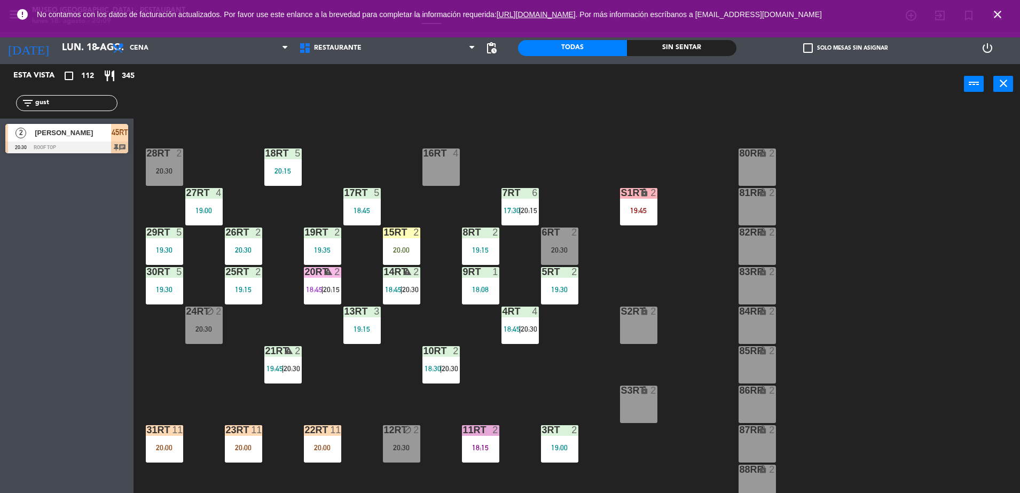
scroll to position [419, 0]
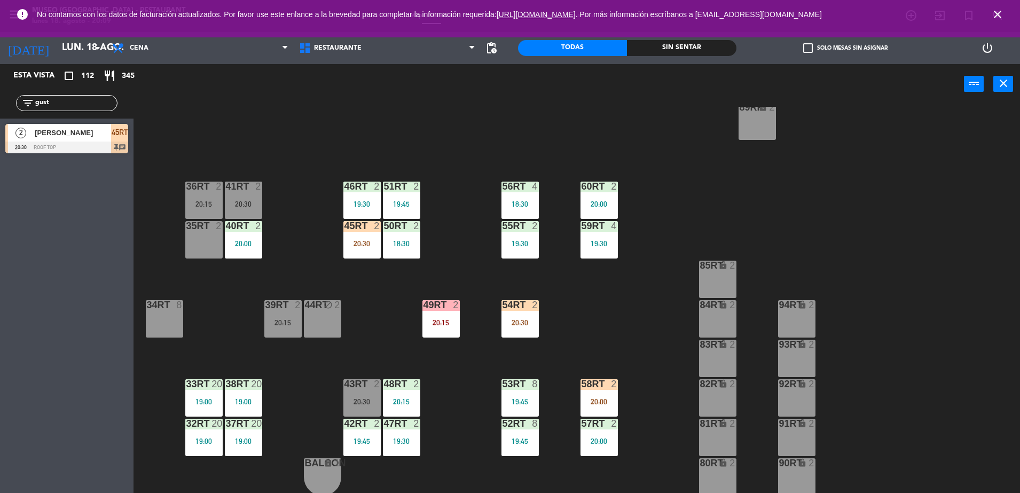
drag, startPoint x: 58, startPoint y: 105, endPoint x: 0, endPoint y: 101, distance: 57.8
click at [0, 101] on html "close × Museo Larco Café - Restaurant × chrome_reader_mode Listado de Reservas …" at bounding box center [510, 246] width 1020 height 493
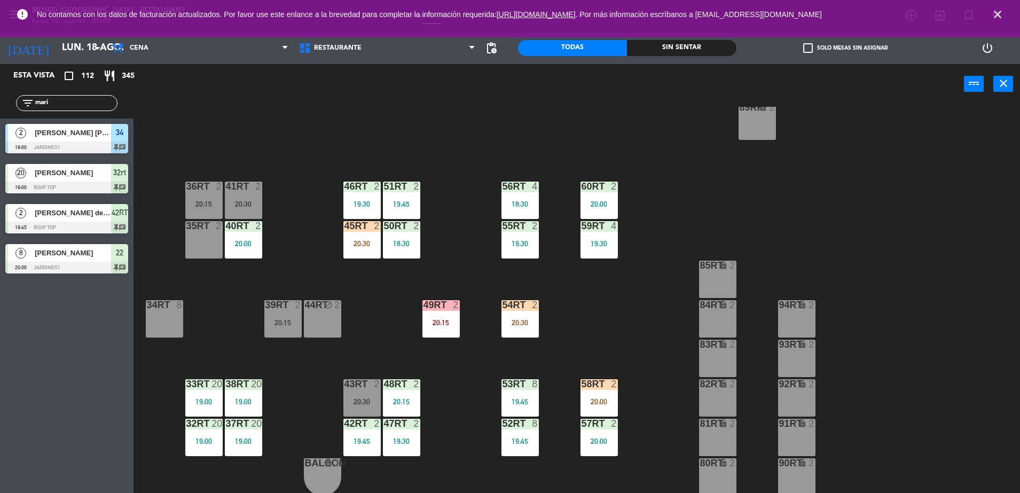
type input "mari"
click at [69, 265] on div at bounding box center [66, 268] width 123 height 12
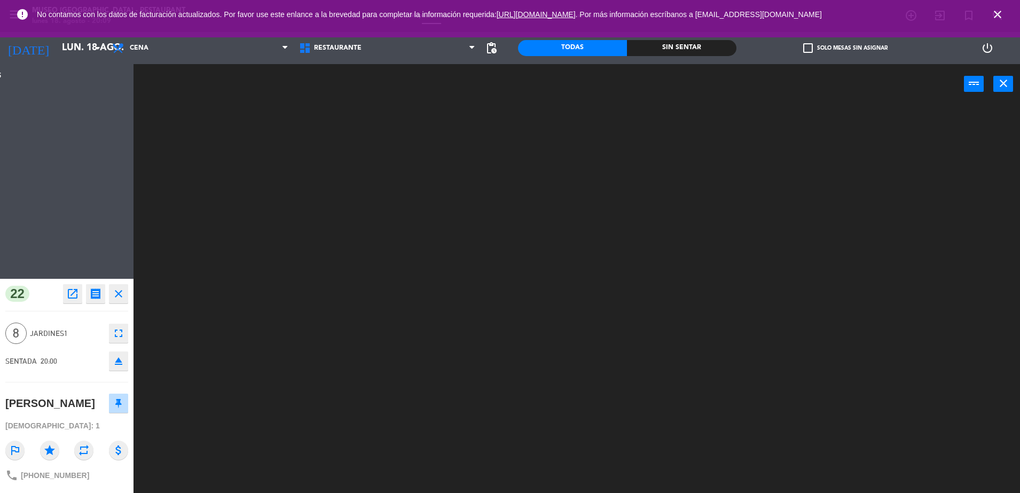
scroll to position [0, 0]
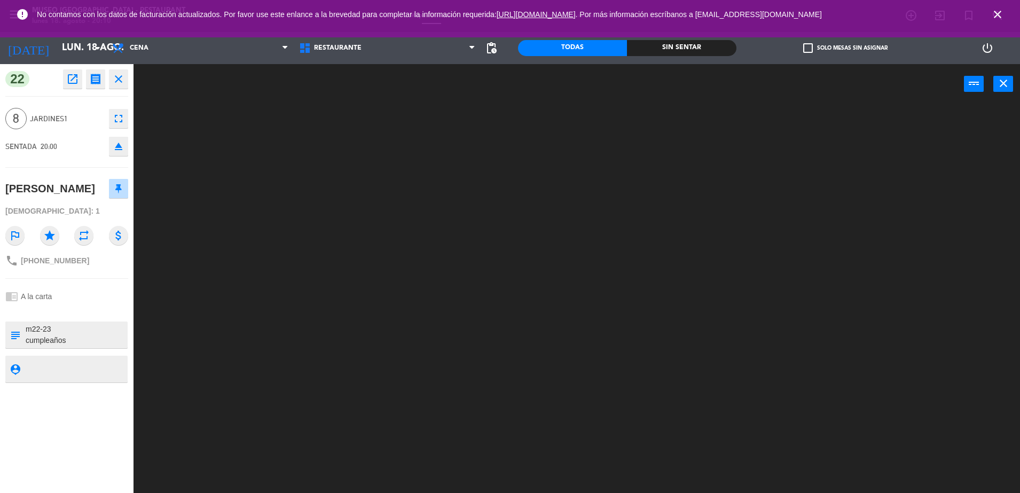
click at [247, 191] on div at bounding box center [582, 301] width 876 height 389
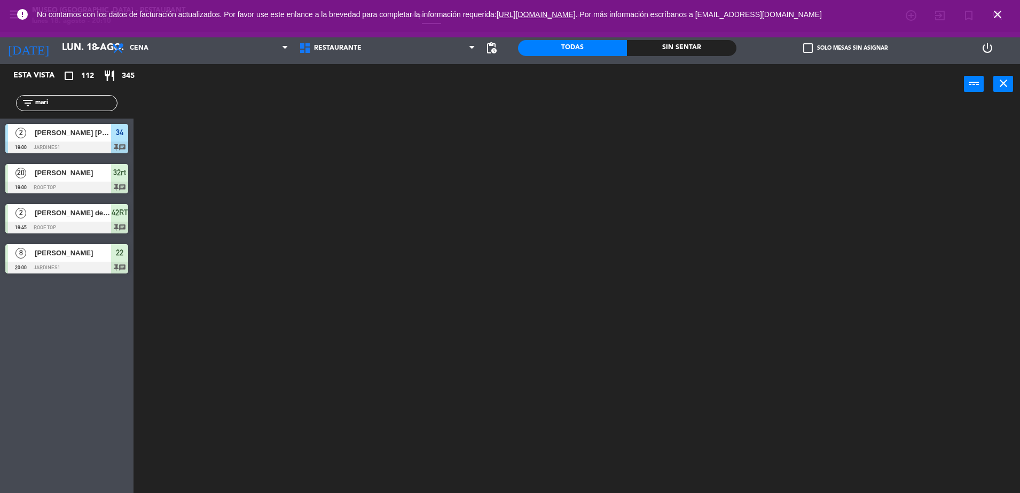
drag, startPoint x: 60, startPoint y: 101, endPoint x: -3, endPoint y: 109, distance: 63.5
click at [0, 109] on html "close × Museo Larco Café - Restaurant × chrome_reader_mode Listado de Reservas …" at bounding box center [510, 246] width 1020 height 493
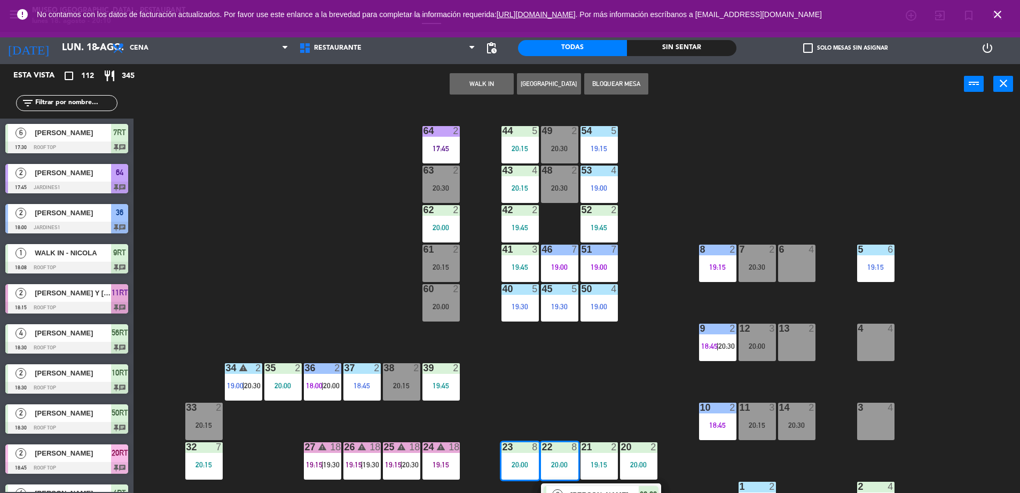
click at [805, 338] on div "13 2" at bounding box center [796, 342] width 37 height 37
click at [690, 374] on div "44 5 20:15 49 2 20:30 54 5 19:15 64 2 17:45 48 2 20:30 53 4 19:00 63 2 20:30 43…" at bounding box center [582, 301] width 876 height 389
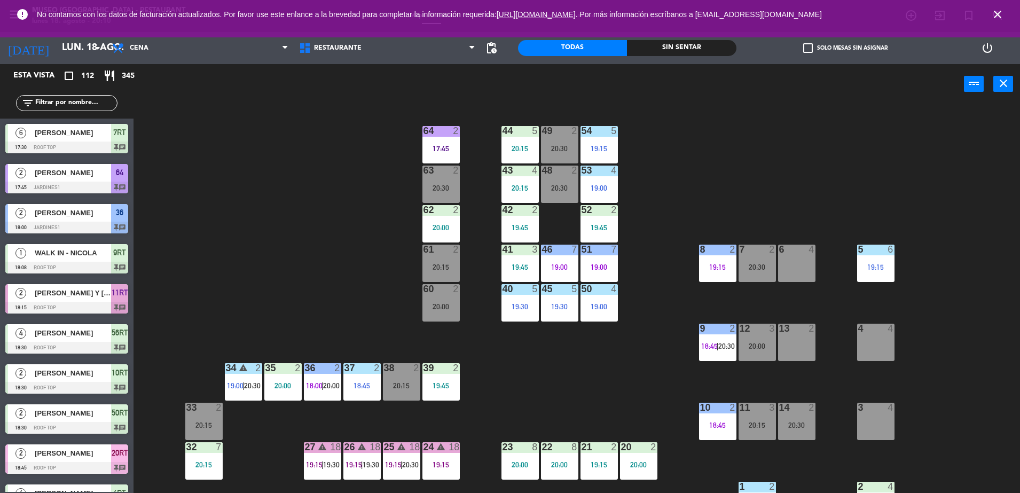
click at [804, 344] on div "13 2" at bounding box center [796, 342] width 37 height 37
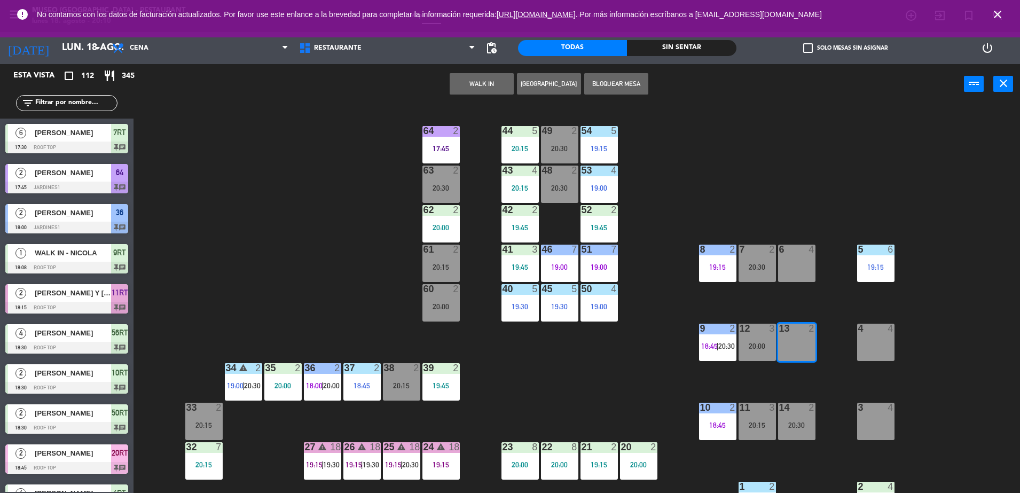
click at [484, 80] on button "WALK IN" at bounding box center [482, 83] width 64 height 21
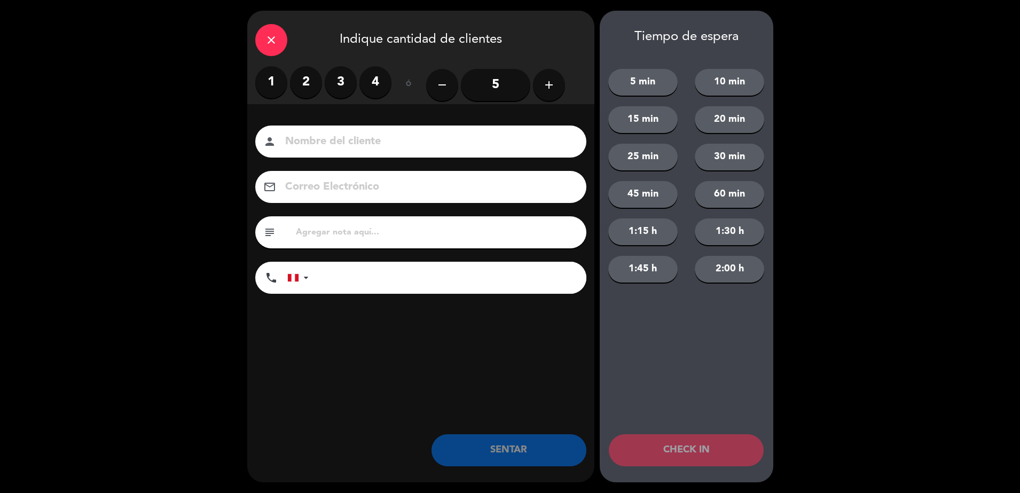
click at [302, 73] on label "2" at bounding box center [306, 82] width 32 height 32
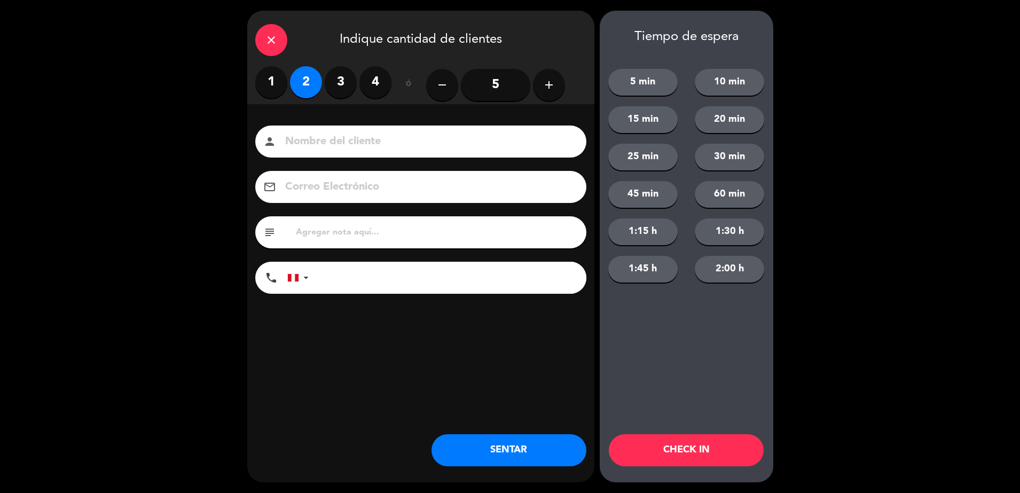
click at [381, 139] on input at bounding box center [428, 141] width 288 height 19
type input "walk in [PERSON_NAME]"
click at [321, 272] on input "tel" at bounding box center [452, 278] width 267 height 32
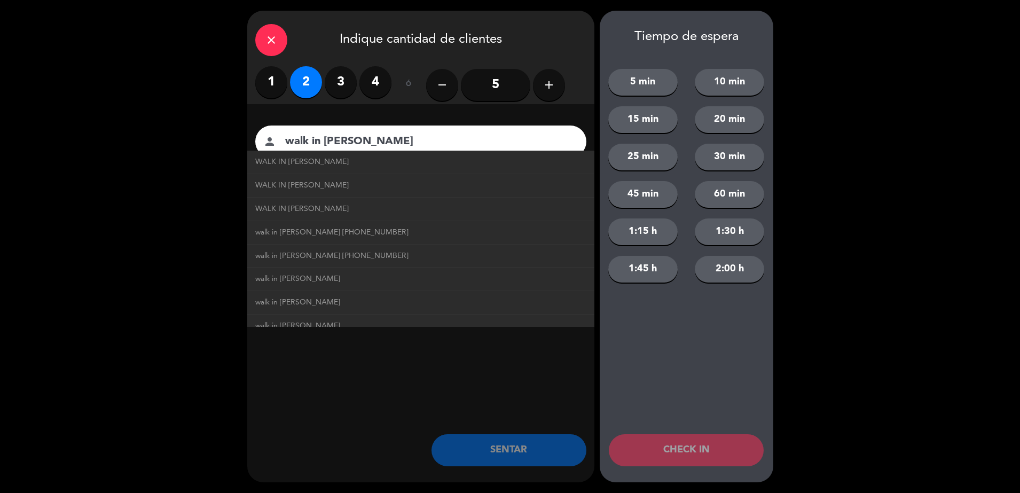
click at [403, 357] on div "close Indique cantidad de clientes 1 2 3 4 ó remove 5 add Nombre del cliente pe…" at bounding box center [420, 247] width 347 height 472
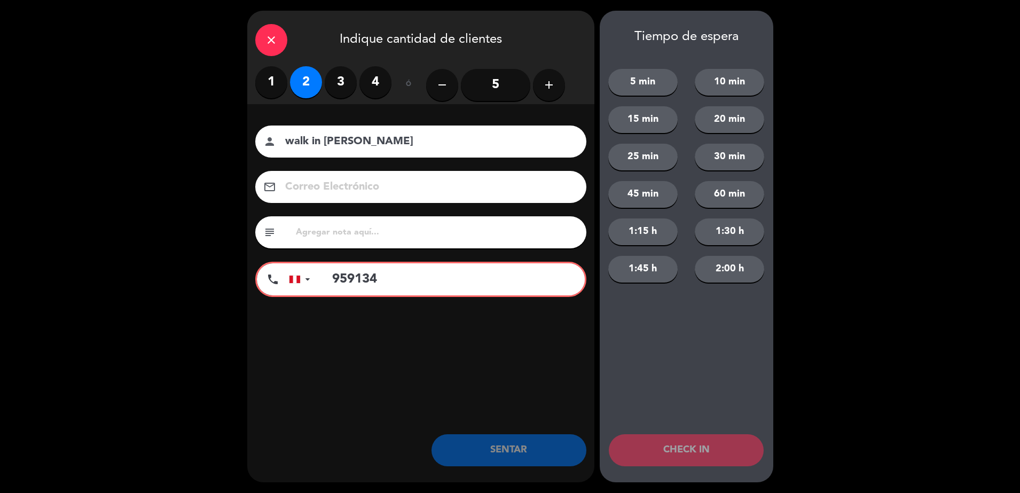
click at [398, 277] on input "959134" at bounding box center [453, 279] width 264 height 32
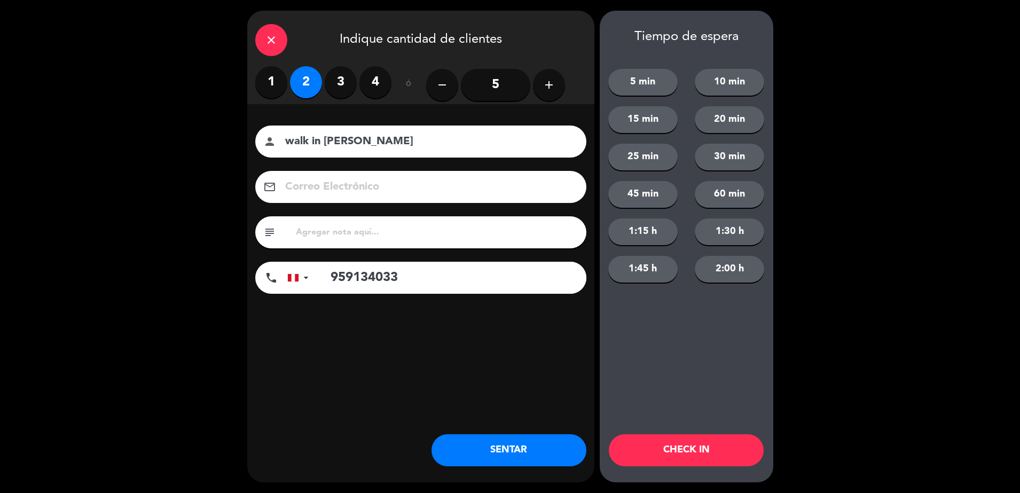
type input "959134033"
click at [494, 444] on button "SENTAR" at bounding box center [508, 450] width 155 height 32
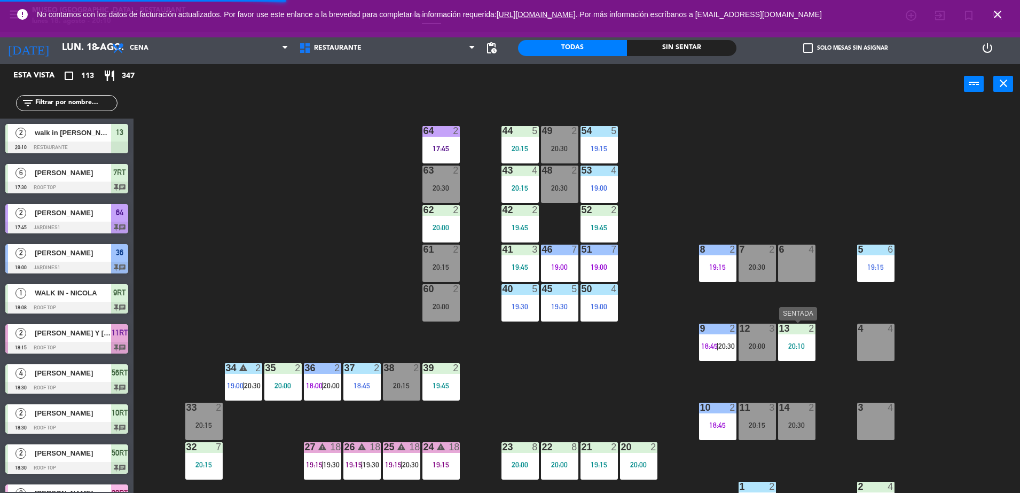
click at [802, 337] on div "13 2 20:10" at bounding box center [796, 342] width 37 height 37
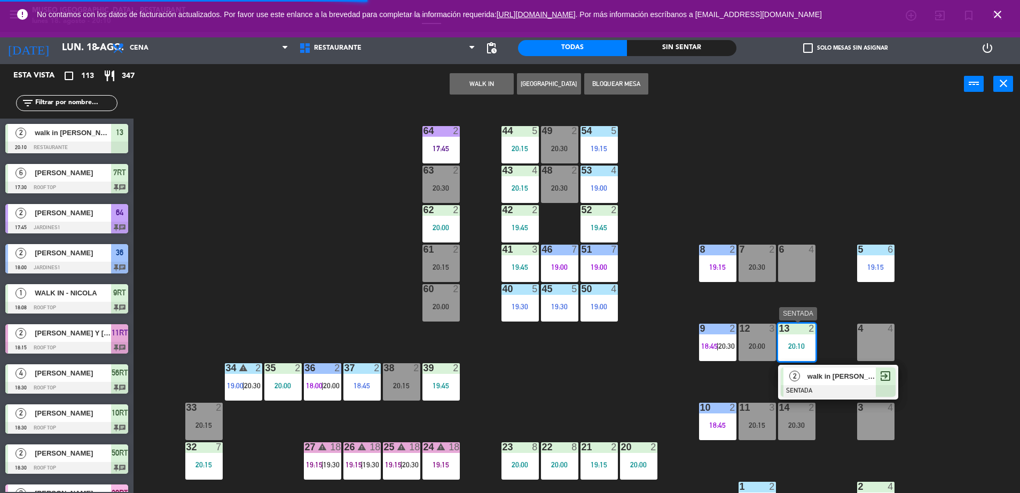
click at [836, 374] on span "walk in [PERSON_NAME]" at bounding box center [841, 376] width 68 height 11
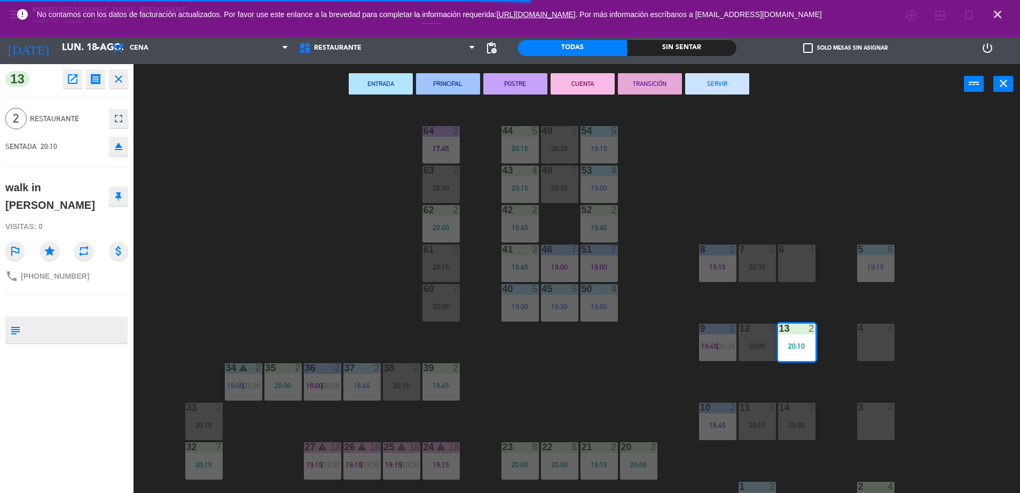
click at [121, 147] on icon "eject" at bounding box center [118, 146] width 13 height 13
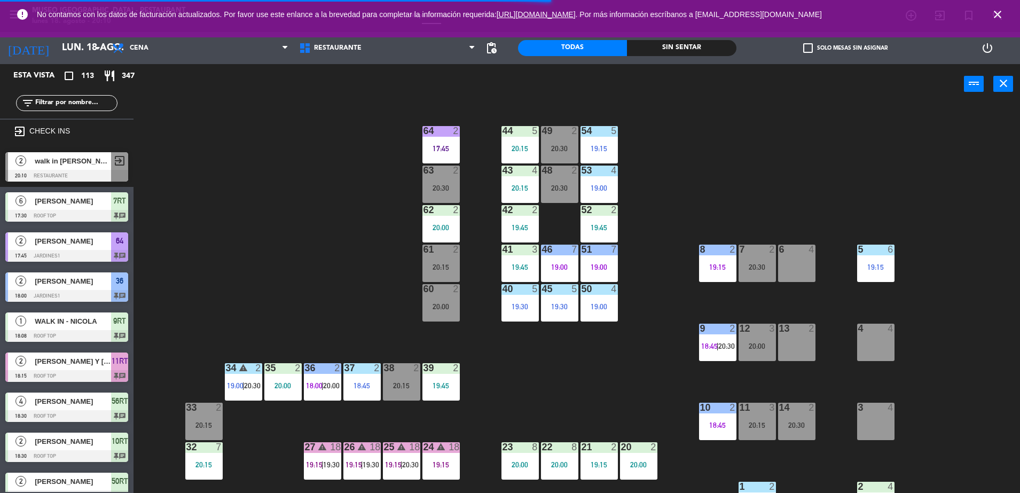
click at [222, 171] on div "44 5 20:15 49 2 20:30 54 5 19:15 64 2 17:45 48 2 20:30 53 4 19:00 63 2 20:30 43…" at bounding box center [582, 301] width 876 height 389
click at [104, 162] on span "walk in [PERSON_NAME]" at bounding box center [73, 160] width 76 height 11
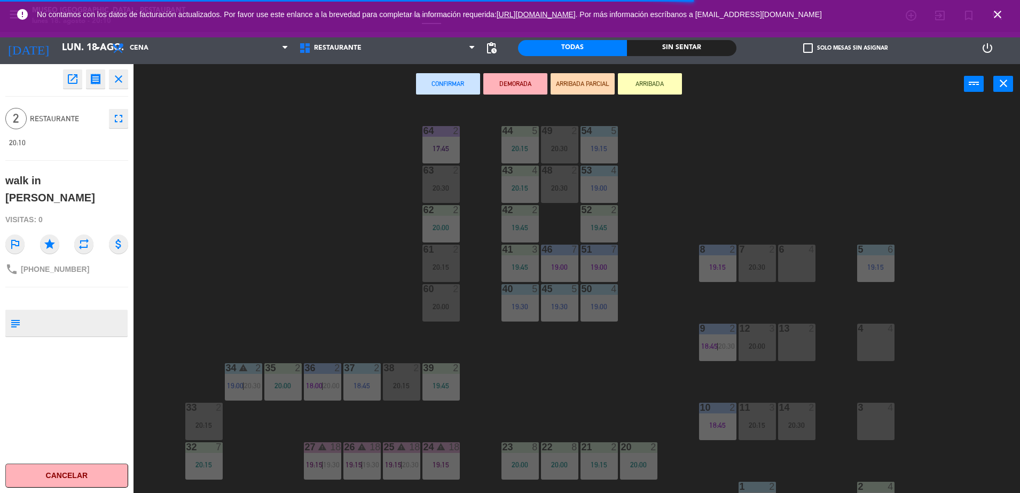
click at [776, 340] on div "44 5 20:15 49 2 20:30 54 5 19:15 64 2 17:45 48 2 20:30 53 4 19:00 63 2 20:30 43…" at bounding box center [582, 301] width 876 height 389
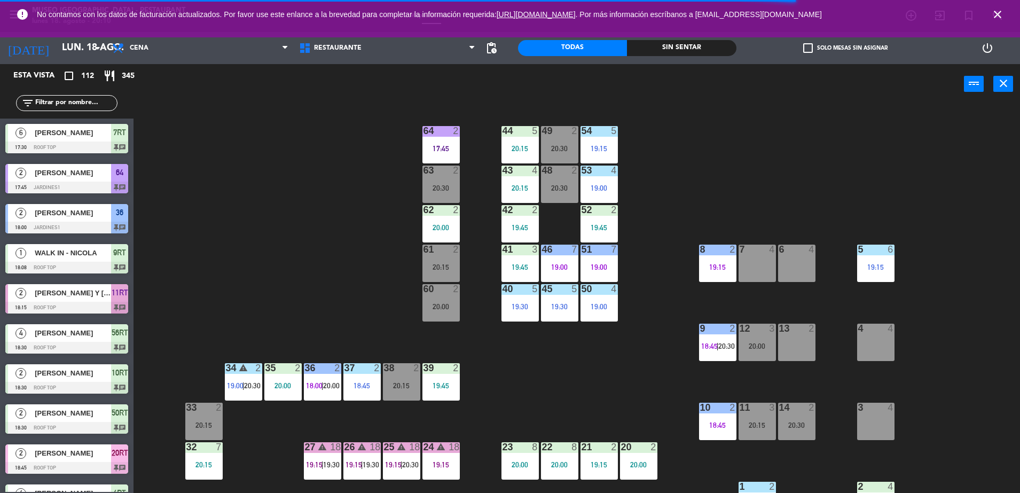
click at [73, 101] on input "text" at bounding box center [75, 103] width 83 height 12
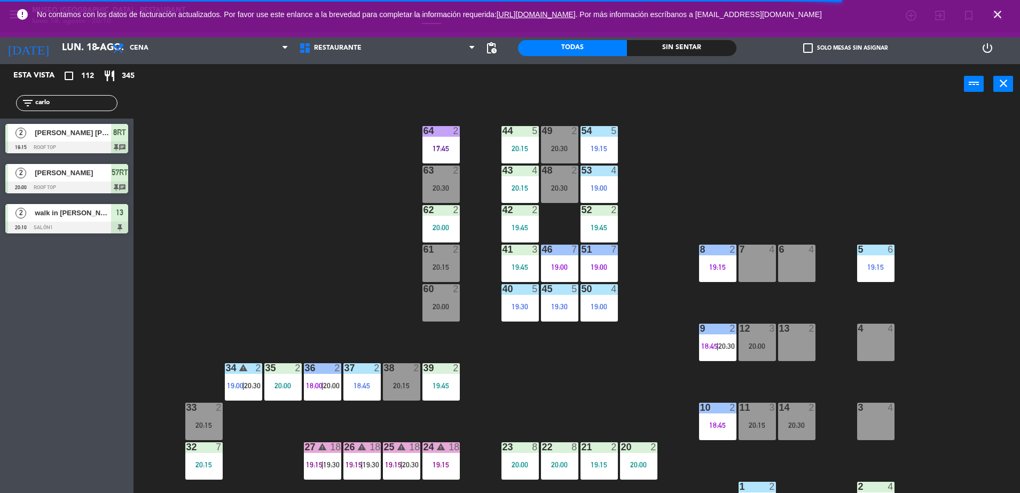
type input "carlo"
click at [104, 215] on span "walk in [PERSON_NAME]" at bounding box center [73, 212] width 76 height 11
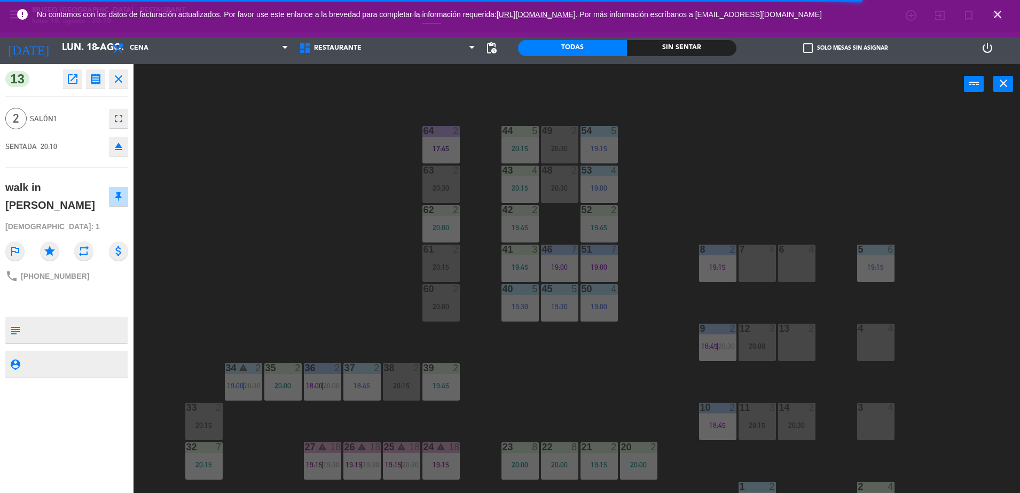
click at [791, 355] on div "13 2" at bounding box center [796, 342] width 37 height 37
click at [306, 180] on div "44 5 20:15 49 2 20:30 54 5 19:15 64 2 17:45 48 2 20:30 53 4 19:00 63 2 20:30 43…" at bounding box center [582, 301] width 876 height 389
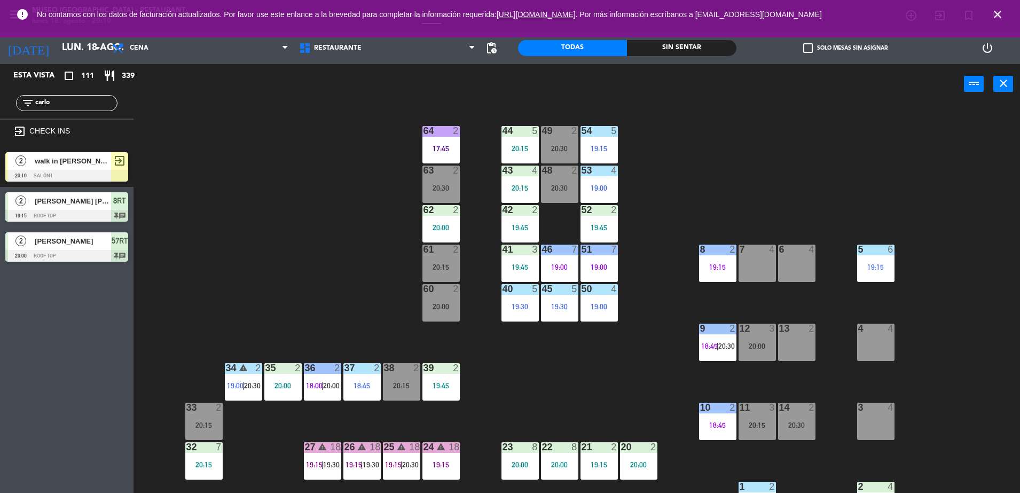
click at [114, 155] on span "exit_to_app" at bounding box center [119, 160] width 13 height 13
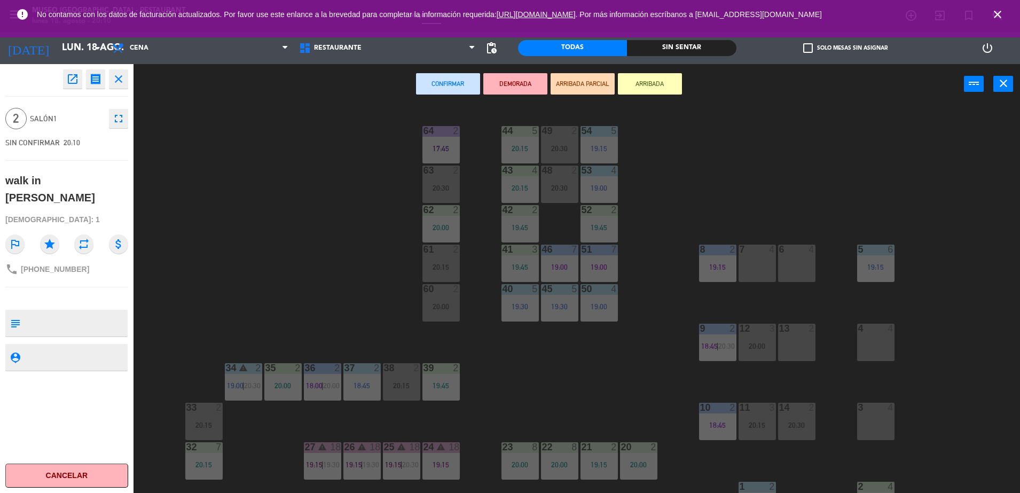
click at [791, 331] on div at bounding box center [797, 329] width 18 height 10
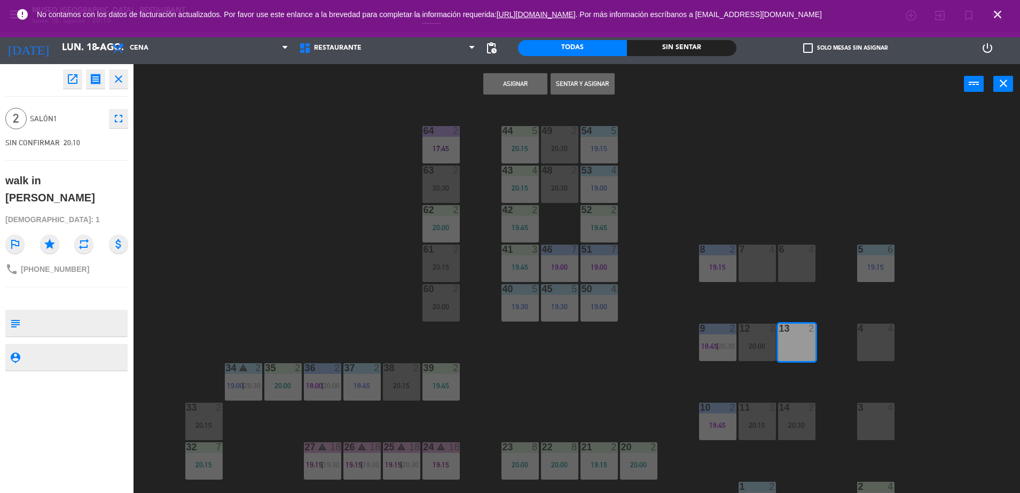
click at [532, 87] on button "Asignar" at bounding box center [515, 83] width 64 height 21
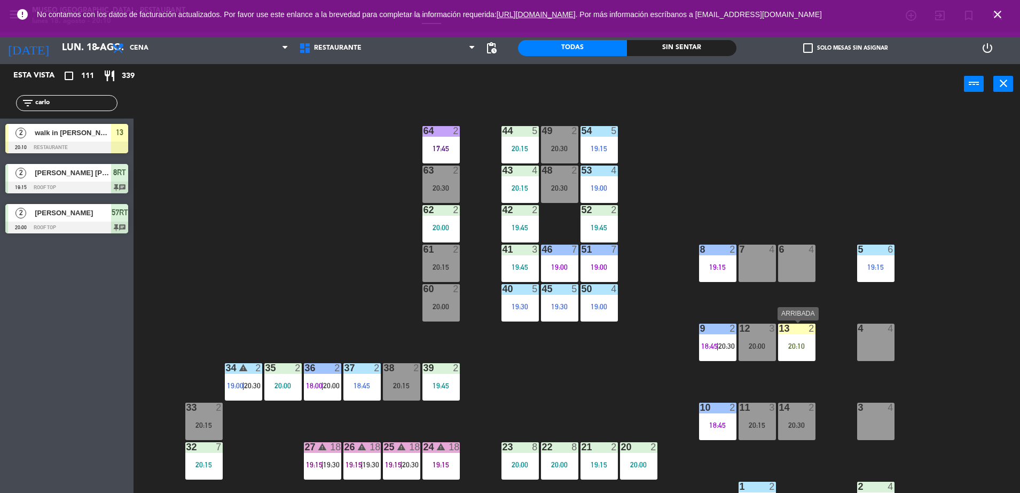
click at [791, 329] on div at bounding box center [797, 329] width 18 height 10
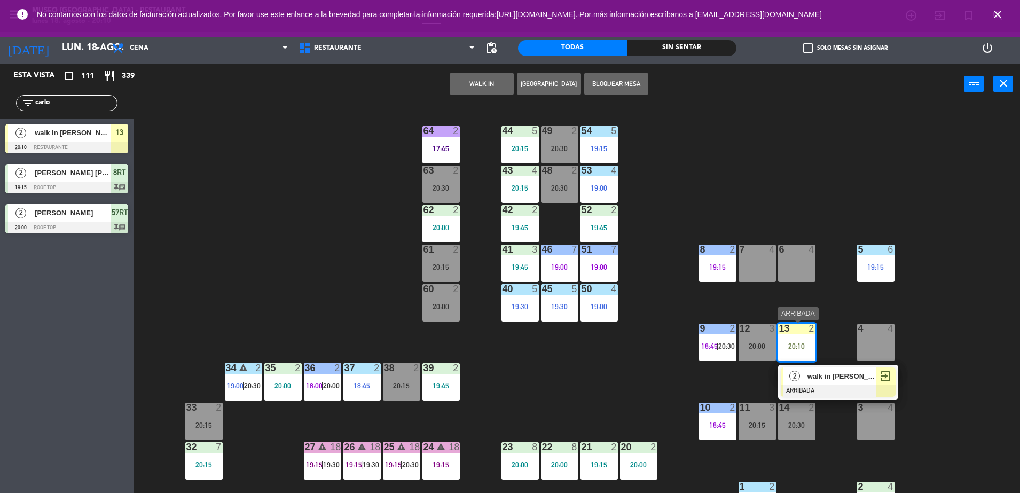
click at [815, 380] on span "walk in [PERSON_NAME]" at bounding box center [841, 376] width 68 height 11
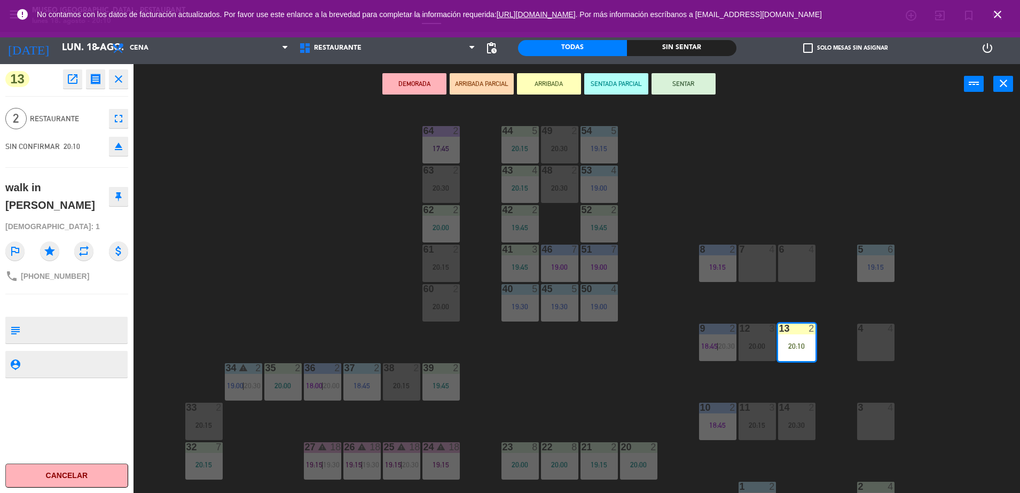
click at [496, 75] on button "ARRIBADA PARCIAL" at bounding box center [482, 83] width 64 height 21
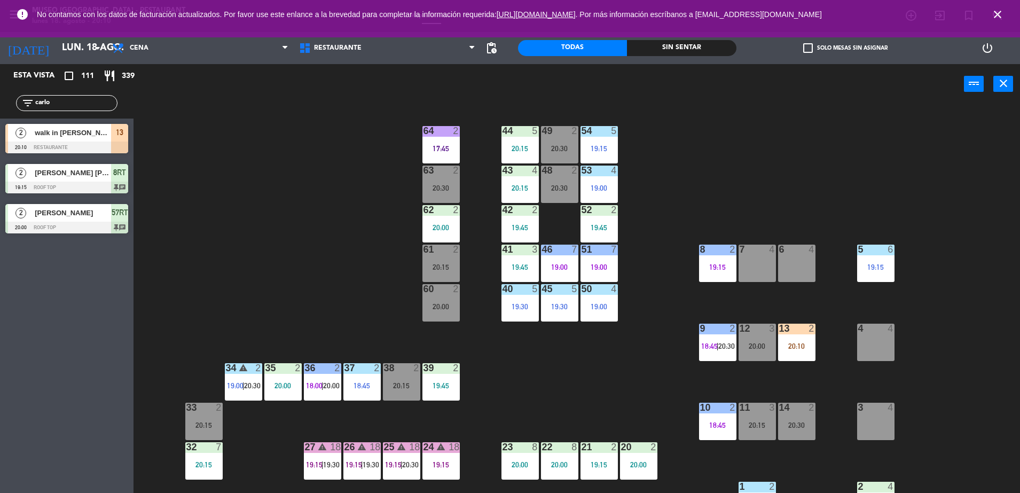
click at [322, 248] on div "44 5 20:15 49 2 20:30 54 5 19:15 64 2 17:45 48 2 20:30 53 4 19:00 63 2 20:30 43…" at bounding box center [582, 301] width 876 height 389
click at [556, 418] on div "44 5 20:15 49 2 20:30 54 5 19:15 64 2 17:45 48 2 20:30 53 4 19:00 63 2 20:30 43…" at bounding box center [582, 301] width 876 height 389
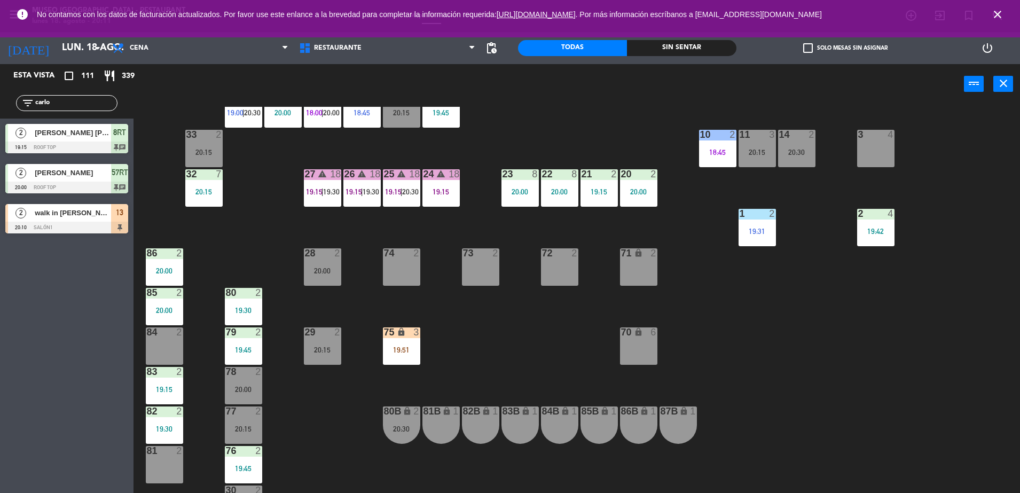
scroll to position [272, 0]
click at [406, 431] on div "20:30" at bounding box center [401, 429] width 37 height 7
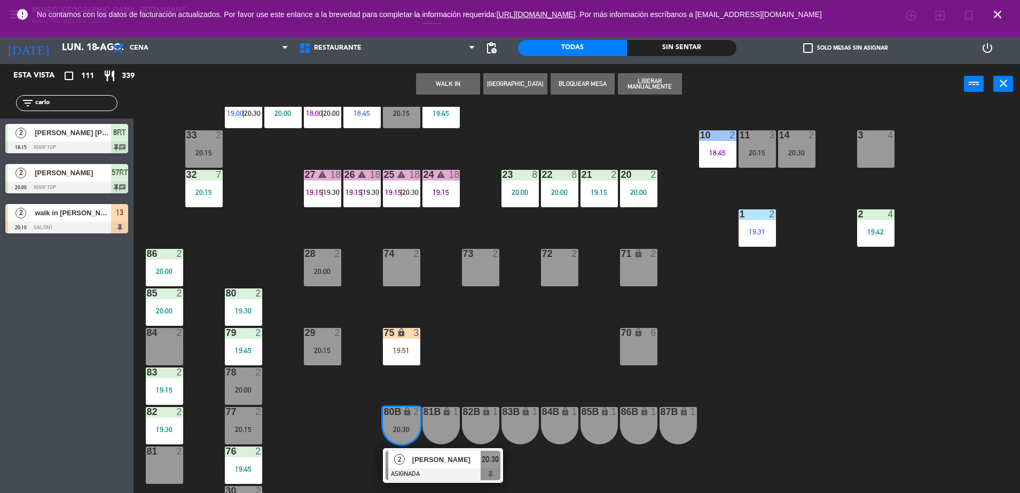
click at [156, 330] on div at bounding box center [164, 333] width 18 height 10
click at [495, 80] on button "Mover" at bounding box center [515, 83] width 64 height 21
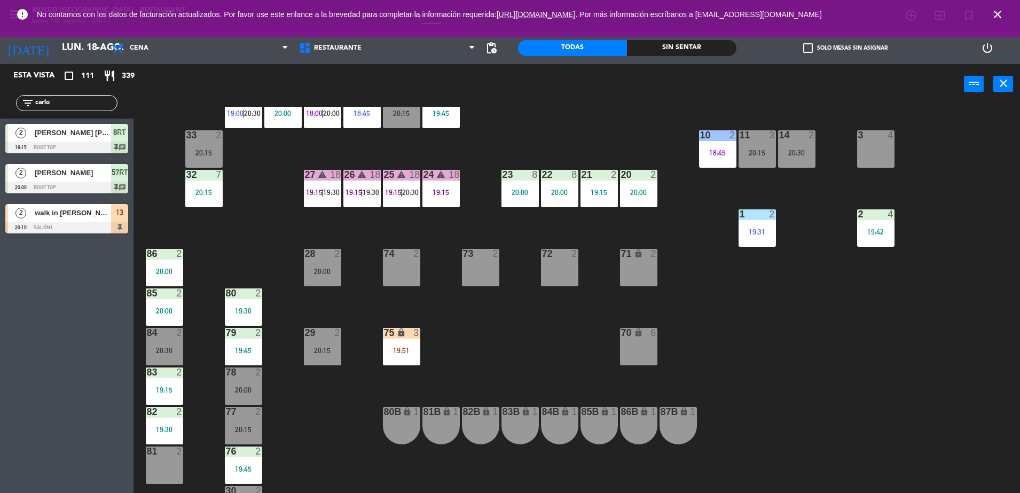
click at [405, 343] on div "75 lock 3 19:51" at bounding box center [401, 346] width 37 height 37
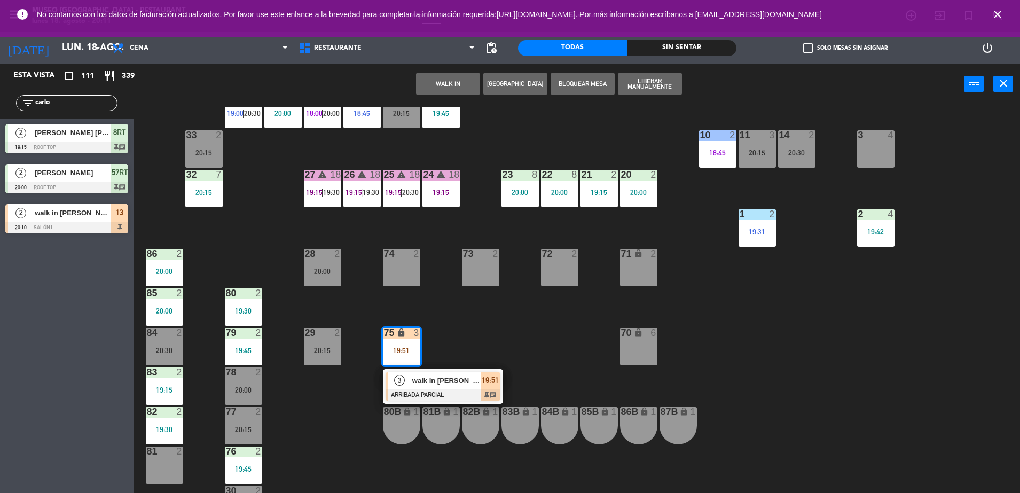
click at [497, 343] on div "44 5 20:15 49 2 20:30 54 5 19:15 64 2 17:45 48 2 20:30 53 4 19:00 63 2 20:30 43…" at bounding box center [582, 301] width 876 height 389
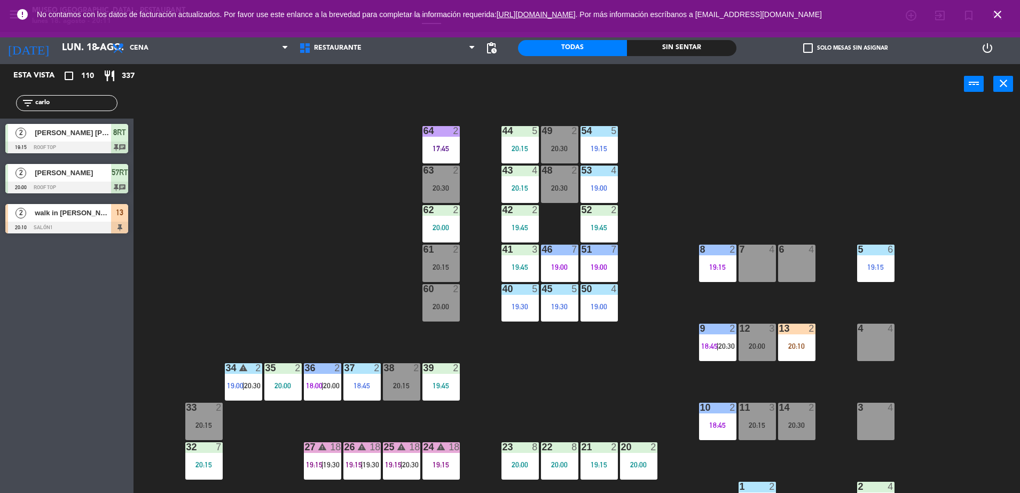
scroll to position [83, 0]
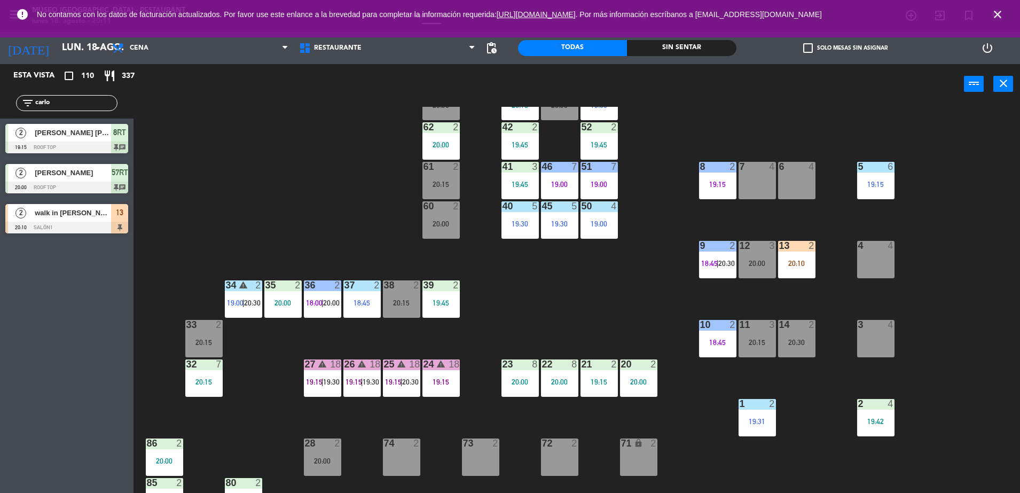
click at [626, 292] on div "44 5 20:15 49 2 20:30 54 5 19:15 64 2 17:45 48 2 20:30 53 4 19:00 63 2 20:30 43…" at bounding box center [582, 301] width 876 height 389
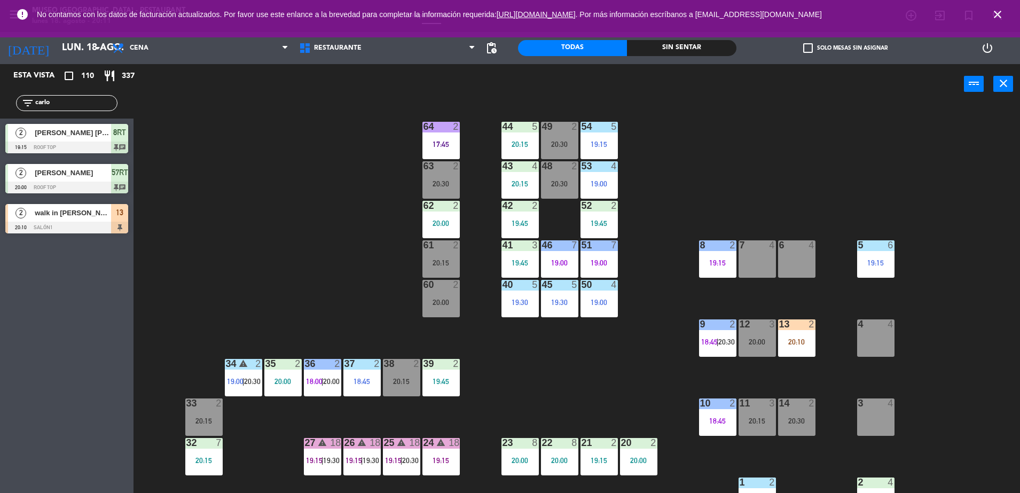
scroll to position [0, 0]
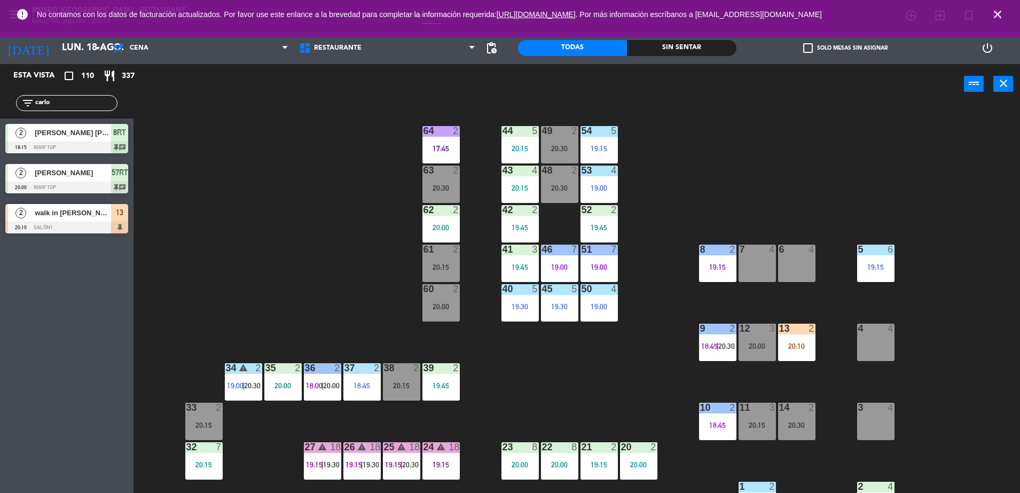
click at [517, 77] on div "power_input close" at bounding box center [548, 84] width 830 height 41
drag, startPoint x: 58, startPoint y: 105, endPoint x: -3, endPoint y: 109, distance: 61.1
click at [0, 109] on html "close × Museo Larco Café - Restaurant × chrome_reader_mode Listado de Reservas …" at bounding box center [510, 246] width 1020 height 493
type input "gabr"
click at [79, 172] on span "[PERSON_NAME] [PERSON_NAME] [PERSON_NAME]" at bounding box center [73, 172] width 76 height 11
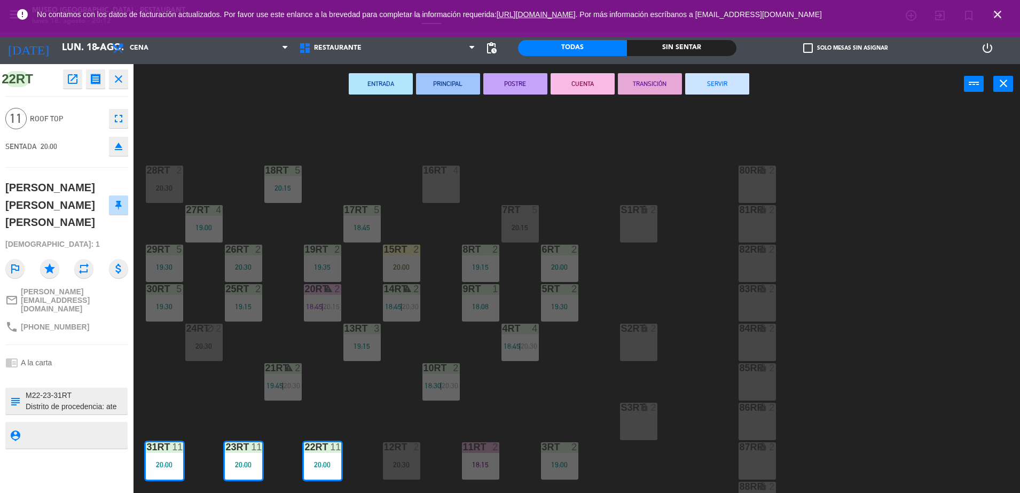
click at [242, 140] on div "18RT 5 20:15 16RT 4 28RT 2 20:30 80RR lock 2 27RT 4 19:00 7RT 5 20:15 S1RT lock…" at bounding box center [582, 301] width 876 height 389
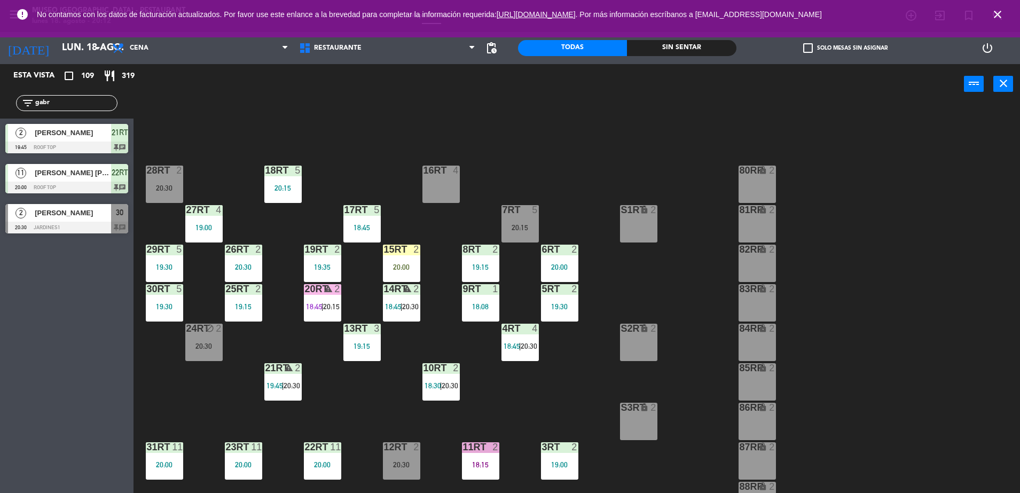
drag, startPoint x: 68, startPoint y: 105, endPoint x: 0, endPoint y: 111, distance: 68.0
click at [0, 111] on html "close × Museo Larco Café - Restaurant × chrome_reader_mode Listado de Reservas …" at bounding box center [510, 246] width 1020 height 493
drag, startPoint x: 54, startPoint y: 98, endPoint x: -3, endPoint y: 114, distance: 59.0
click at [0, 114] on html "close × Museo Larco Café - Restaurant × chrome_reader_mode Listado de Reservas …" at bounding box center [510, 246] width 1020 height 493
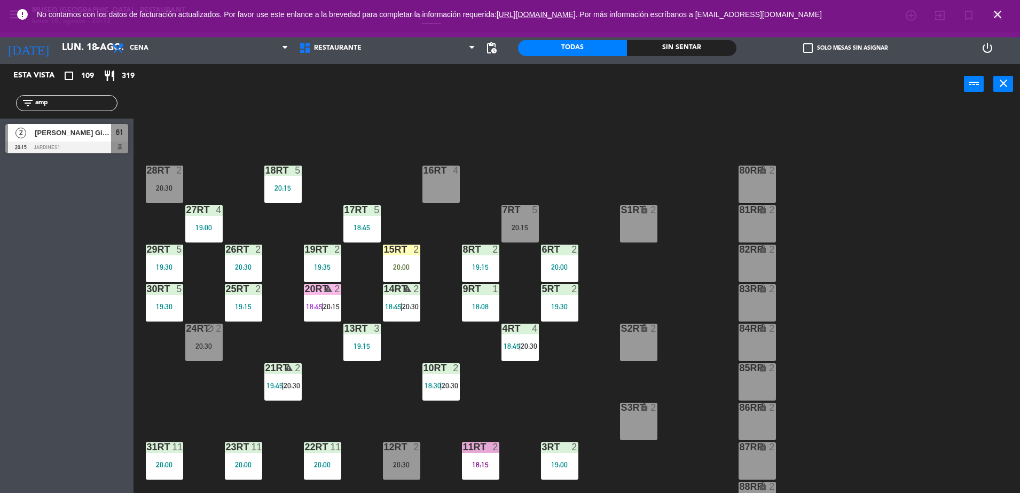
type input "amp"
click at [527, 143] on div "18RT 5 20:15 16RT 4 28RT 2 20:30 80RR lock 2 27RT 4 19:00 7RT 5 20:15 S1RT lock…" at bounding box center [582, 301] width 876 height 389
drag, startPoint x: 66, startPoint y: 100, endPoint x: 0, endPoint y: 137, distance: 75.6
click at [0, 137] on html "close × Museo Larco Café - Restaurant × chrome_reader_mode Listado de Reservas …" at bounding box center [510, 246] width 1020 height 493
type input "eri"
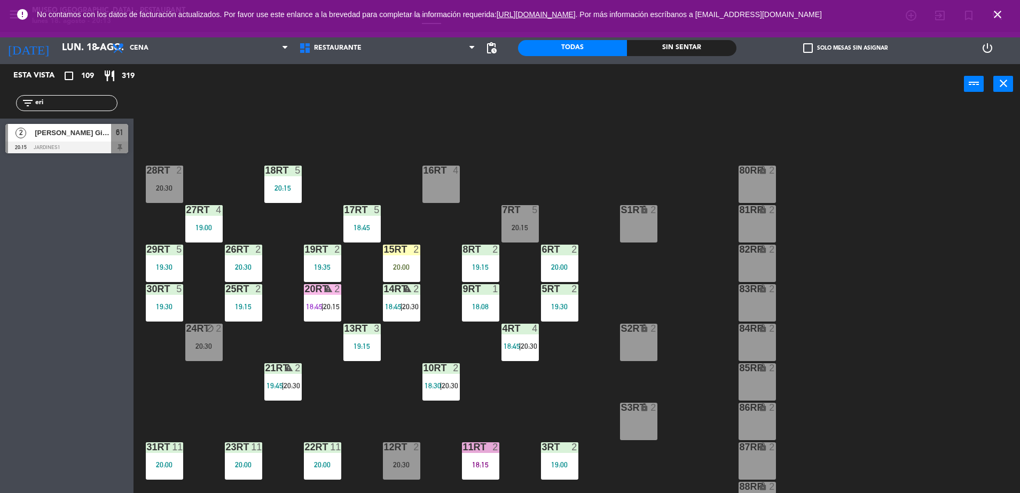
click at [99, 132] on span "[PERSON_NAME] Giampiere [PERSON_NAME]" at bounding box center [73, 132] width 76 height 11
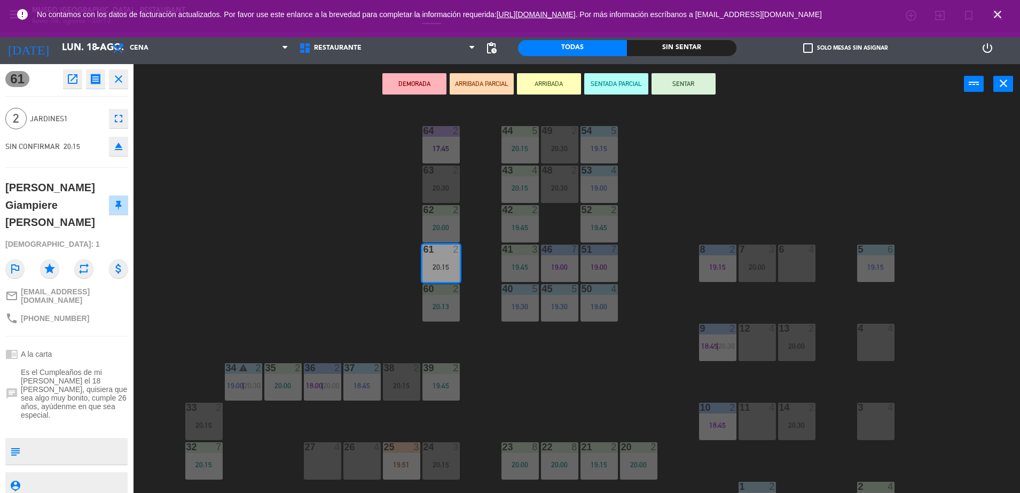
click at [482, 84] on button "ARRIBADA PARCIAL" at bounding box center [482, 83] width 64 height 21
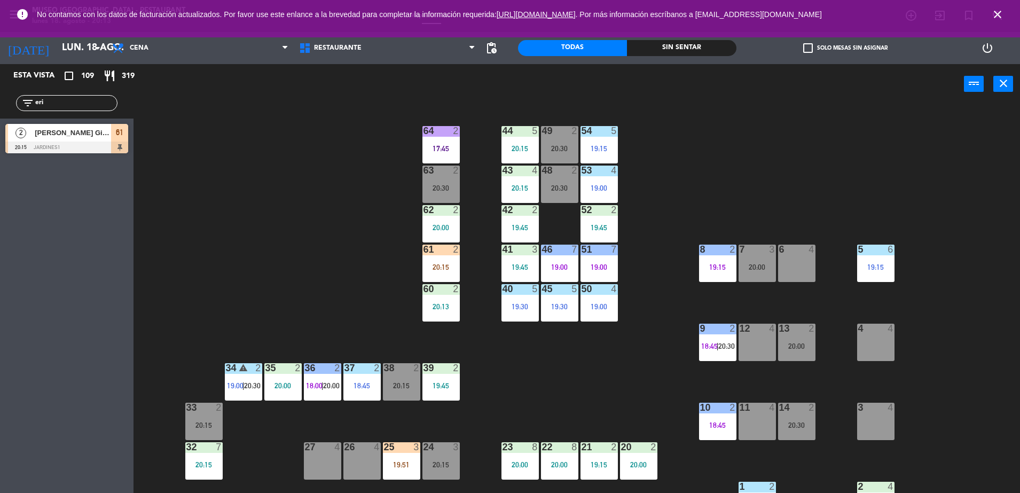
click at [452, 254] on div "61 2" at bounding box center [440, 250] width 37 height 11
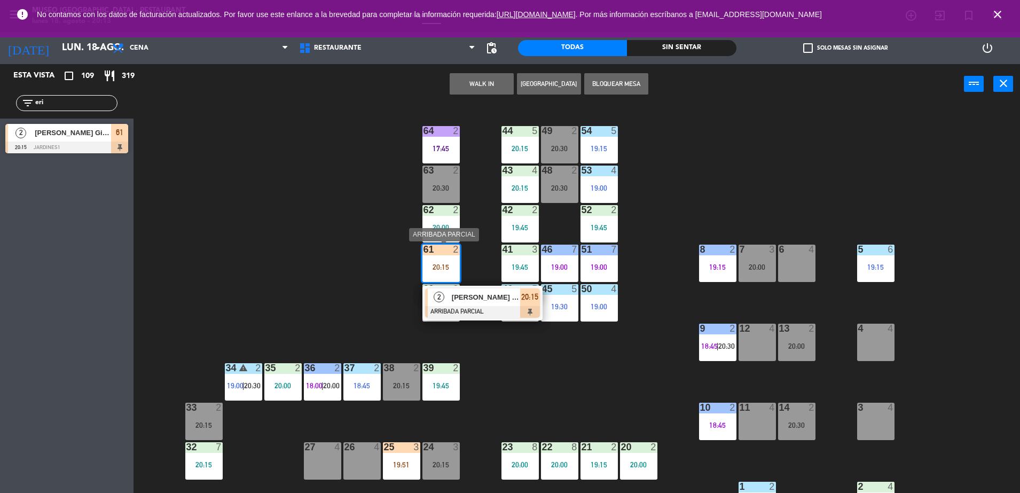
click at [527, 318] on div "2 [PERSON_NAME] Giampiere [PERSON_NAME] ARRIBADA PARCIAL 20:15" at bounding box center [482, 303] width 120 height 35
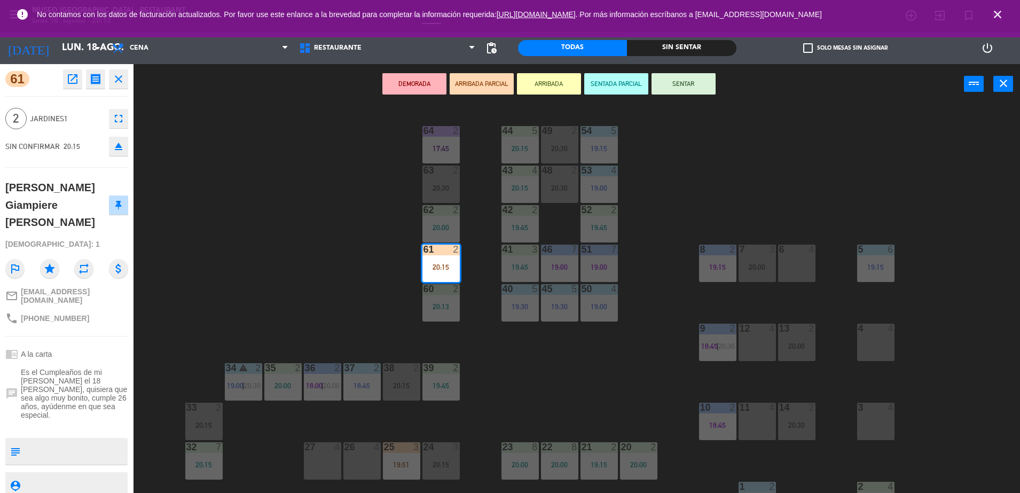
click at [310, 261] on div "44 5 20:15 49 2 20:30 54 5 19:15 64 2 17:45 48 2 20:30 53 4 19:00 63 2 20:30 43…" at bounding box center [582, 301] width 876 height 389
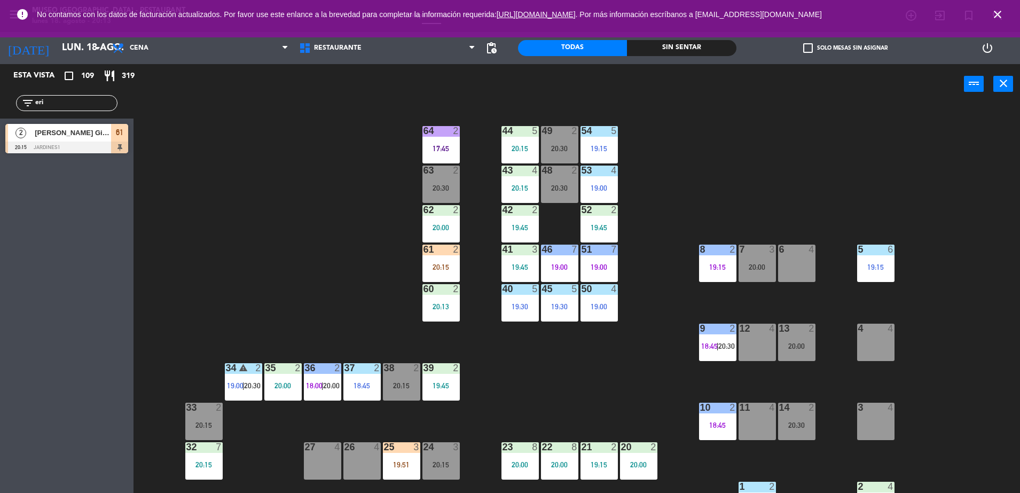
drag, startPoint x: 85, startPoint y: 106, endPoint x: 66, endPoint y: 2, distance: 105.4
click at [0, 136] on html "close × Museo Larco Café - Restaurant × chrome_reader_mode Listado de Reservas …" at bounding box center [510, 246] width 1020 height 493
type input "adri"
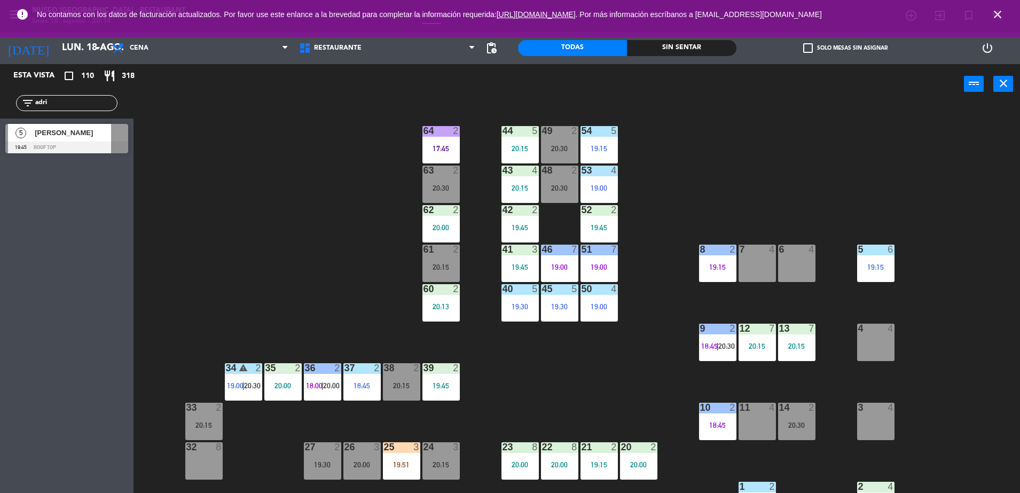
click at [107, 139] on div "[PERSON_NAME]" at bounding box center [72, 133] width 77 height 18
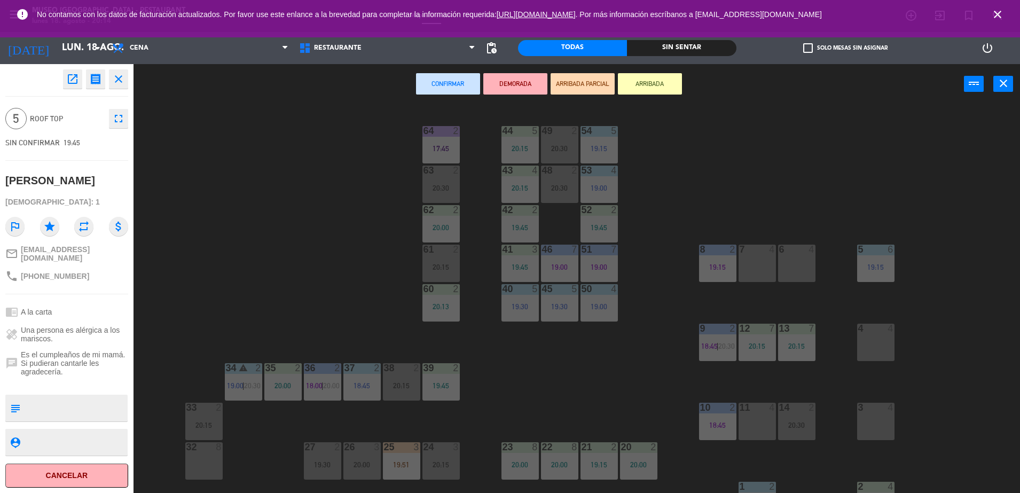
click at [575, 73] on button "ARRIBADA PARCIAL" at bounding box center [583, 83] width 64 height 21
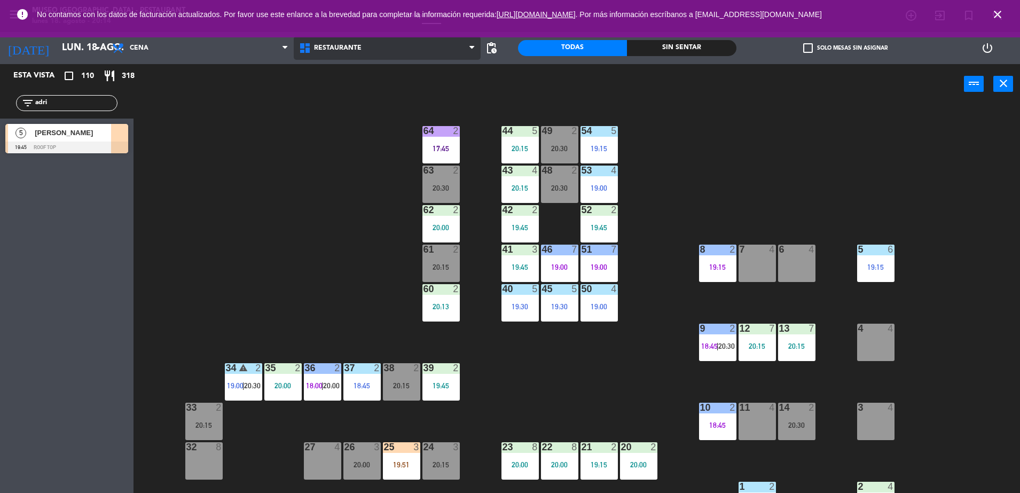
click at [360, 48] on span "Restaurante" at bounding box center [387, 47] width 187 height 23
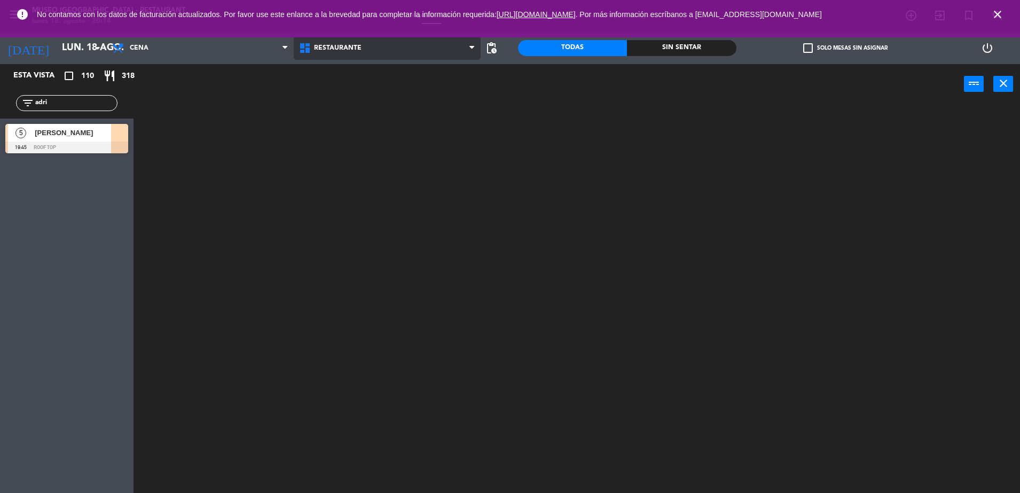
click at [384, 83] on ng-component "menu [GEOGRAPHIC_DATA] - Restaurant lunes 18. agosto - 20:14 Mis reservas Mapa …" at bounding box center [510, 248] width 1020 height 496
click at [133, 141] on div "5 [PERSON_NAME] 19:45 Roof Top" at bounding box center [66, 139] width 133 height 40
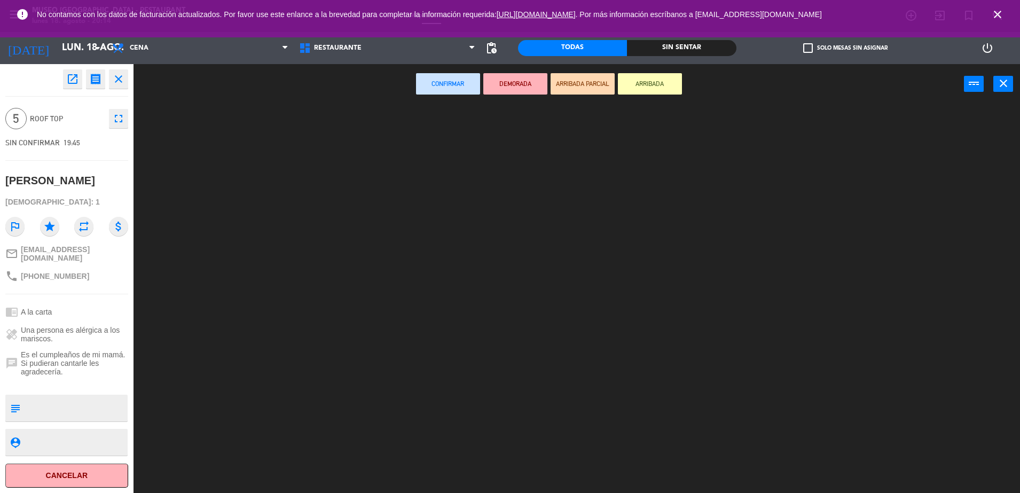
click at [116, 125] on button "fullscreen" at bounding box center [118, 118] width 19 height 19
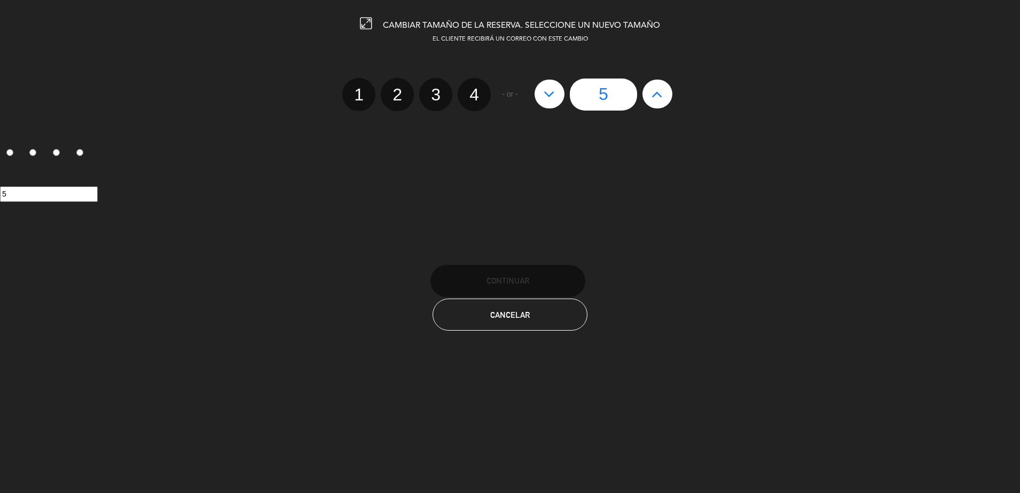
click at [658, 94] on icon at bounding box center [656, 93] width 11 height 17
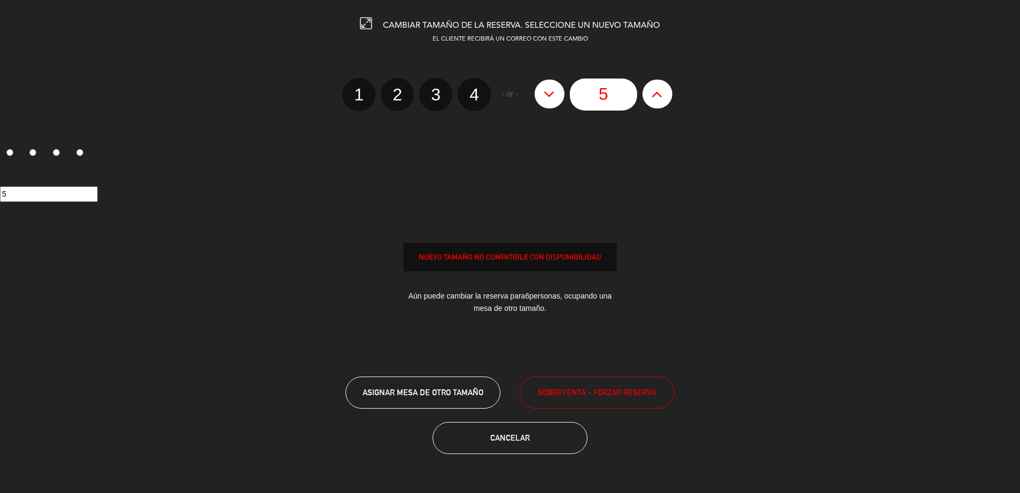
type input "6"
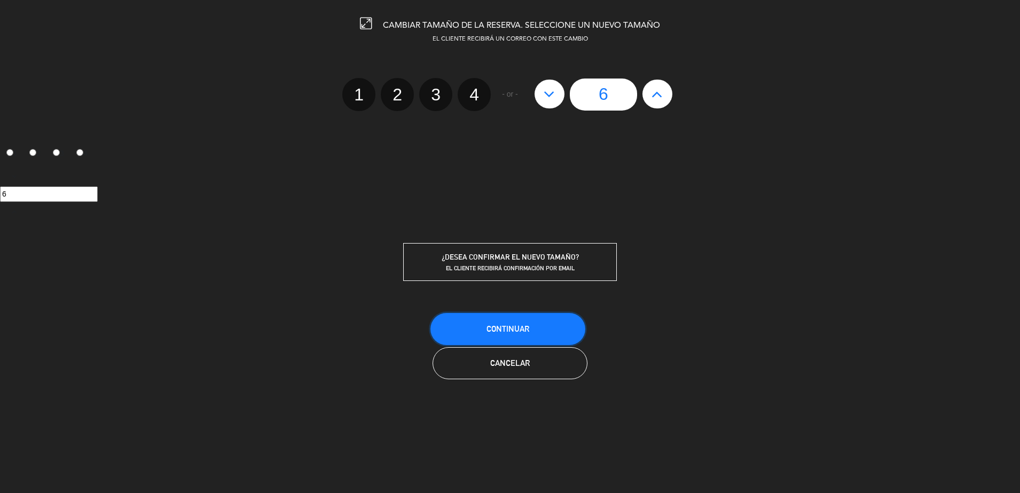
click at [507, 327] on span "Continuar" at bounding box center [507, 328] width 43 height 9
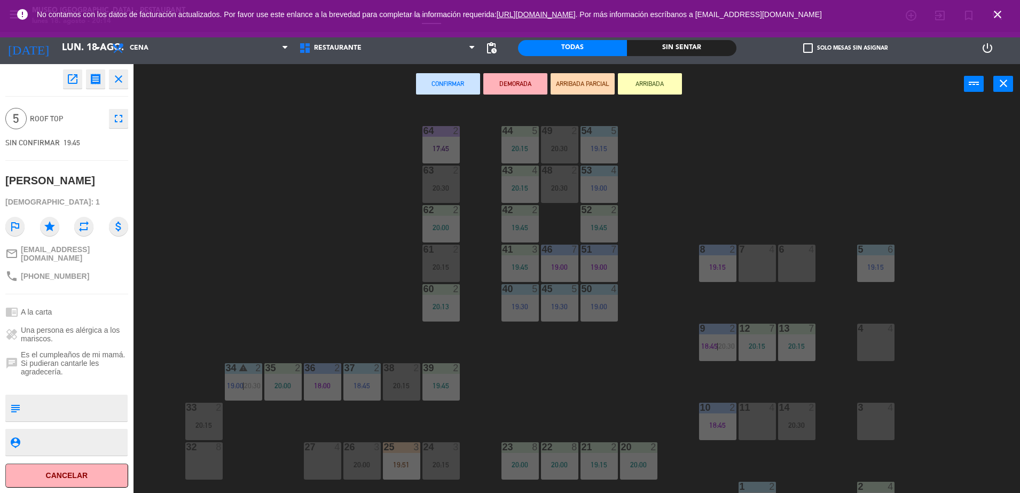
click at [251, 238] on div "44 5 20:15 49 2 20:30 54 5 19:15 64 2 17:45 48 2 20:30 53 4 19:00 63 2 20:30 43…" at bounding box center [582, 301] width 876 height 389
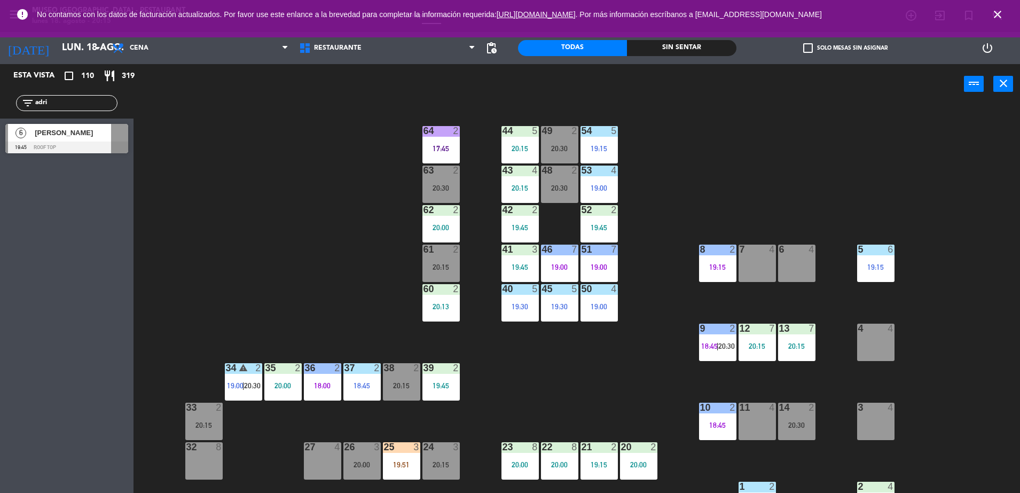
drag, startPoint x: 78, startPoint y: 104, endPoint x: -3, endPoint y: 122, distance: 83.2
click at [0, 122] on html "close × Museo Larco Café - Restaurant × chrome_reader_mode Listado de Reservas …" at bounding box center [510, 246] width 1020 height 493
type input "cie"
click at [104, 136] on span "[PERSON_NAME]" at bounding box center [73, 132] width 76 height 11
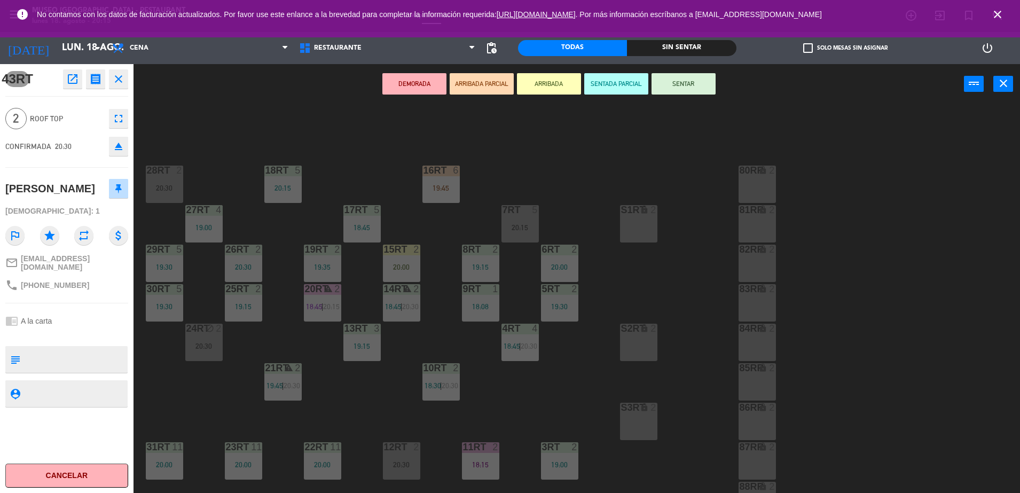
click at [480, 84] on button "ARRIBADA PARCIAL" at bounding box center [482, 83] width 64 height 21
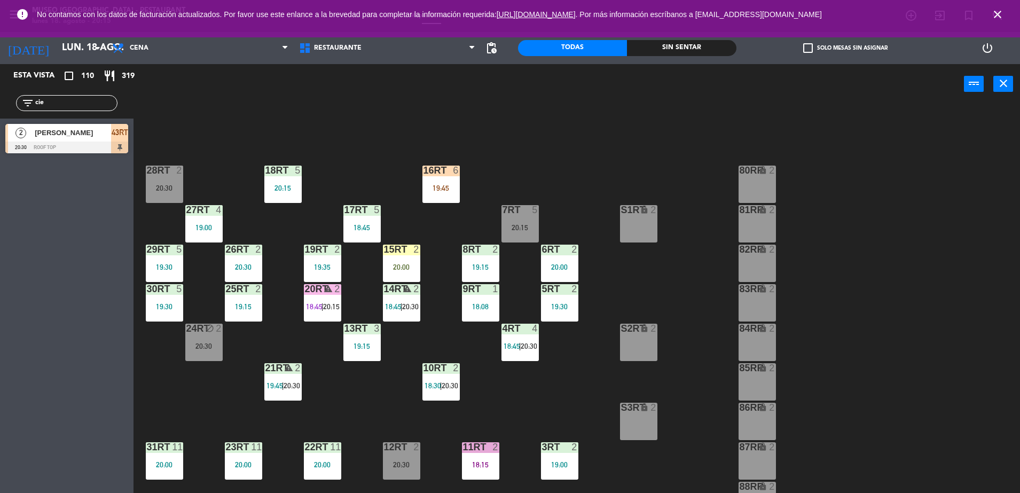
scroll to position [419, 0]
